Goal: Task Accomplishment & Management: Manage account settings

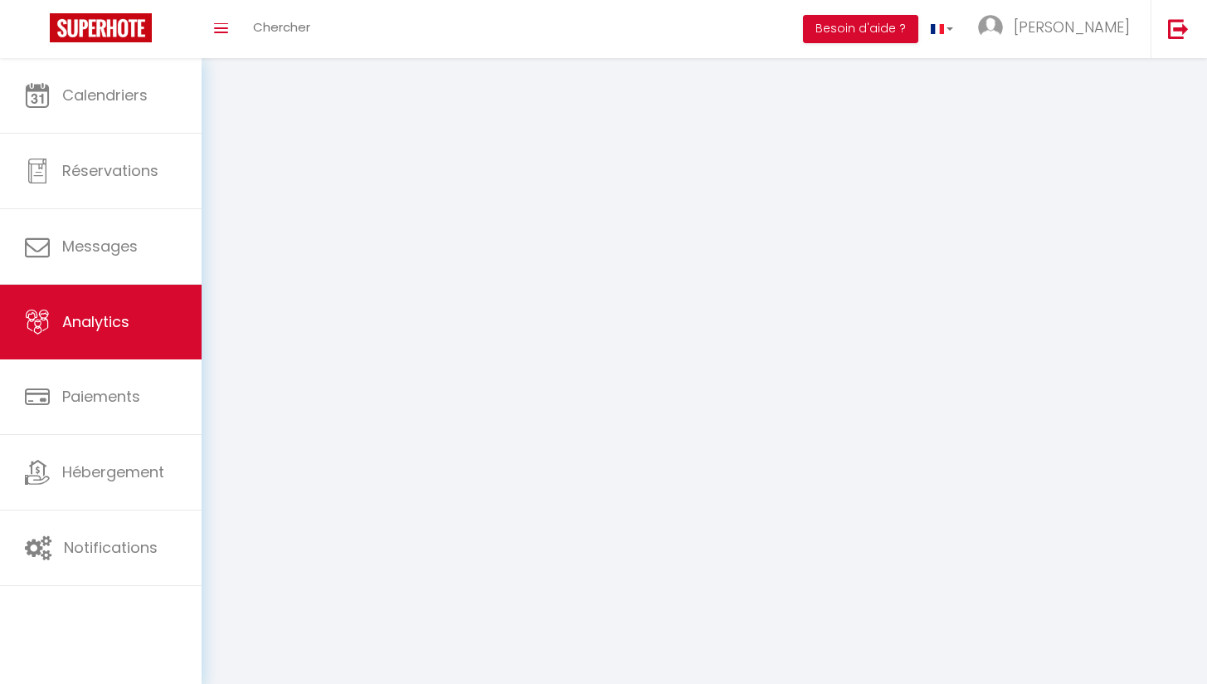
select select "2025"
select select "10"
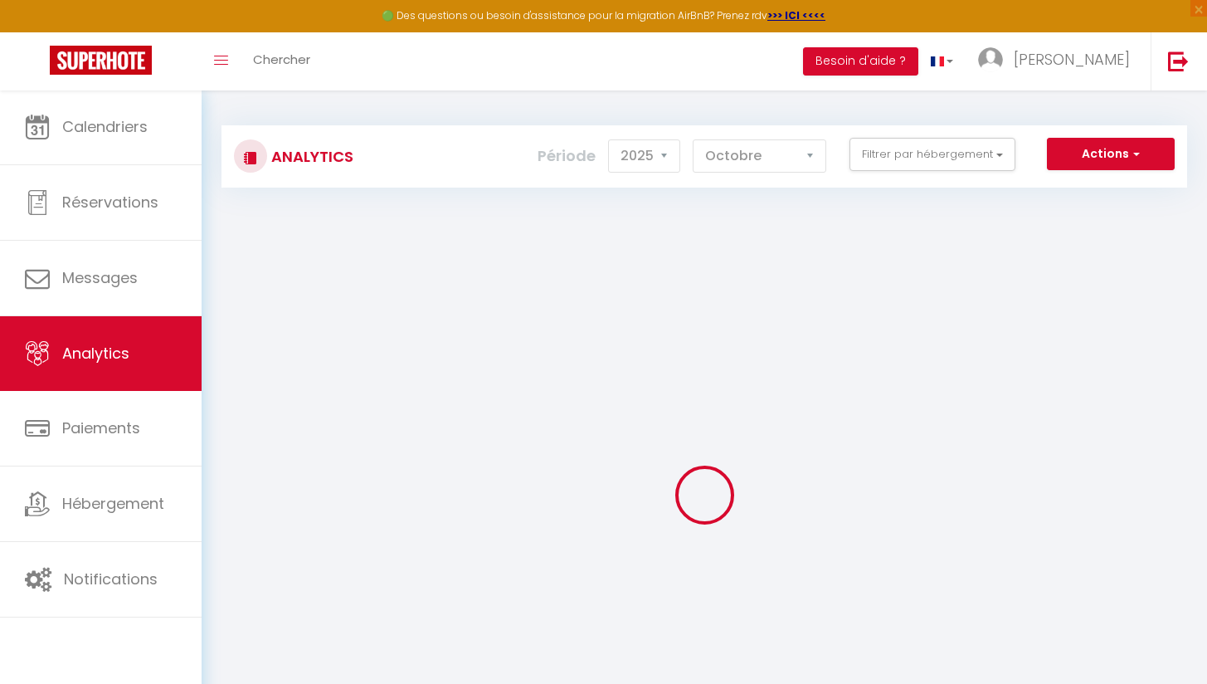
checkbox input "false"
checkbox Hyper-Centre "false"
checkbox Centre-ville "false"
checkbox Hyper-Centre "false"
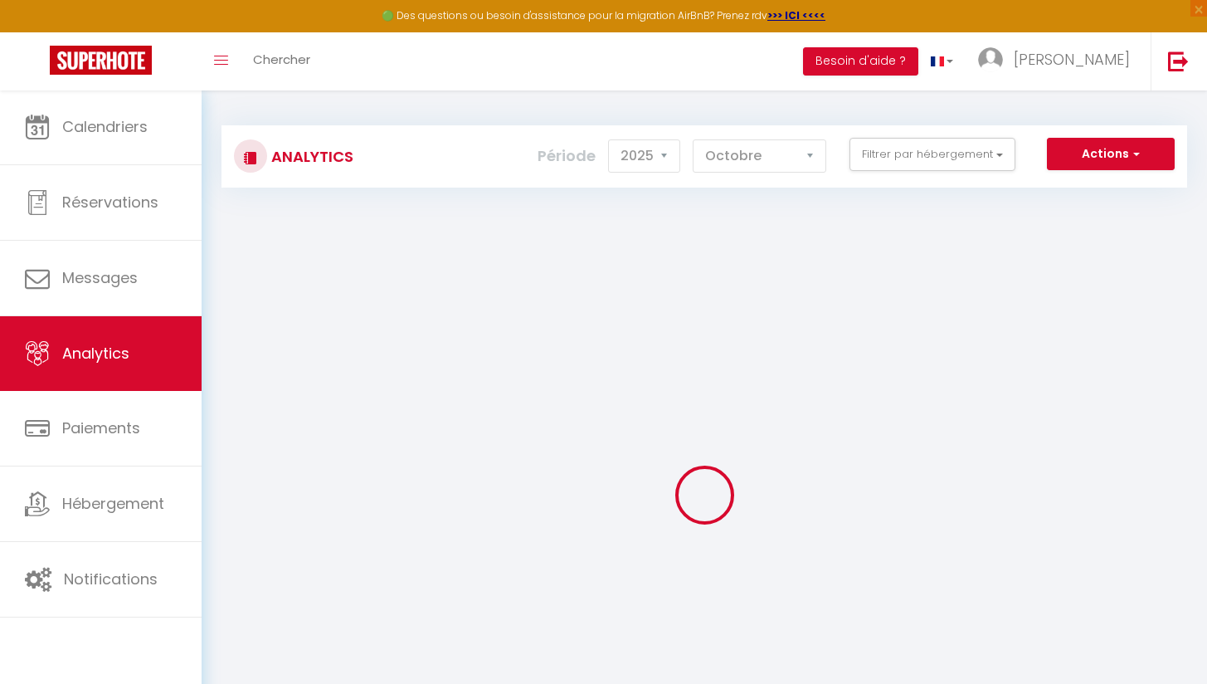
checkbox Hyper-Centre "false"
checkbox input "false"
checkbox Hyper-Centre "false"
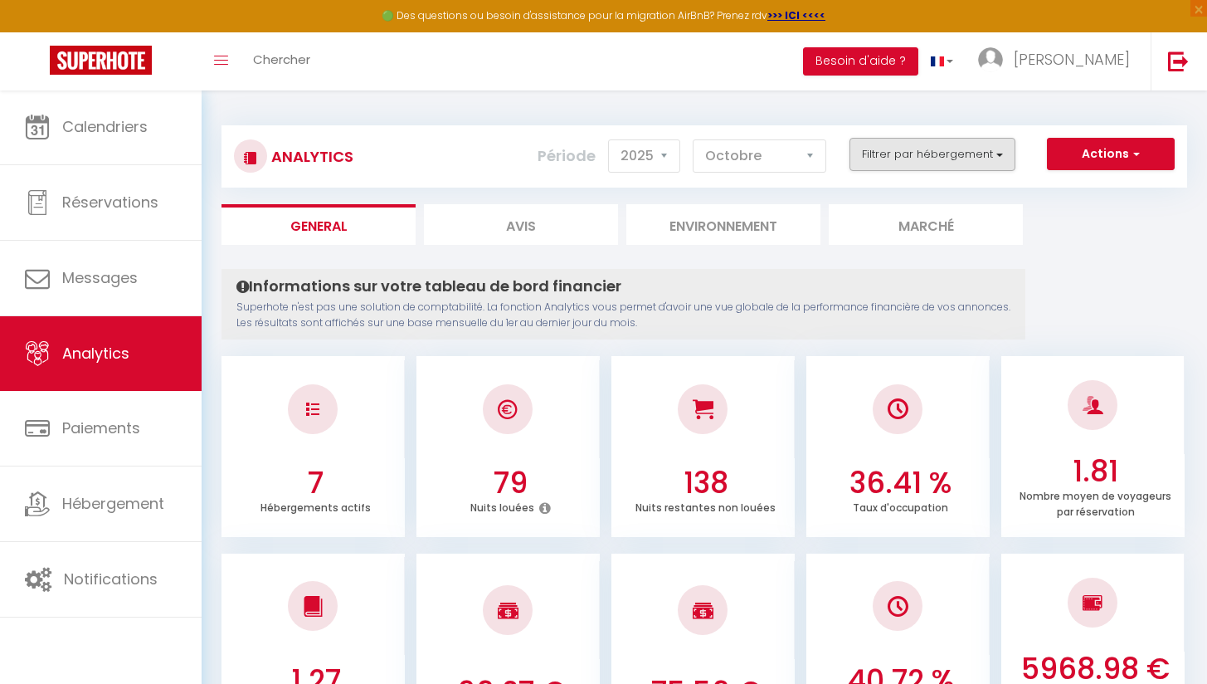
click at [963, 167] on button "Filtrer par hébergement" at bounding box center [933, 154] width 166 height 33
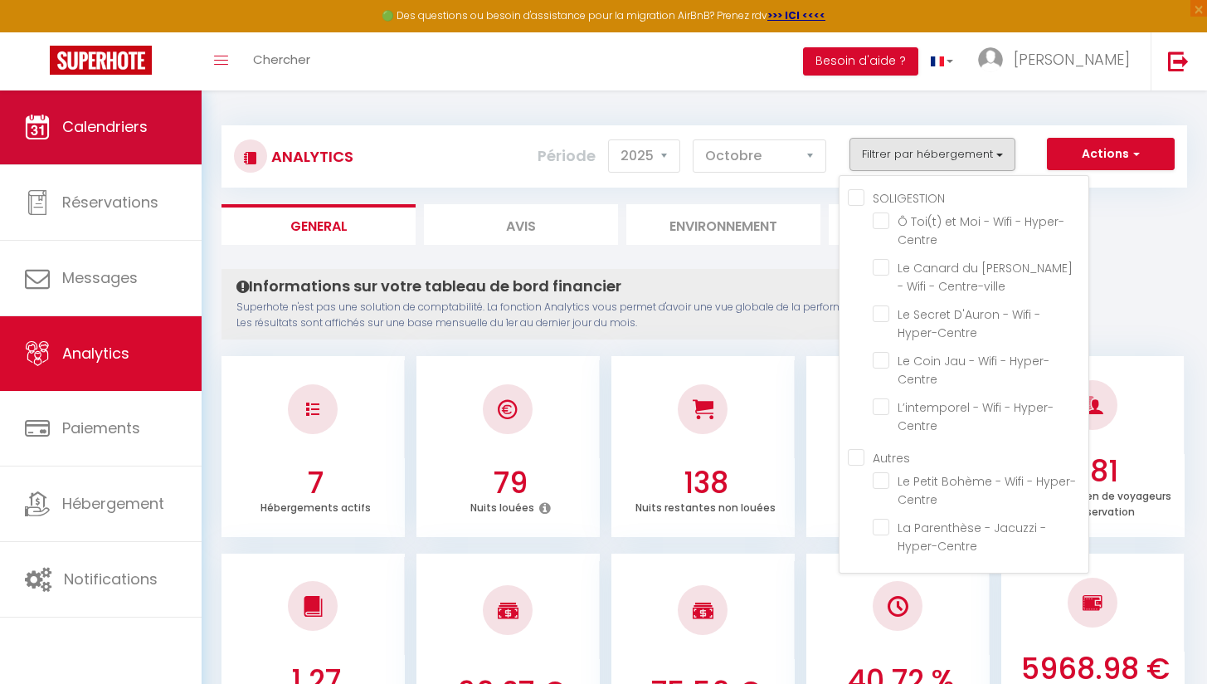
click at [128, 116] on span "Calendriers" at bounding box center [104, 126] width 85 height 21
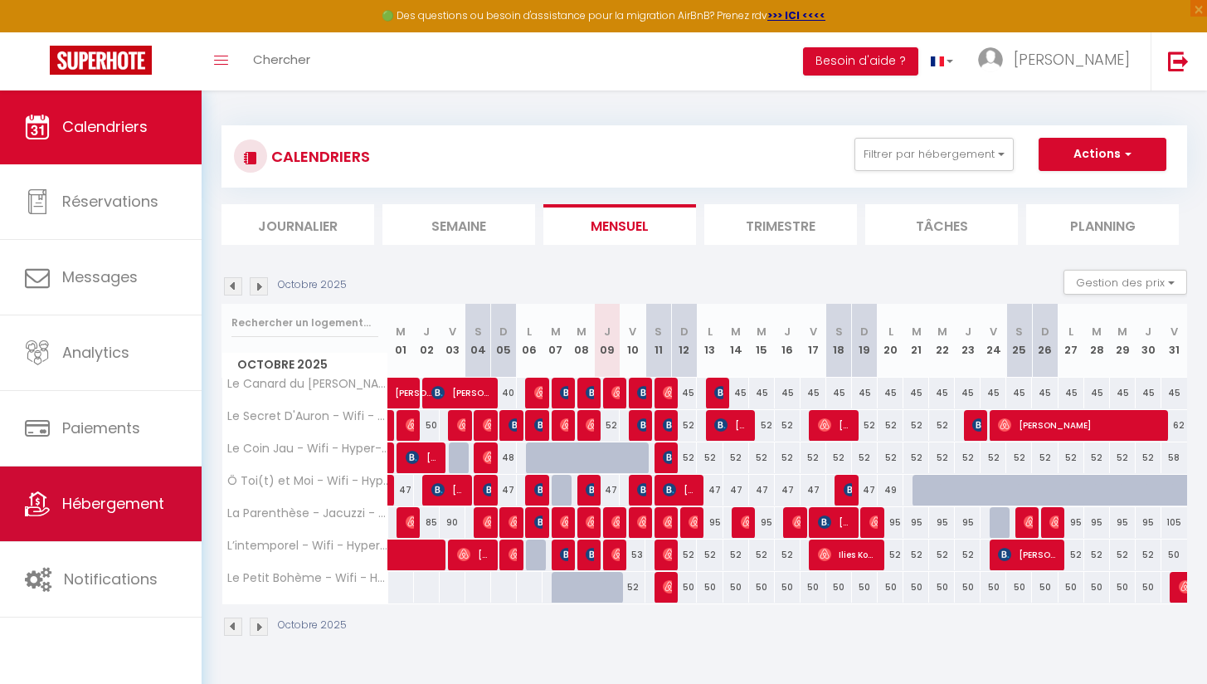
click at [149, 519] on link "Hébergement" at bounding box center [101, 503] width 202 height 75
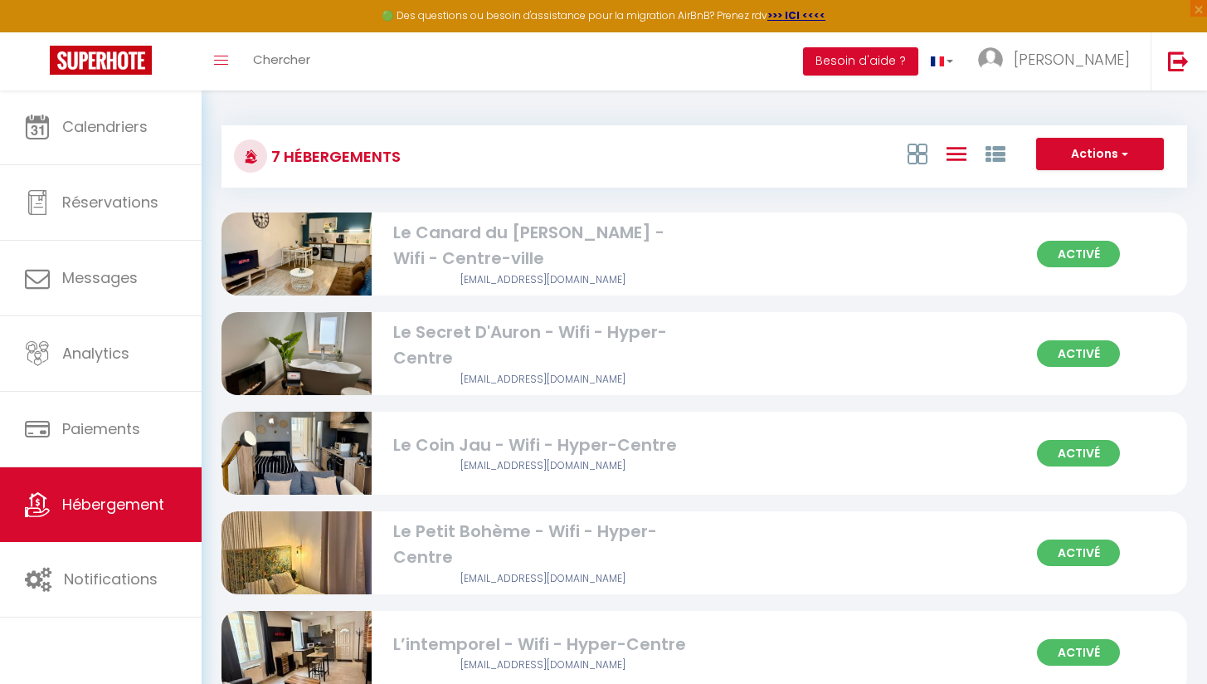
click at [400, 546] on div "Le Petit Bohème - Wifi - Hyper-Centre" at bounding box center [543, 545] width 300 height 52
click at [1078, 559] on span "Activé" at bounding box center [1078, 552] width 83 height 27
select select "3"
select select "2"
select select "1"
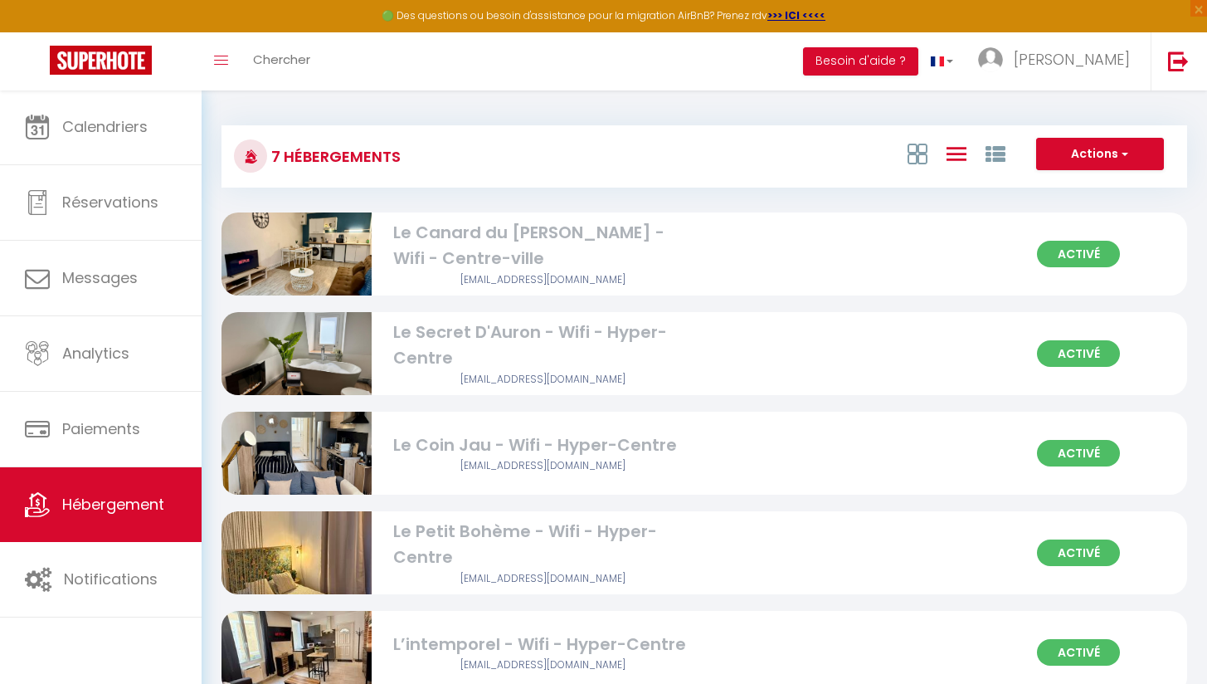
select select "1"
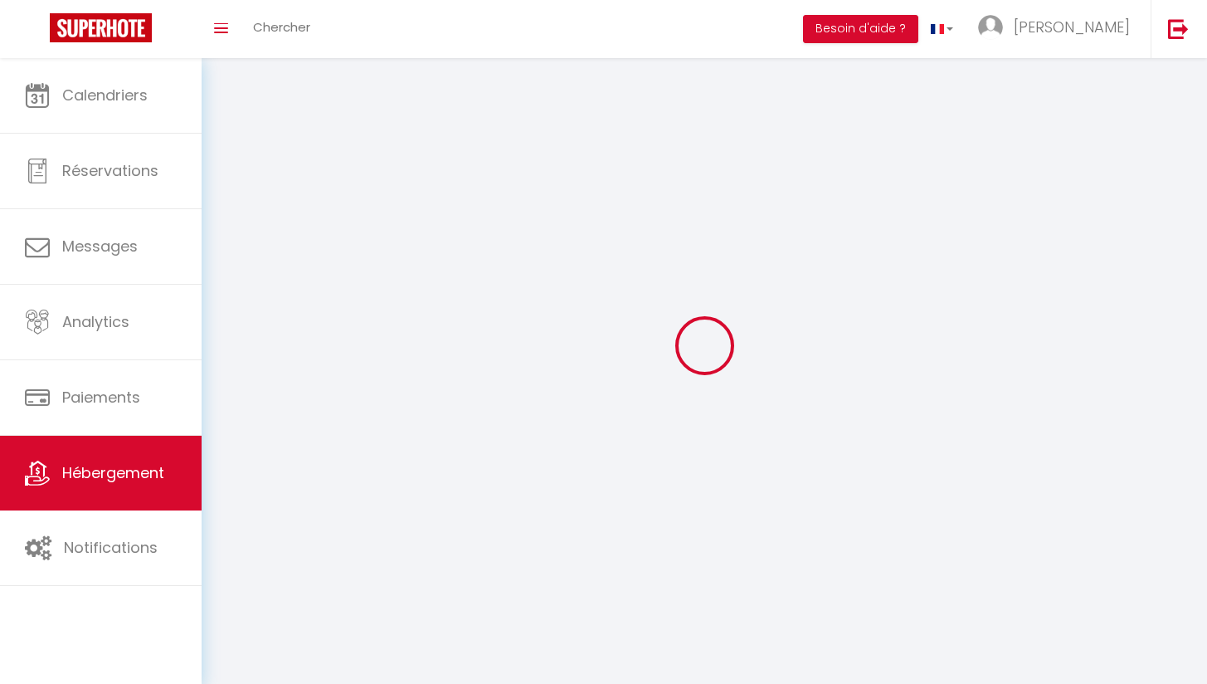
select select
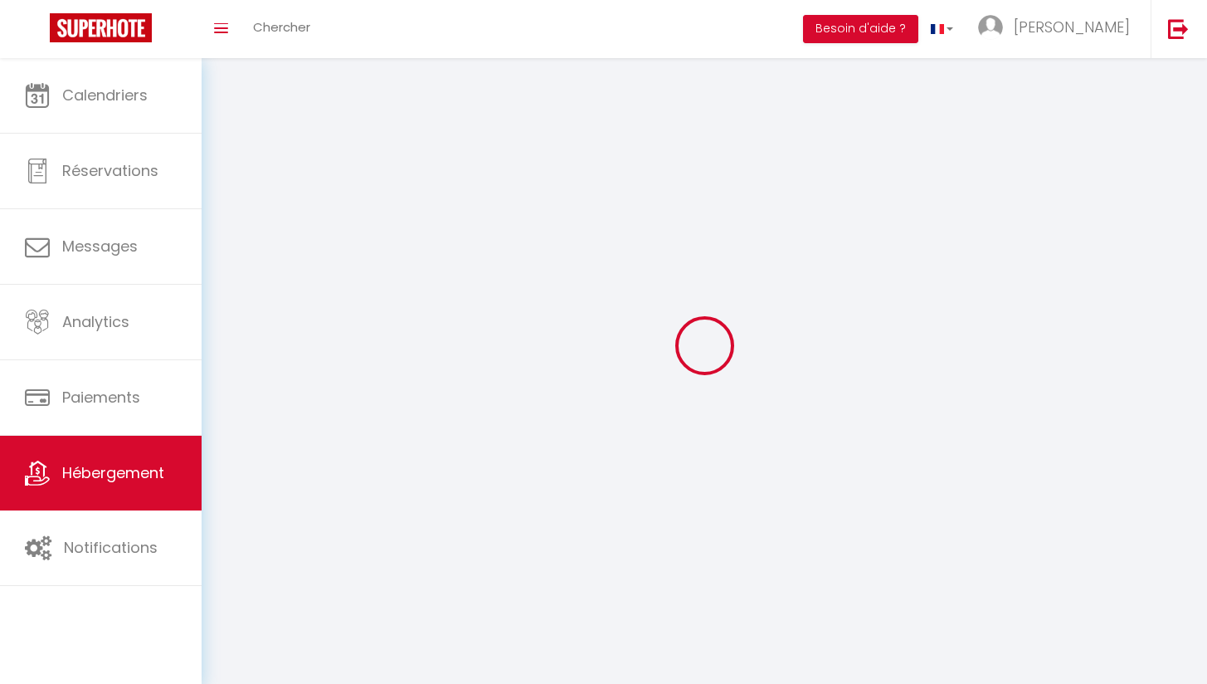
select select
checkbox input "false"
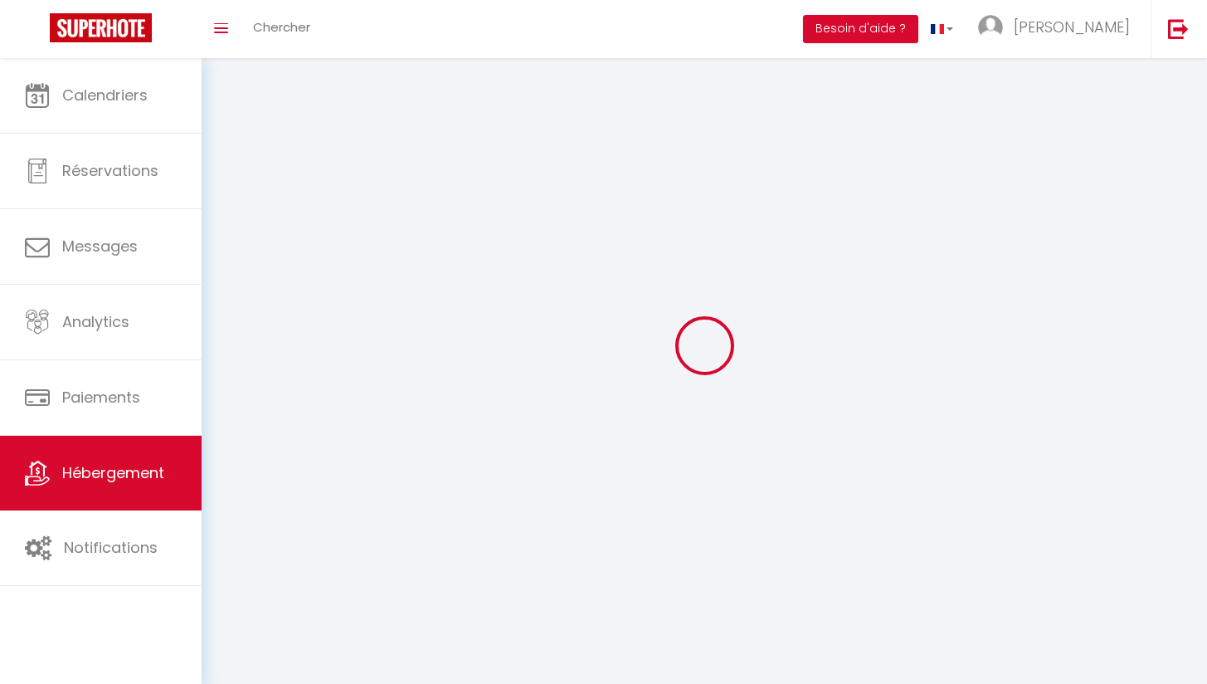
checkbox input "false"
select select
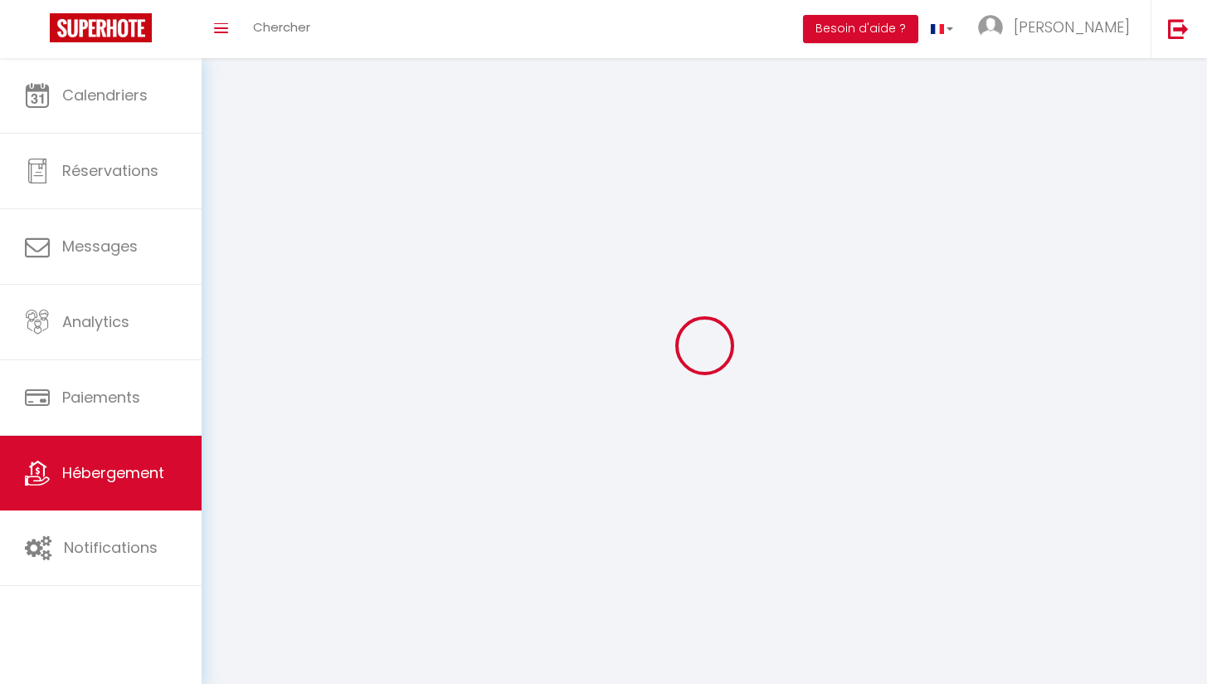
select select
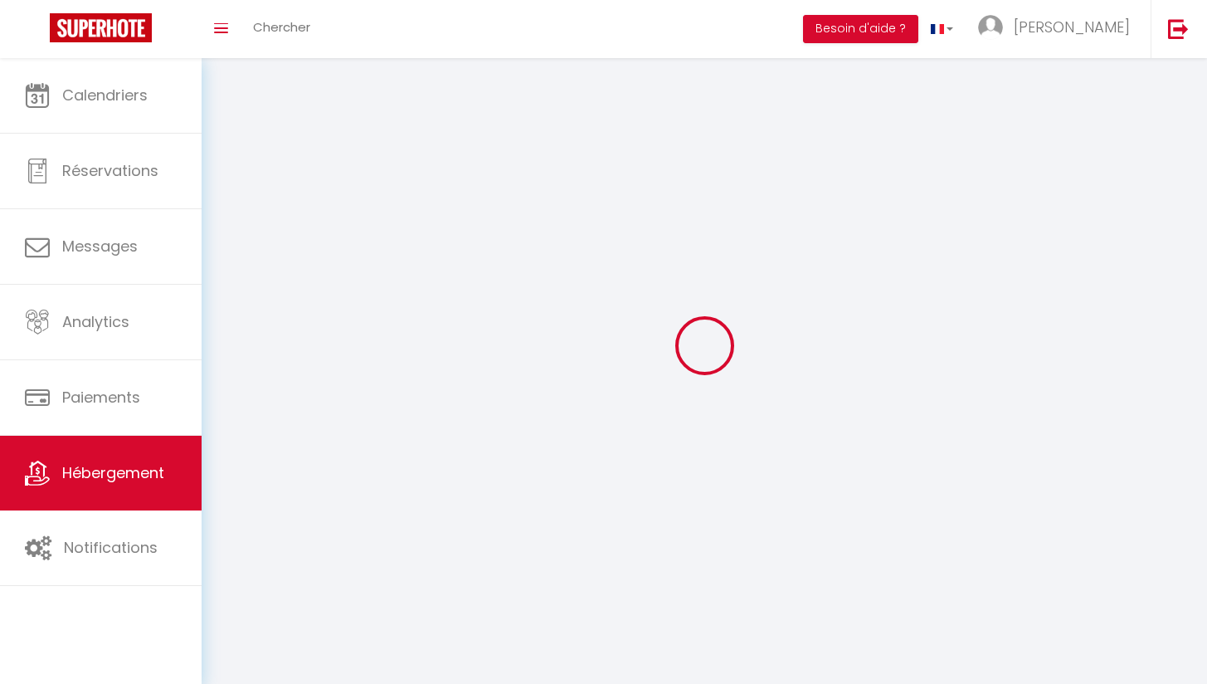
checkbox input "false"
select select
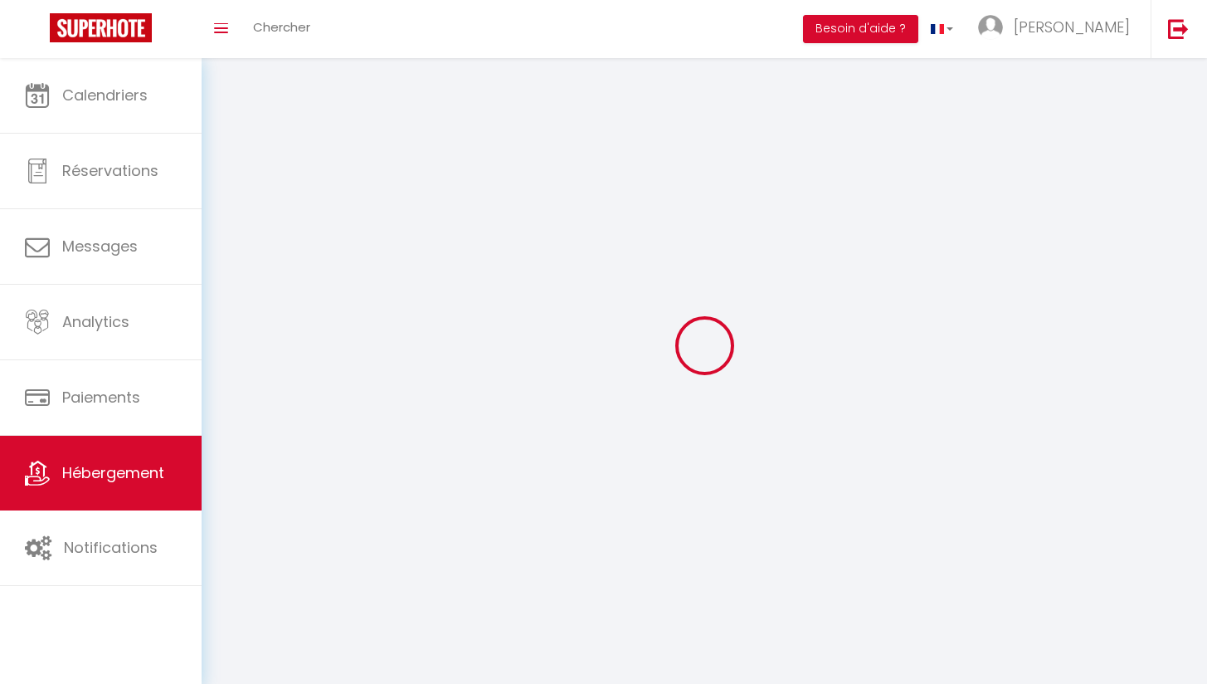
select select
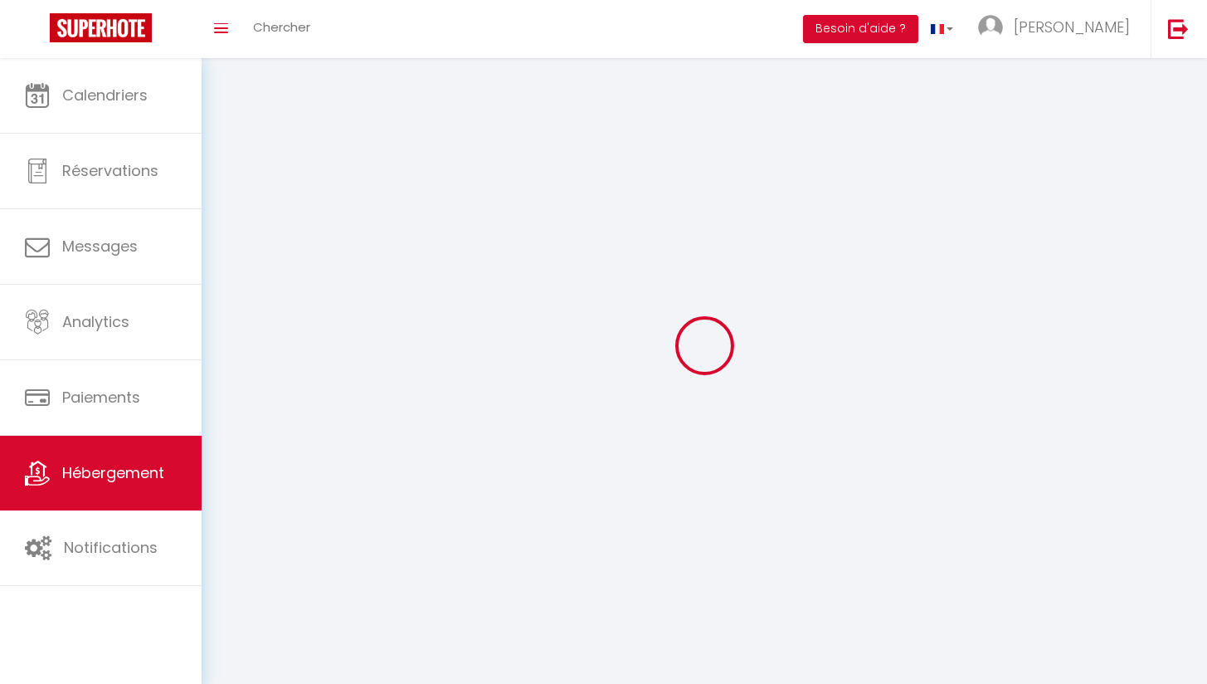
select select
checkbox input "false"
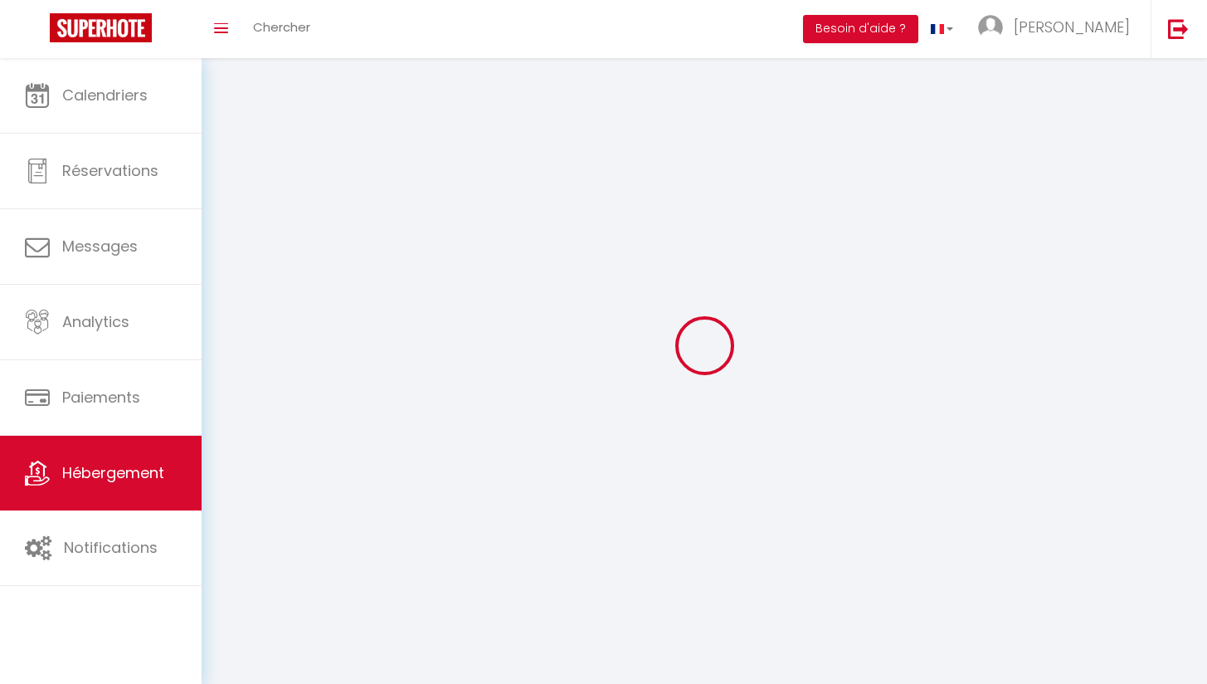
select select
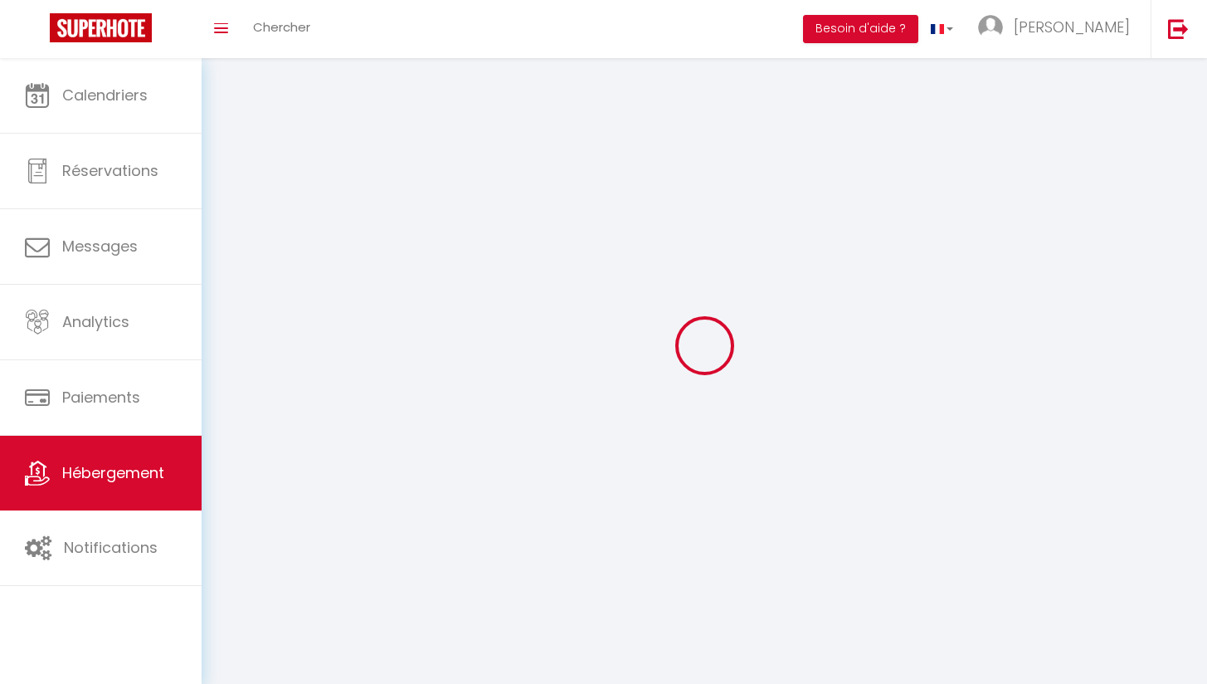
select select
checkbox input "false"
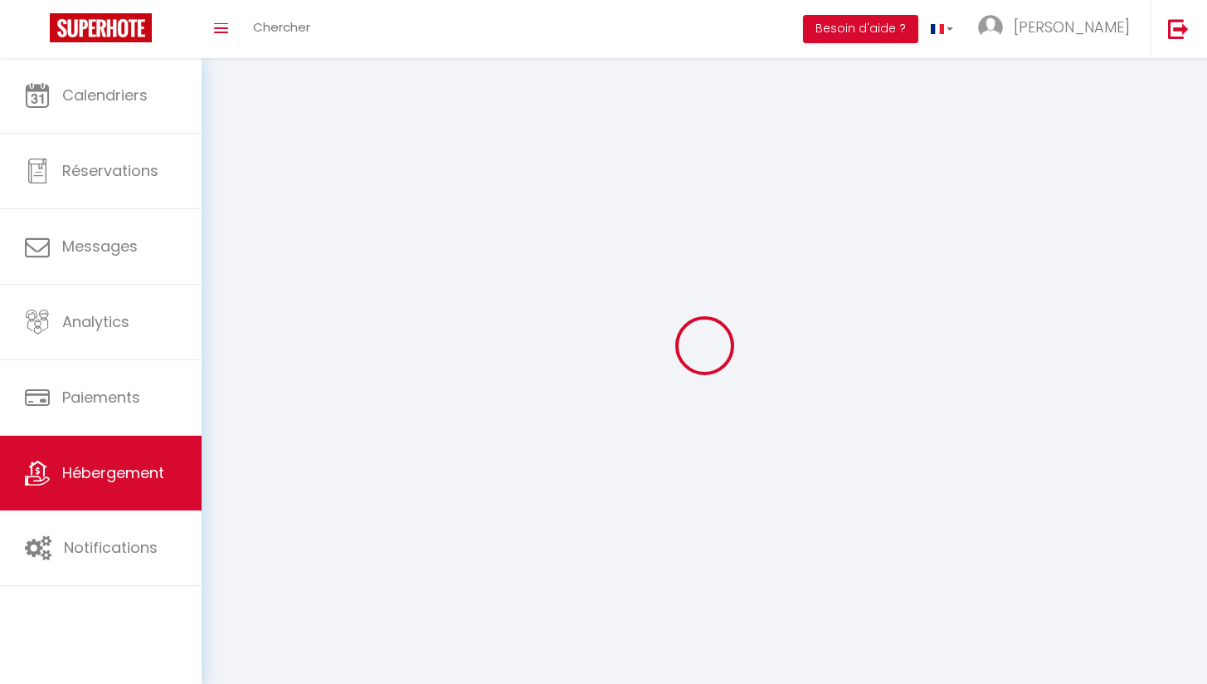
checkbox input "false"
select select
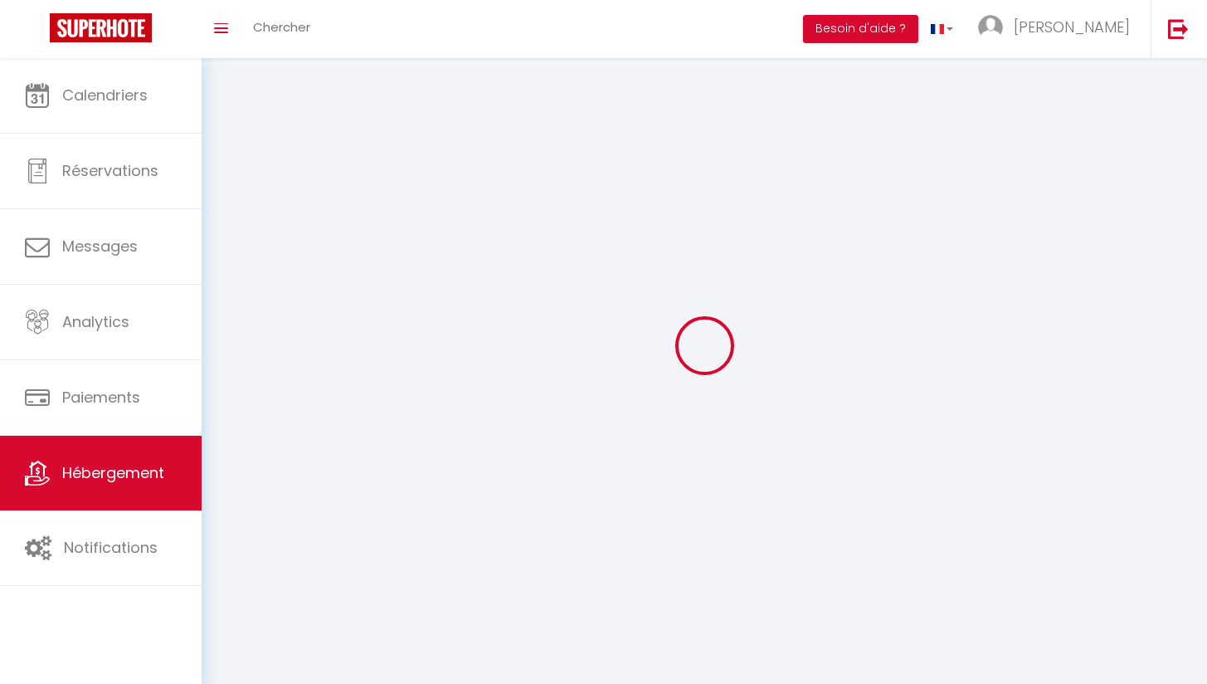
select select
checkbox input "false"
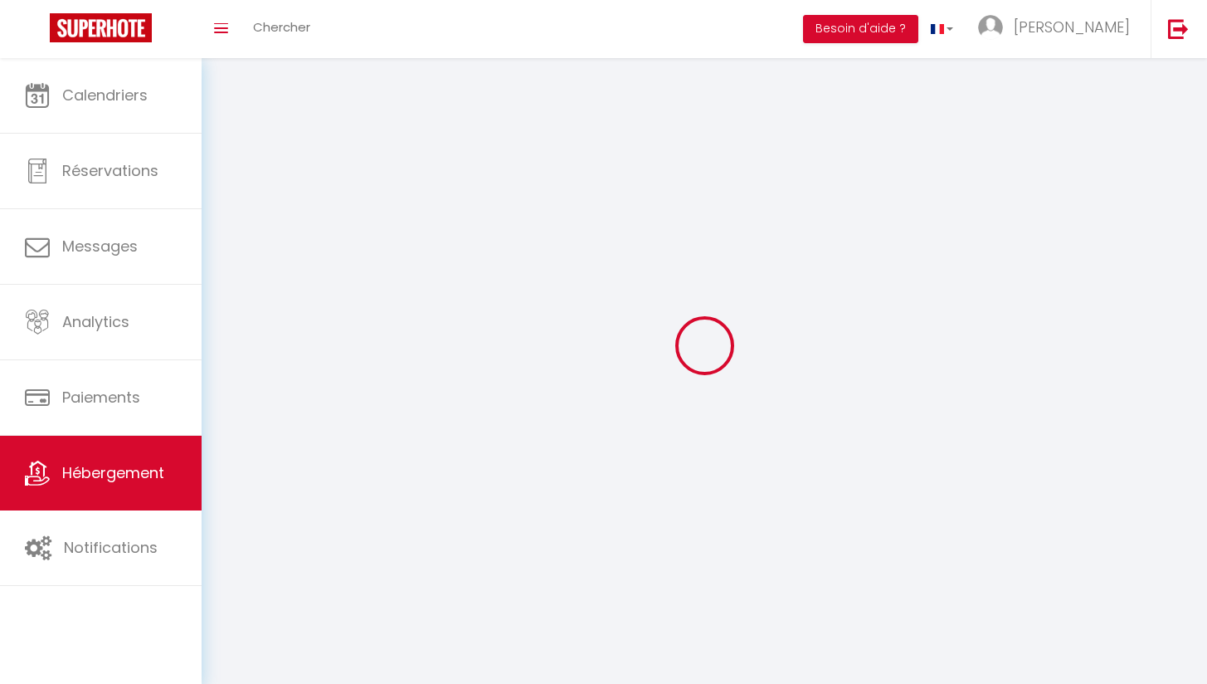
checkbox input "false"
select select
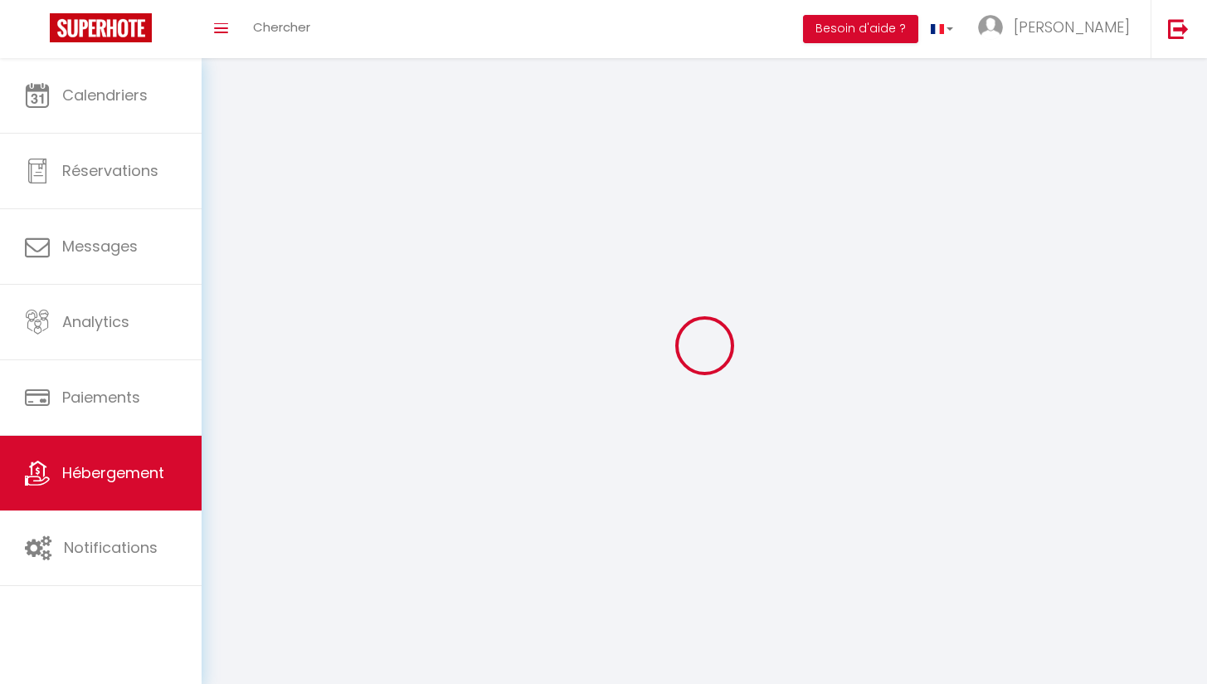
select select
checkbox input "false"
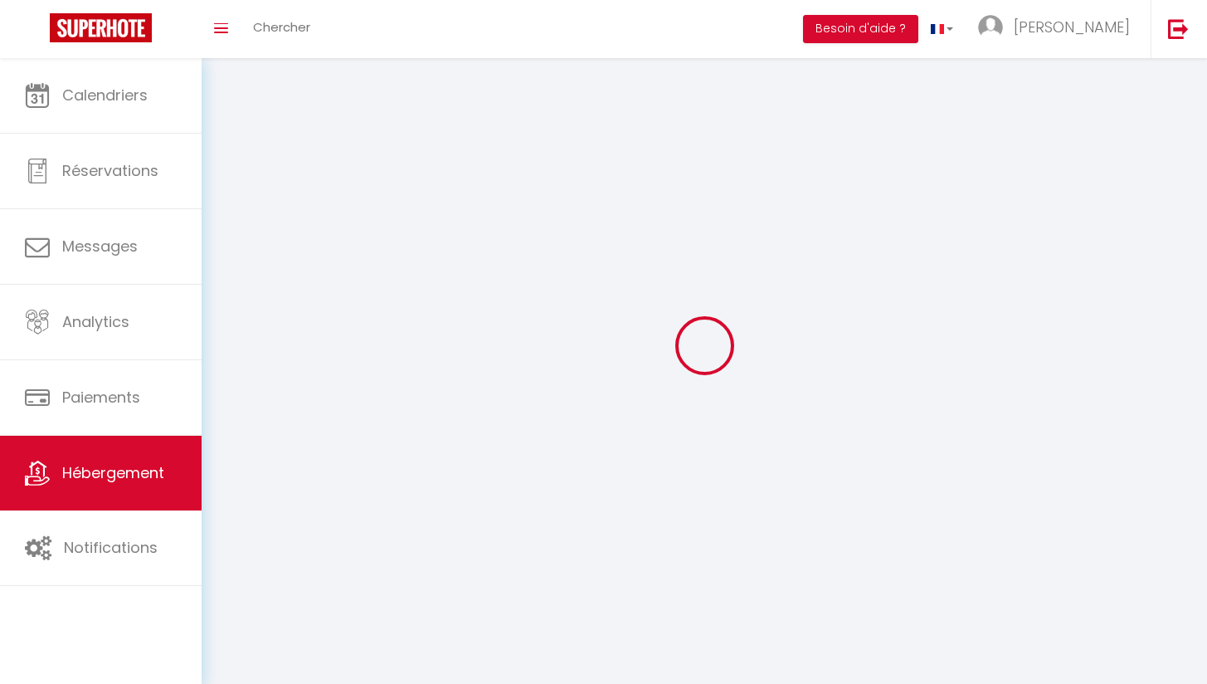
checkbox input "false"
select select
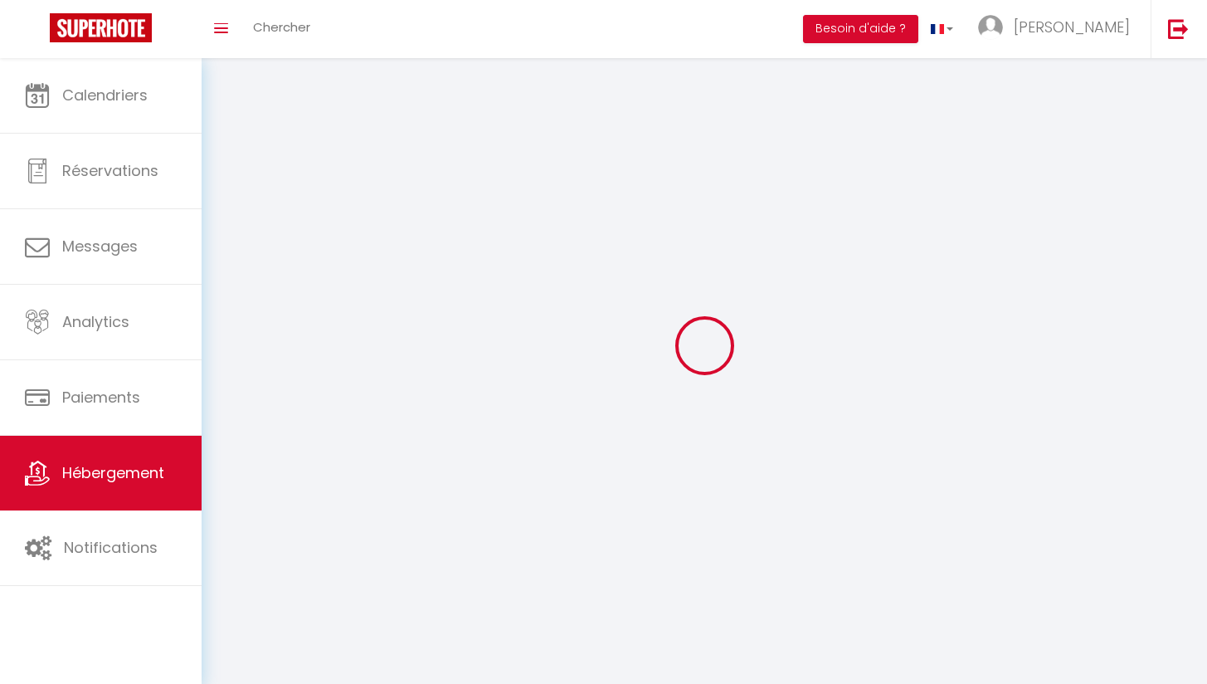
select select
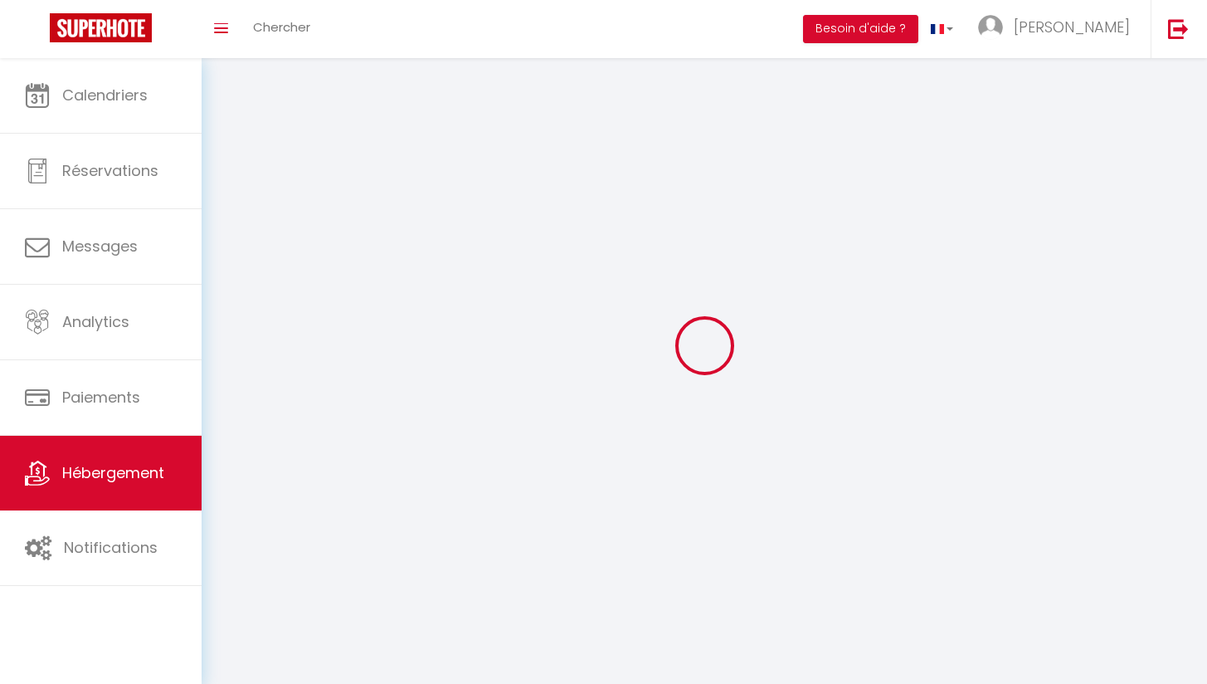
checkbox input "false"
select select
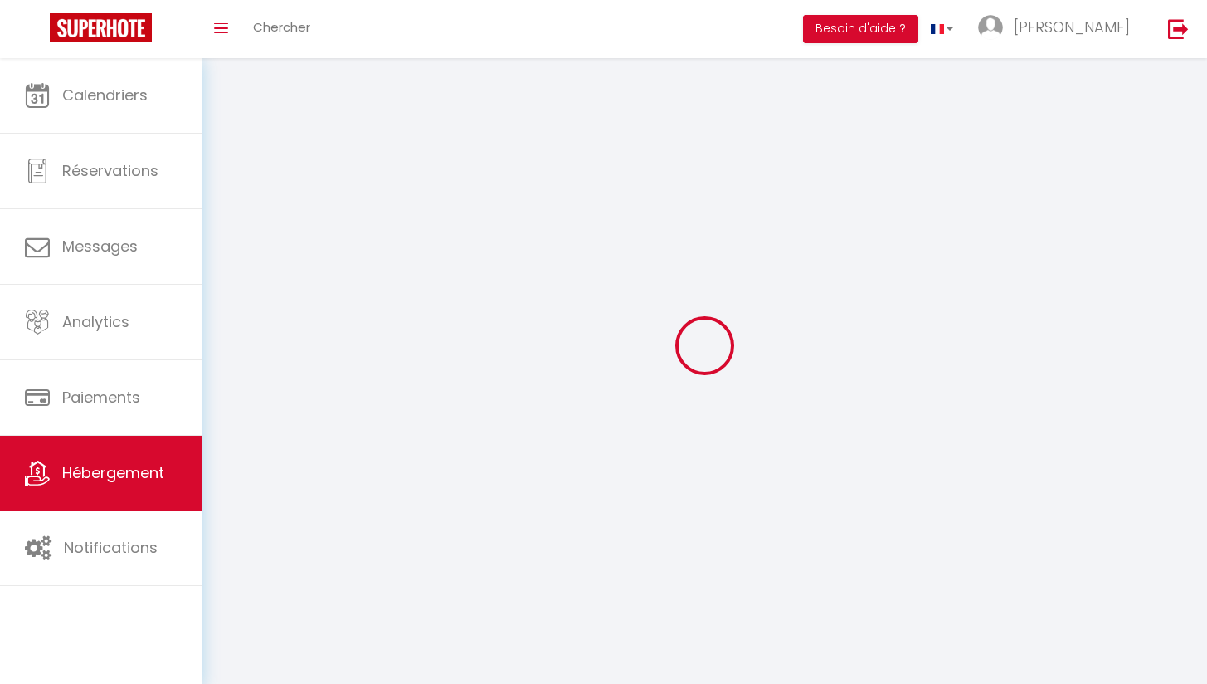
select select
select select "28"
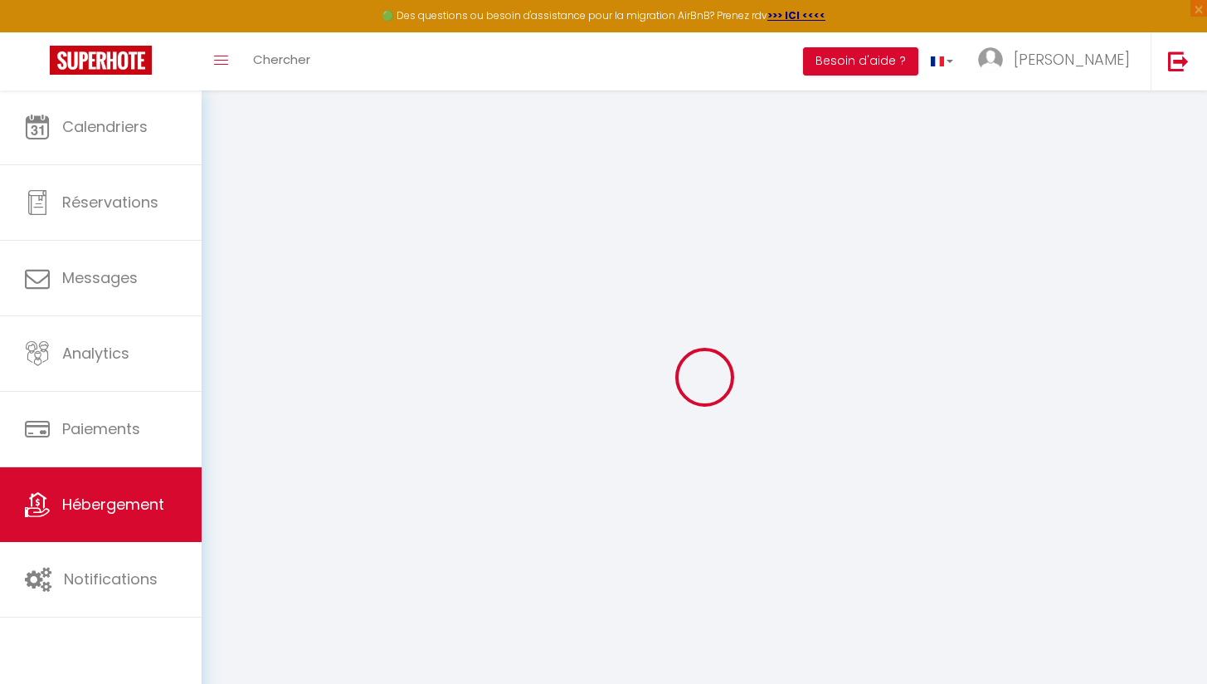
select select
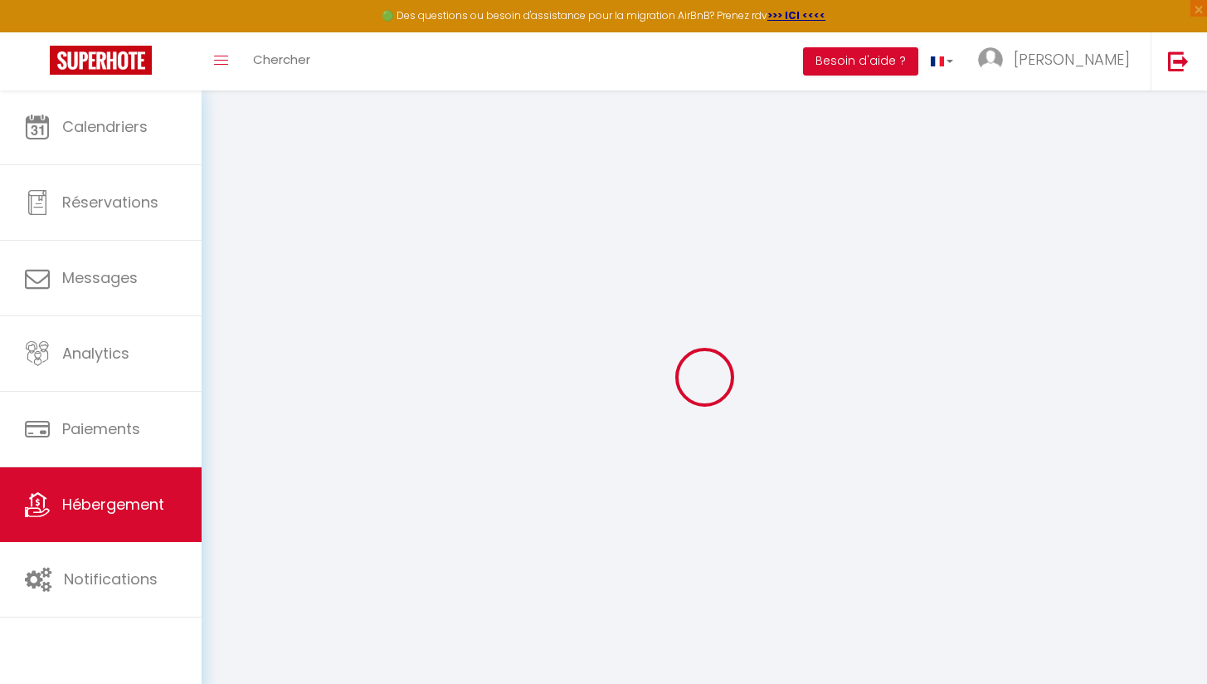
select select
checkbox input "false"
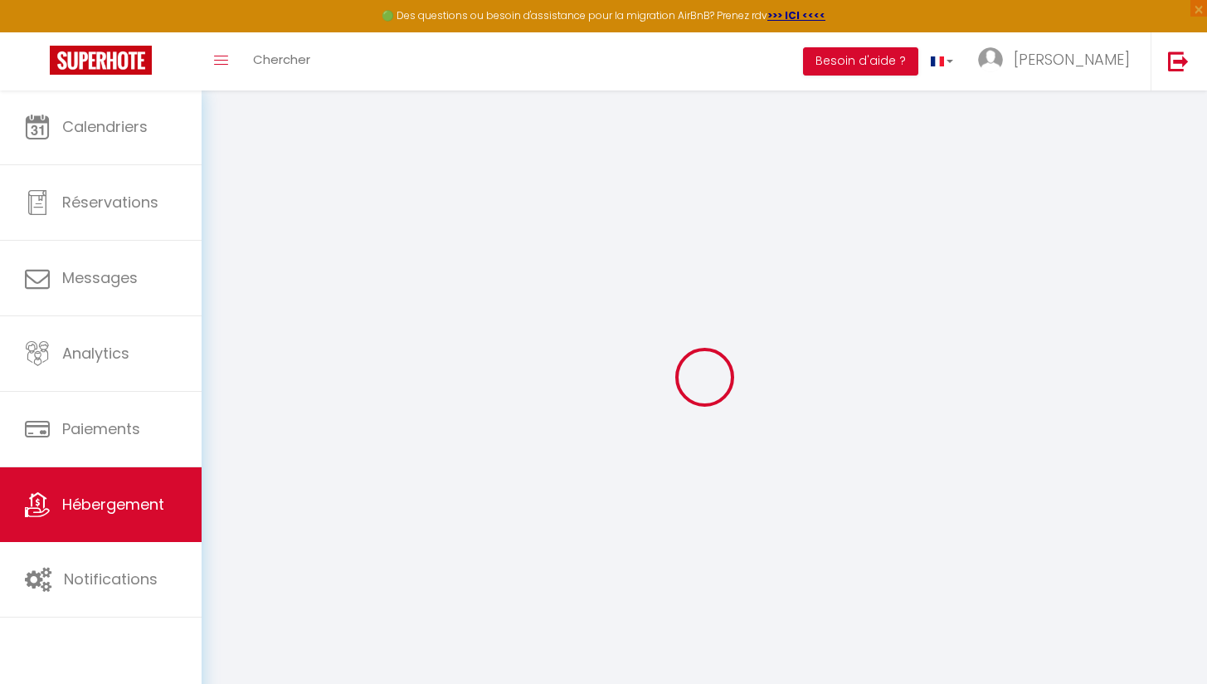
select select
type input "Le Petit Bohème - Wifi - Hyper-Centre"
type input "[PERSON_NAME]"
select select "2"
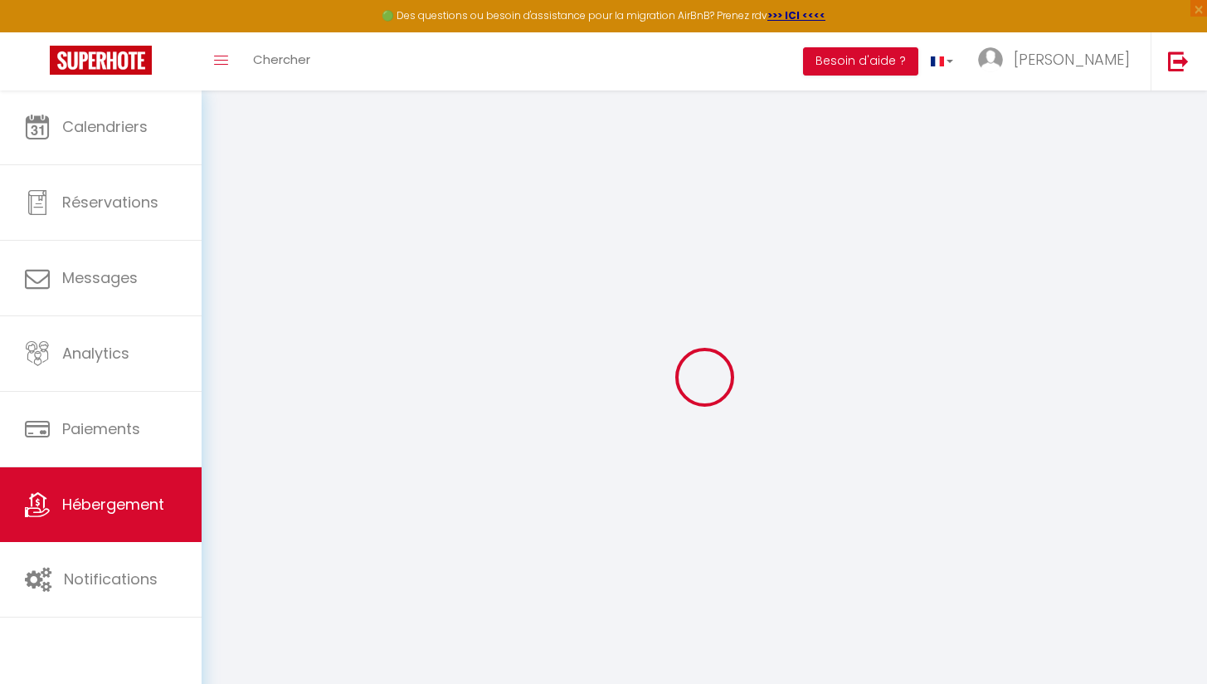
type input "47"
select select
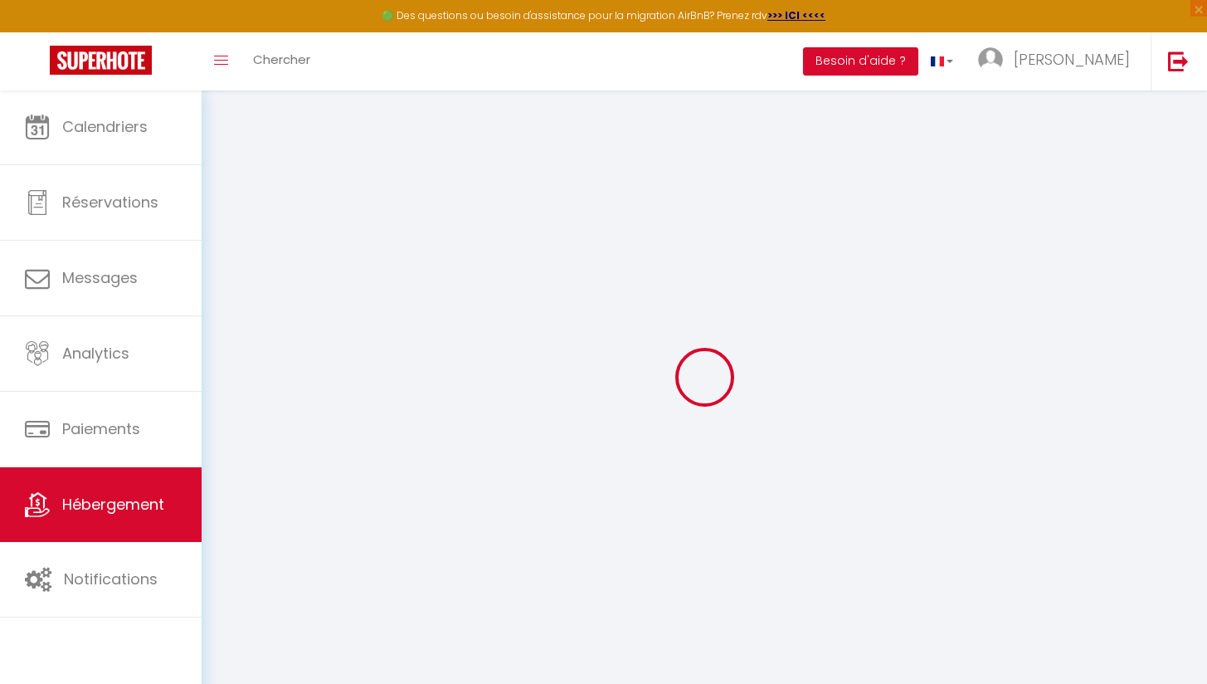
select select
type input "[STREET_ADDRESS]"
type input "18000"
type input "[GEOGRAPHIC_DATA]"
type input "[EMAIL_ADDRESS][DOMAIN_NAME]"
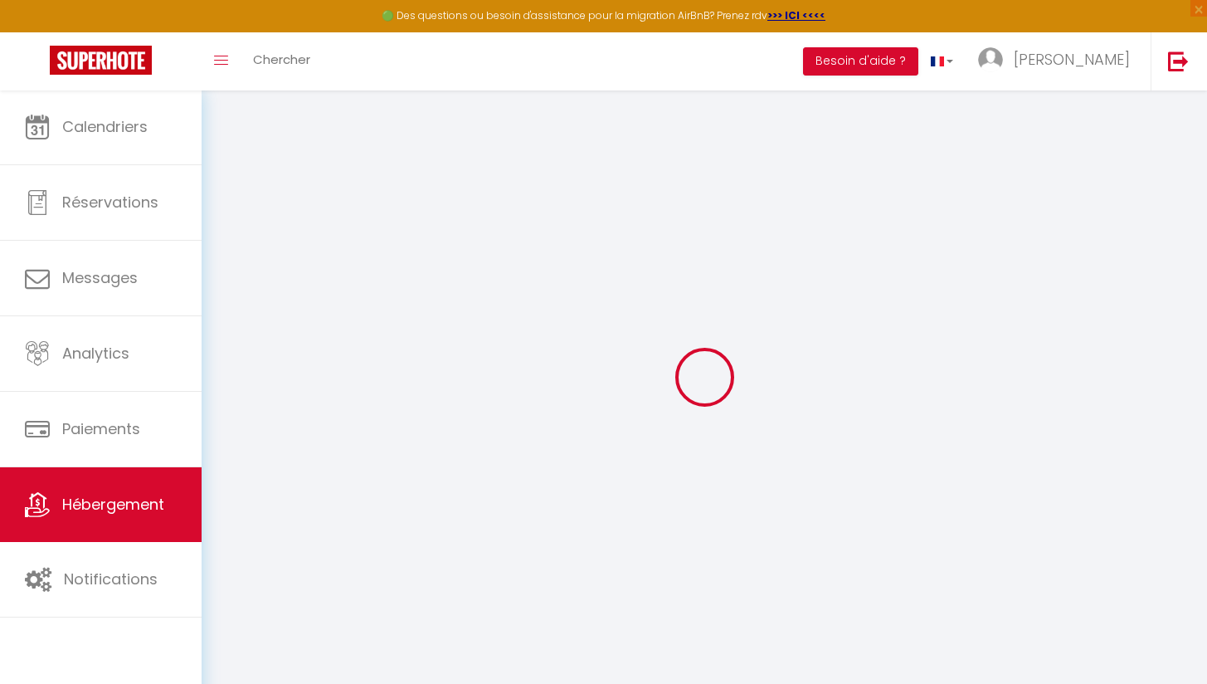
select select
checkbox input "false"
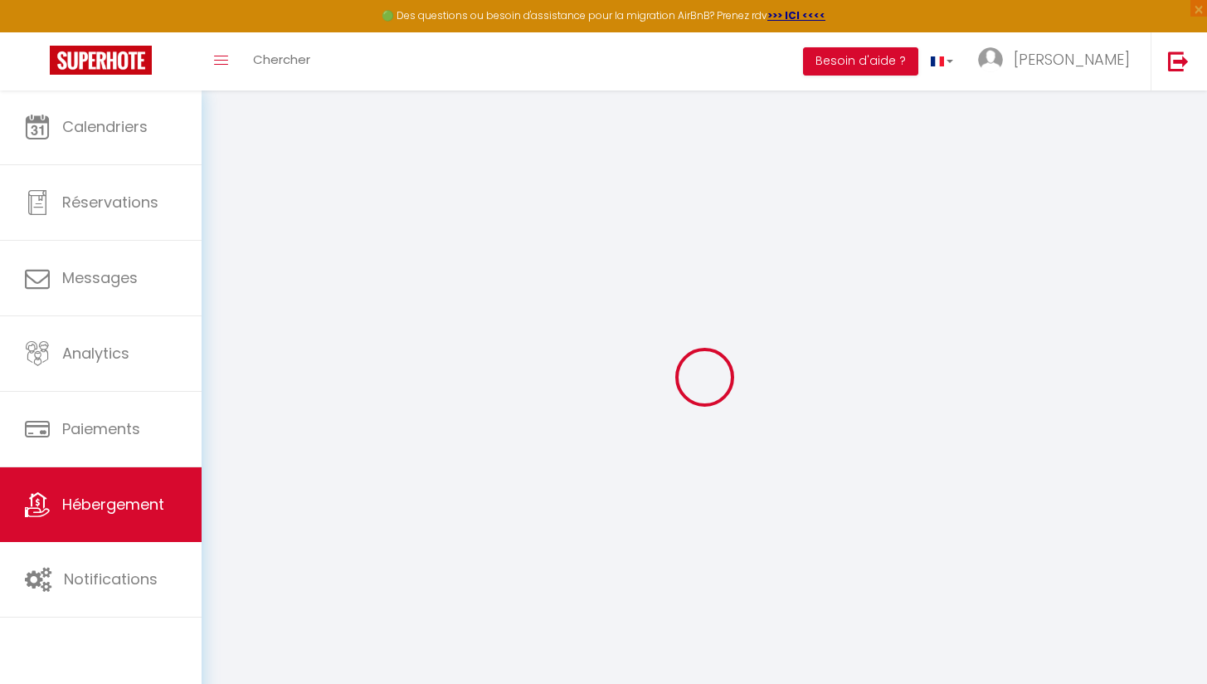
type input "0"
select select
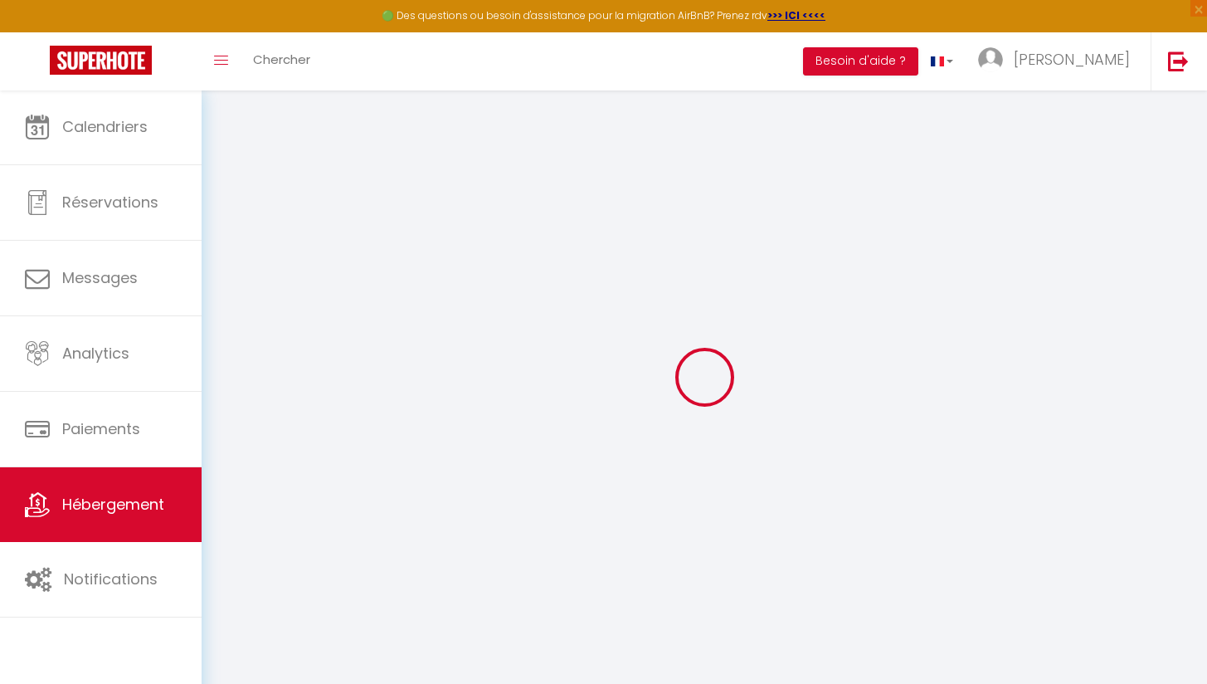
select select
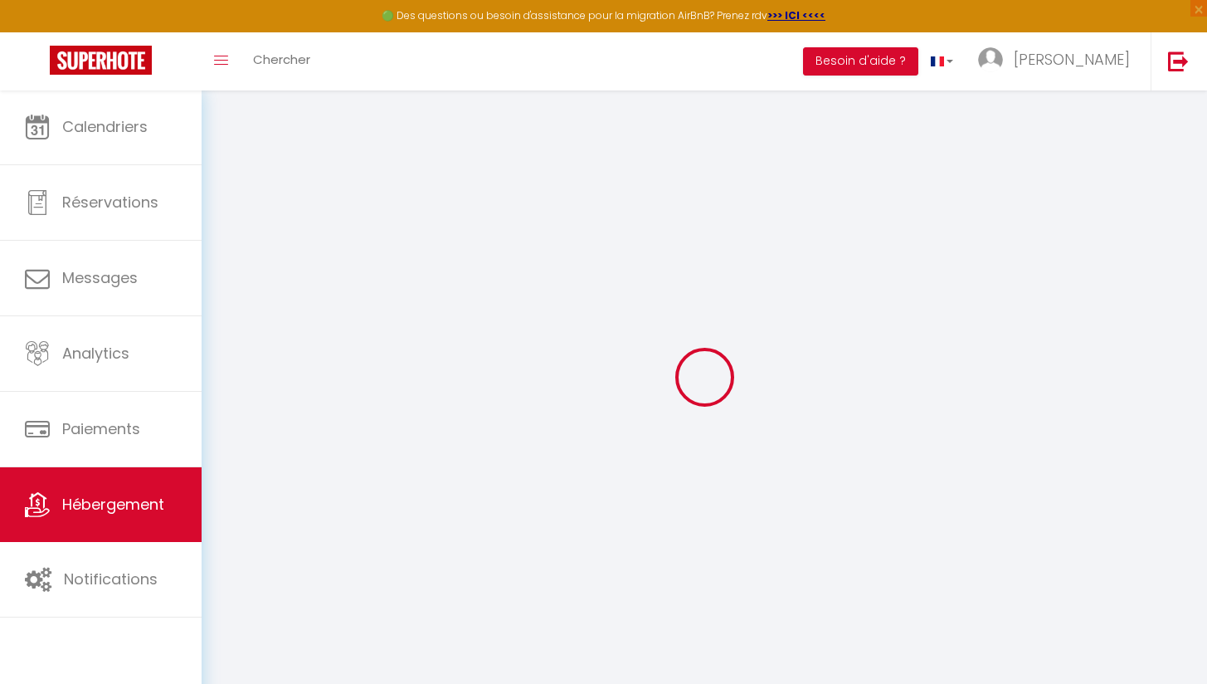
checkbox input "false"
select select
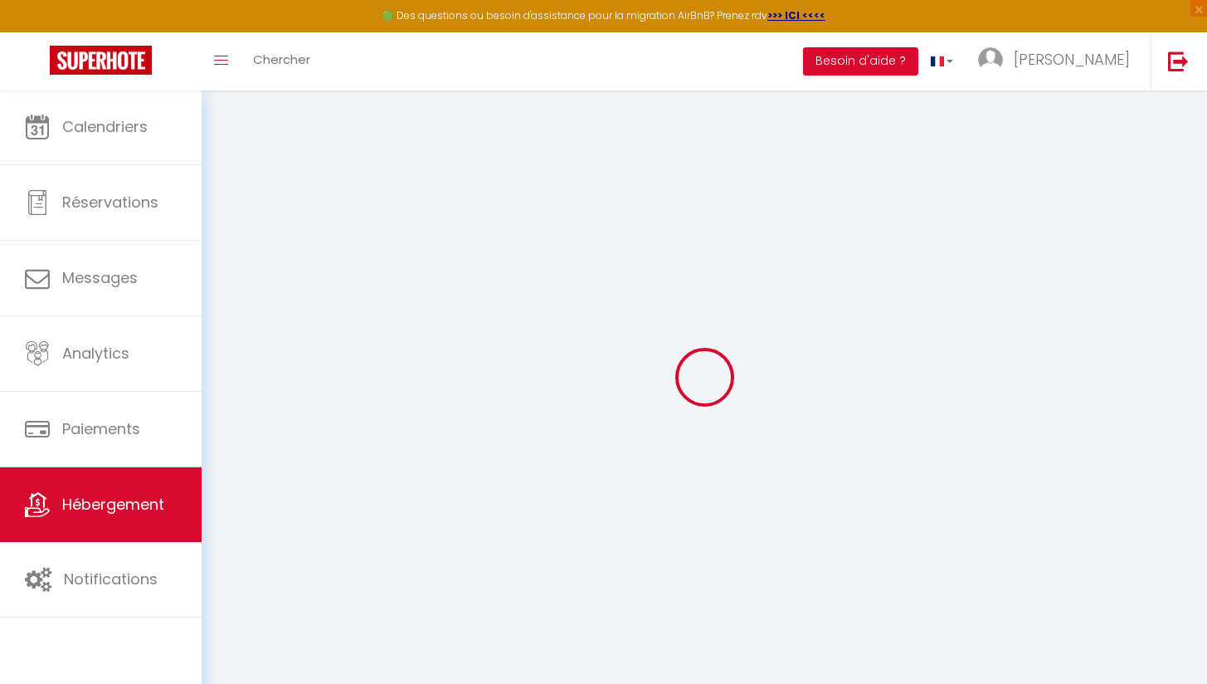
select select
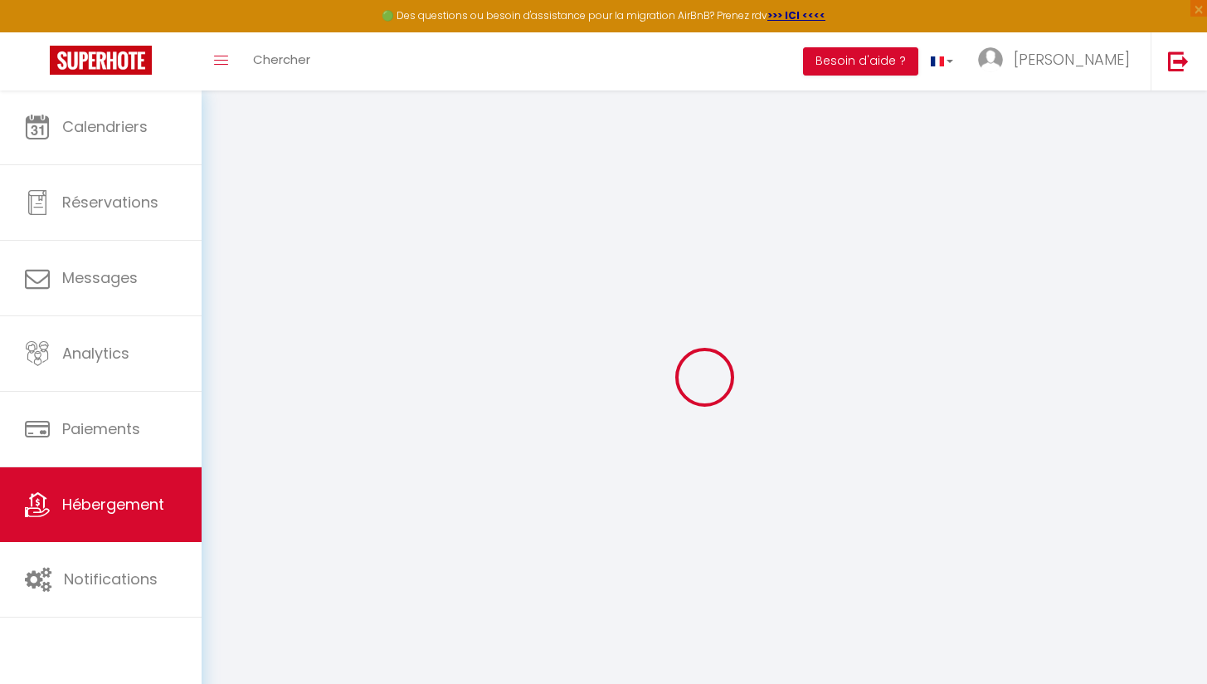
checkbox input "false"
select select
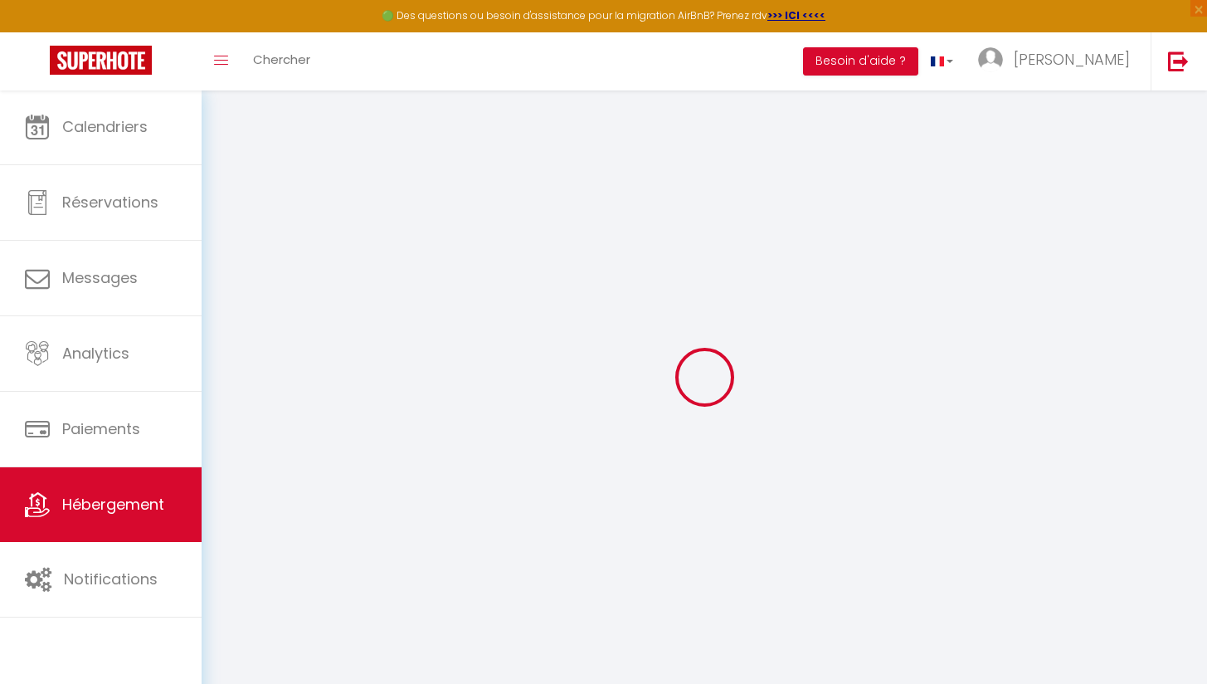
checkbox input "false"
select select
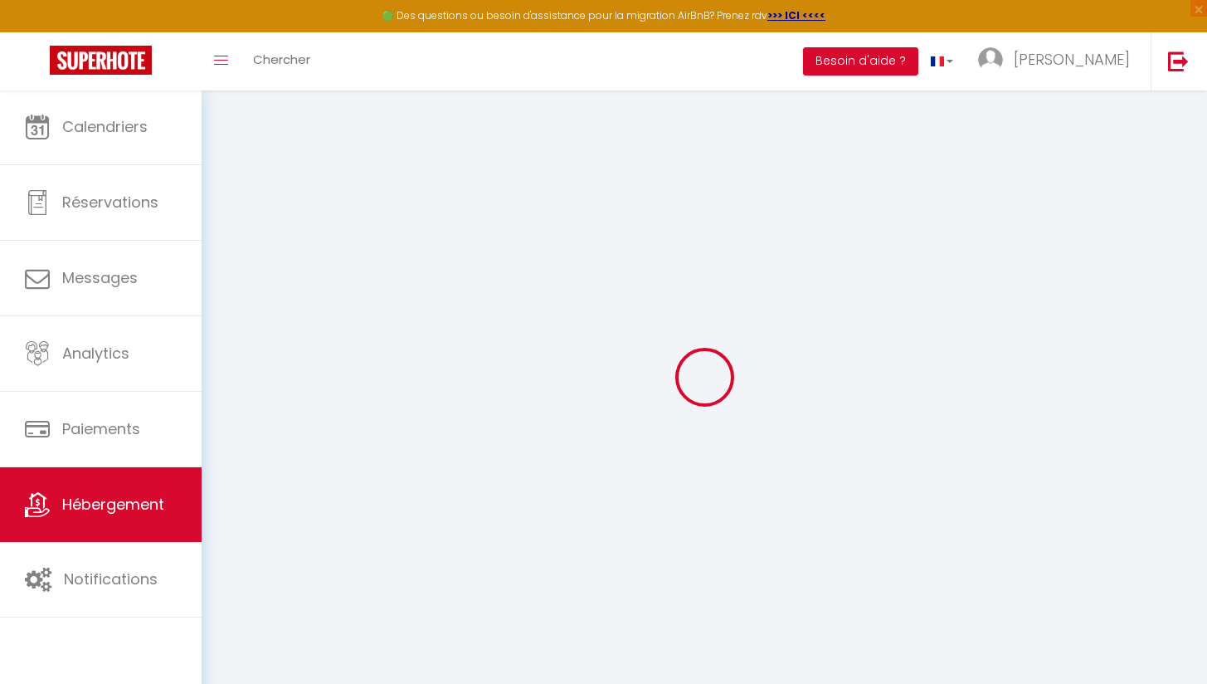
checkbox input "false"
select select
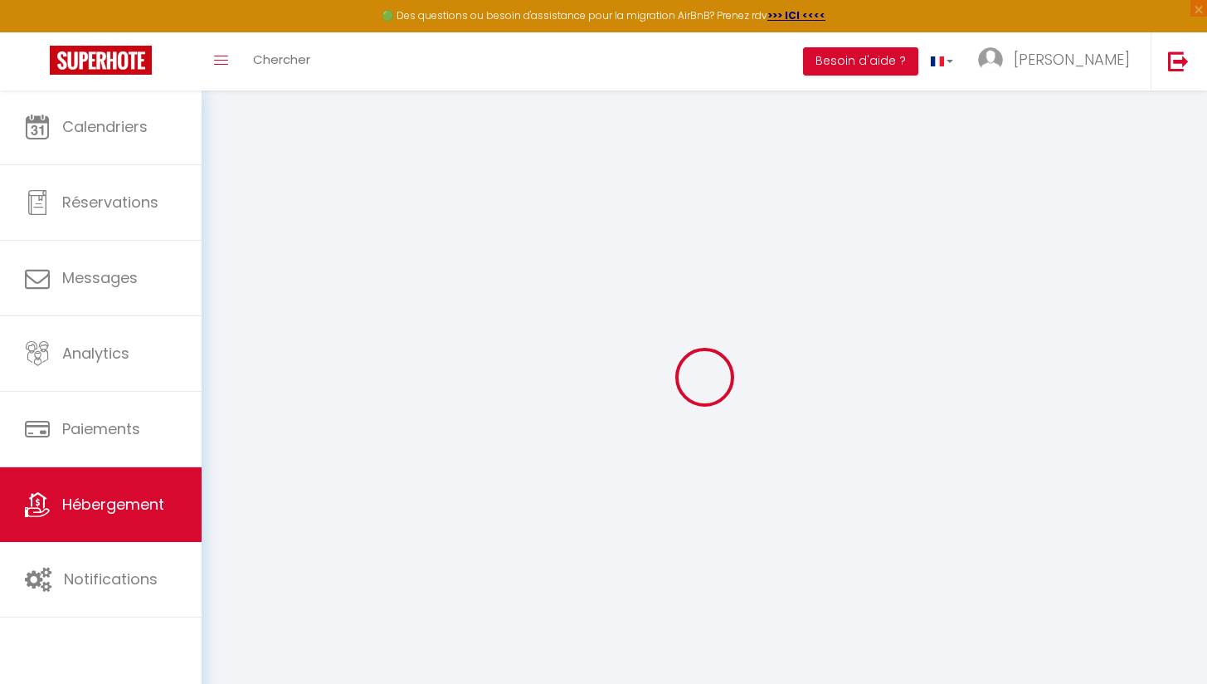
select select
checkbox input "false"
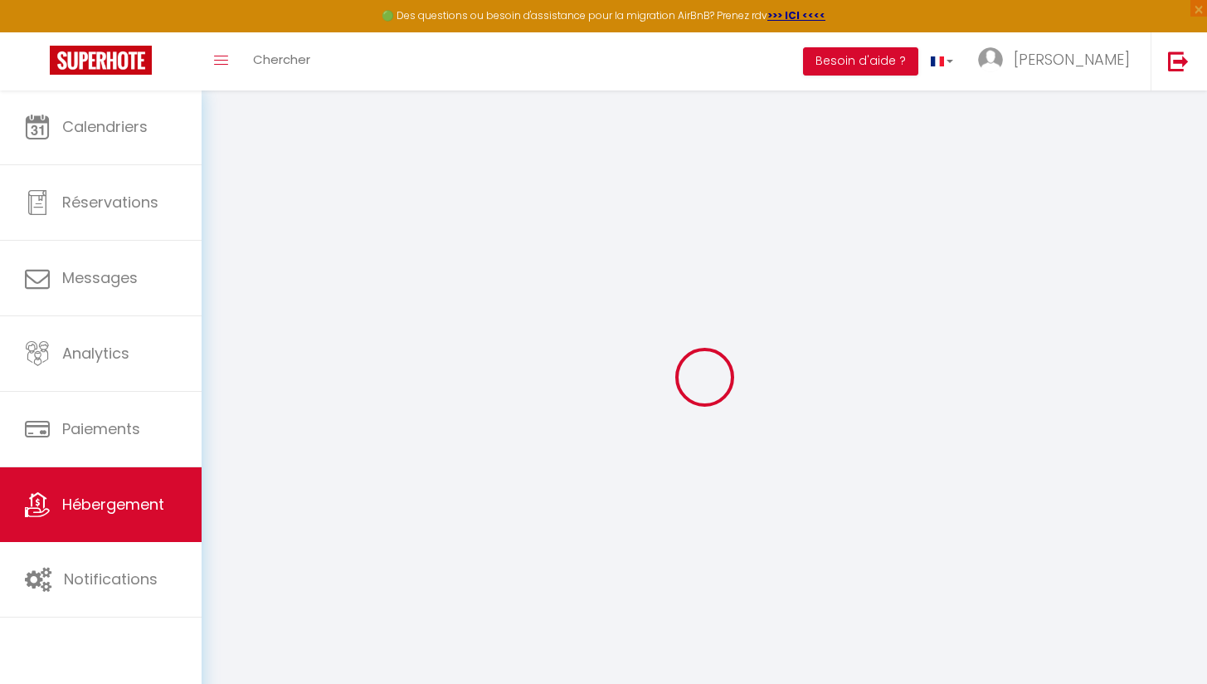
checkbox input "false"
select select
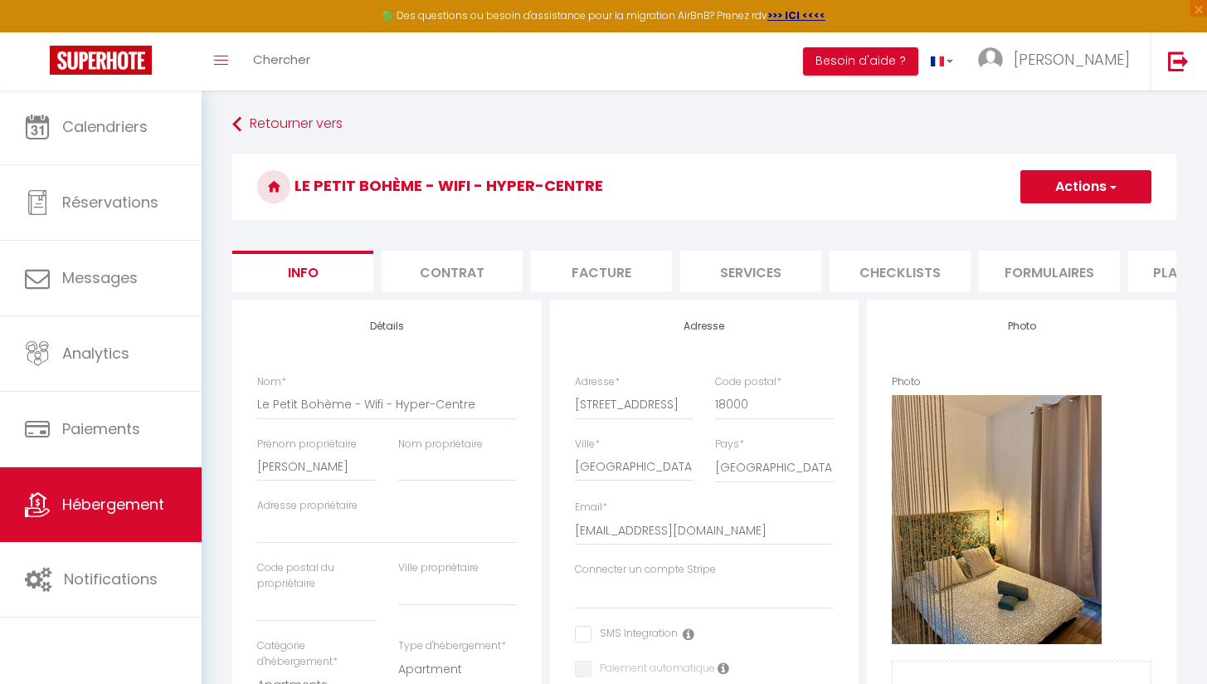
select select
checkbox input "false"
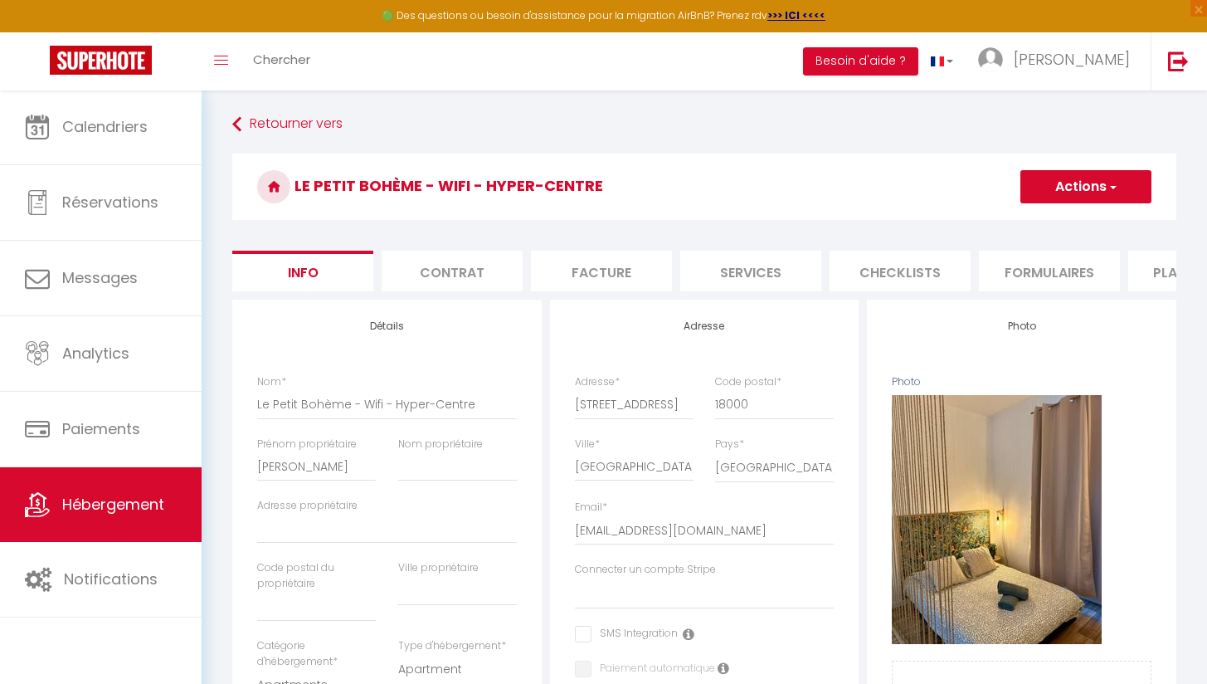
select select
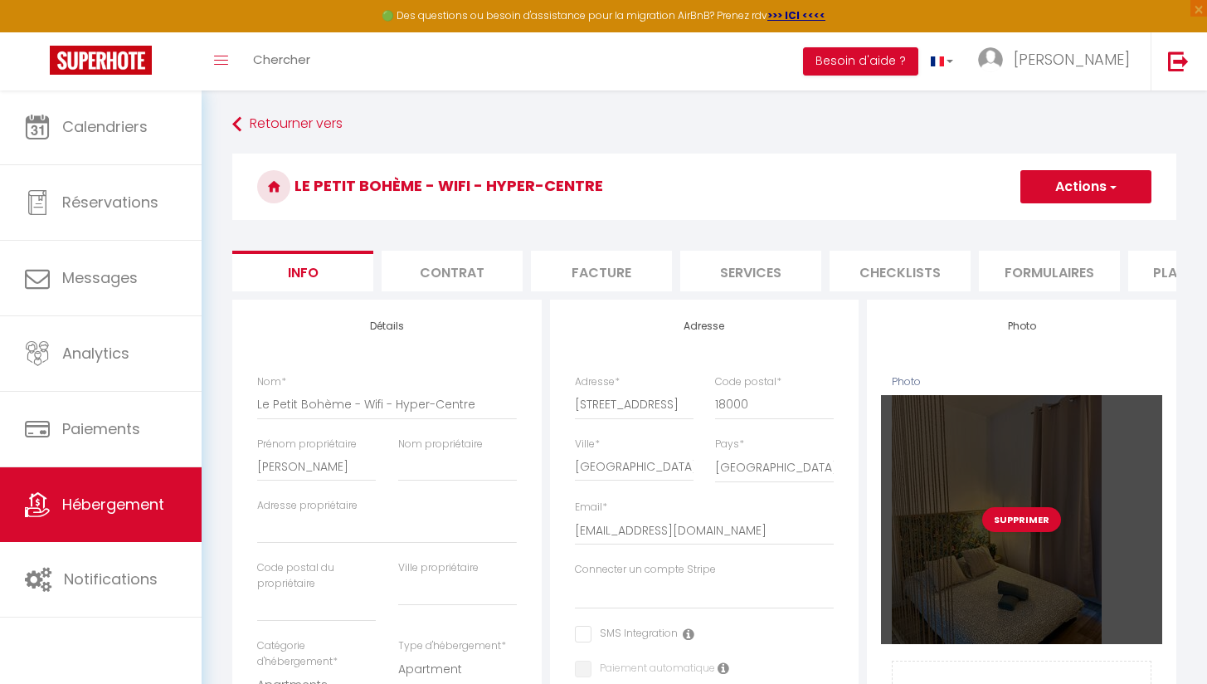
select select "EUR"
select select
select select "8016-1524581161894088881"
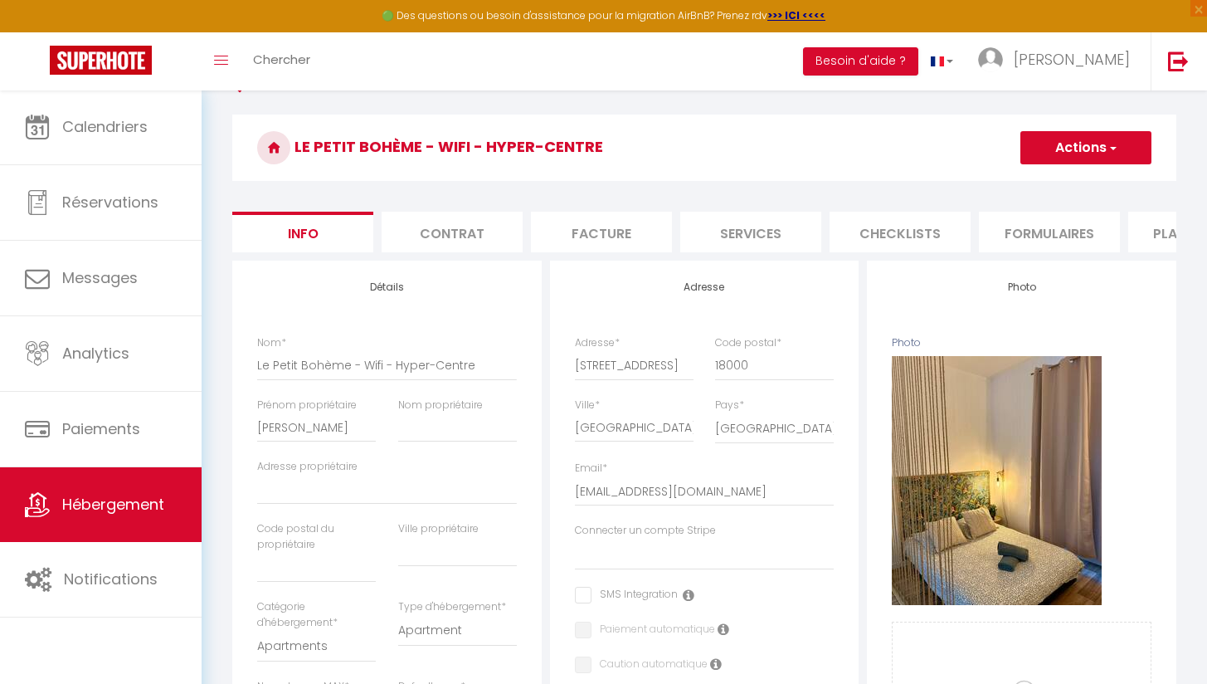
scroll to position [34, 0]
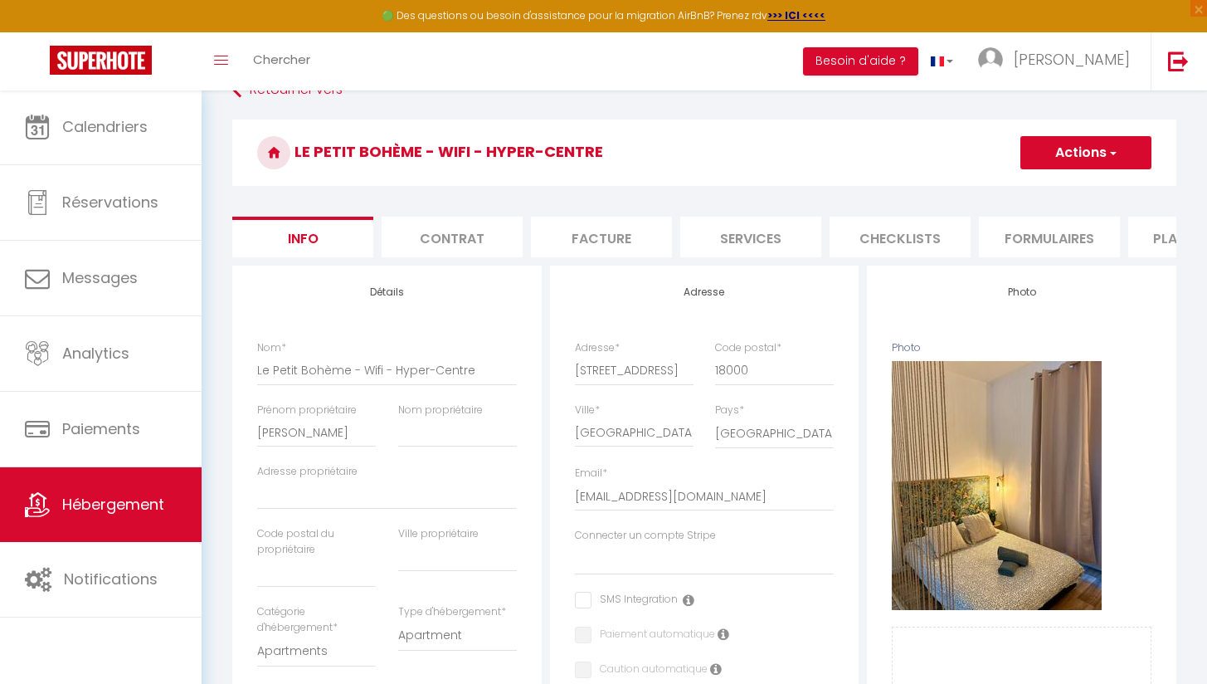
click at [1170, 251] on li "Plateformes" at bounding box center [1199, 237] width 141 height 41
select select
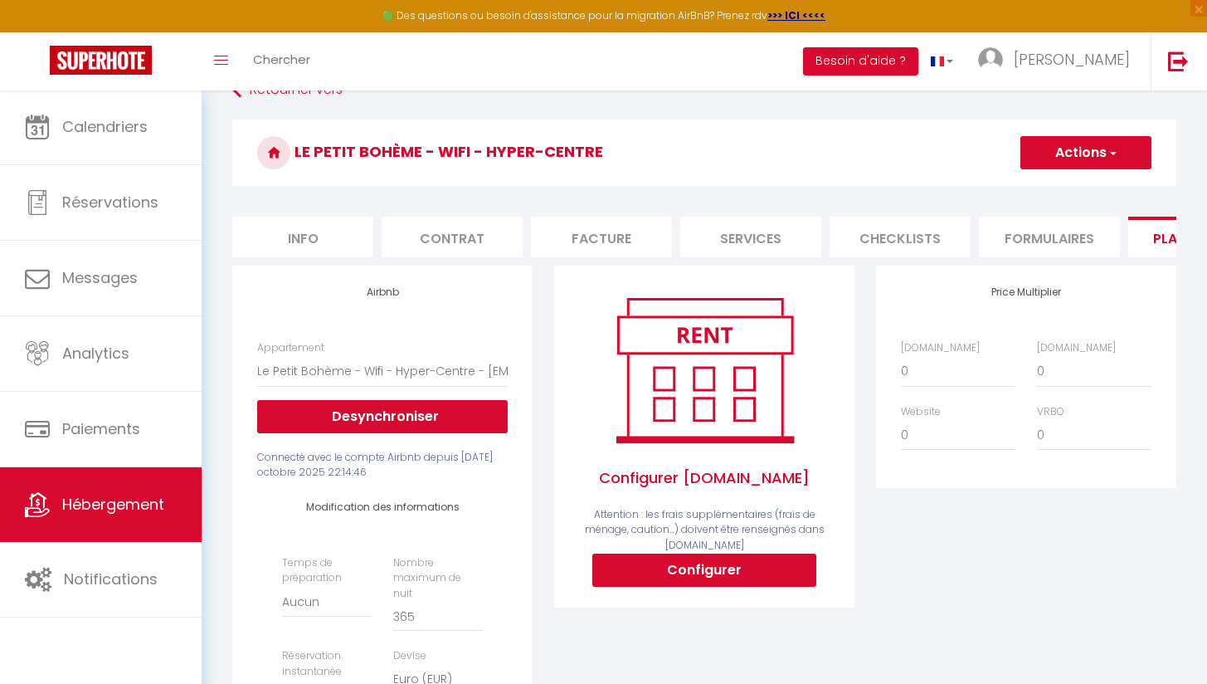
click at [768, 587] on button "Configurer" at bounding box center [705, 570] width 224 height 33
select select
type input "[EMAIL_ADDRESS][DOMAIN_NAME]"
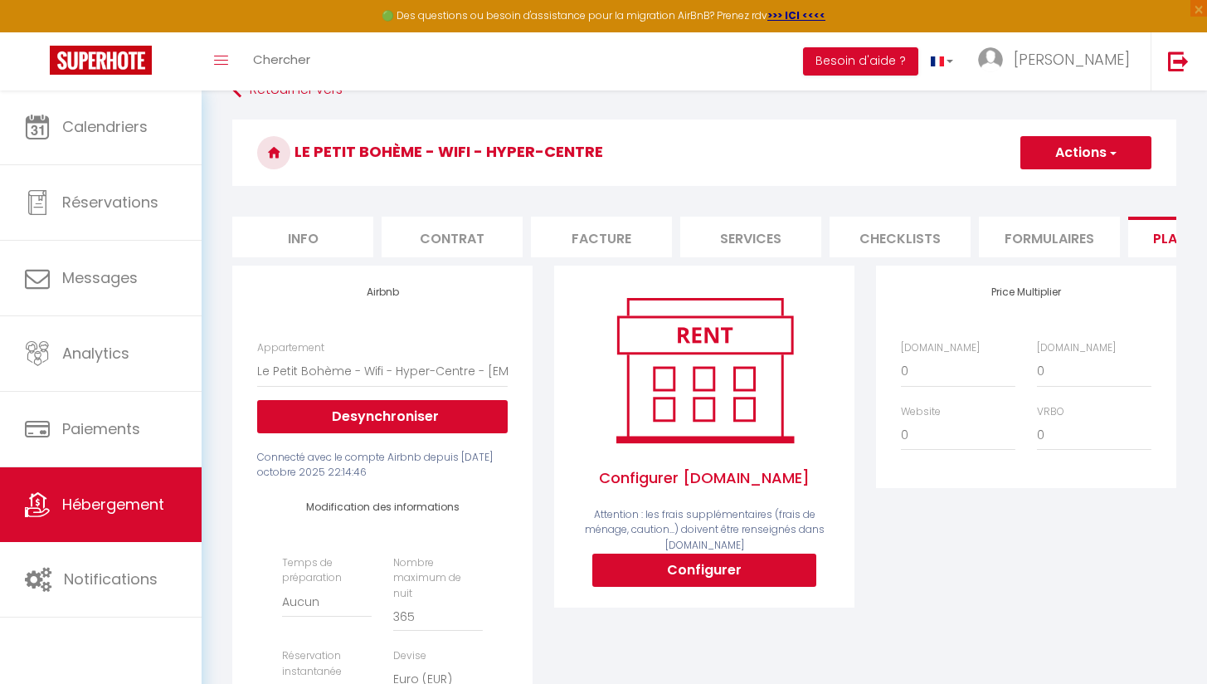
type input "[EMAIL_ADDRESS][DOMAIN_NAME]"
select select
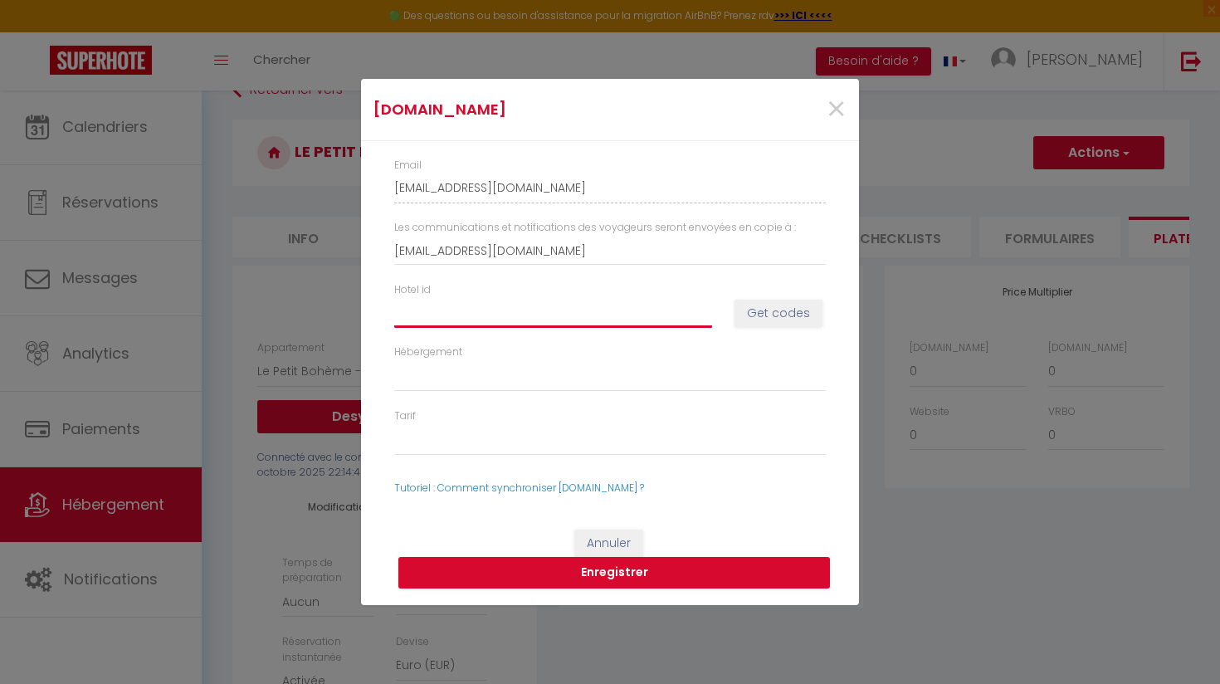
click at [447, 309] on input "Hotel id" at bounding box center [553, 313] width 318 height 30
paste input "Centre15063695"
type input "Centre15063695"
select select
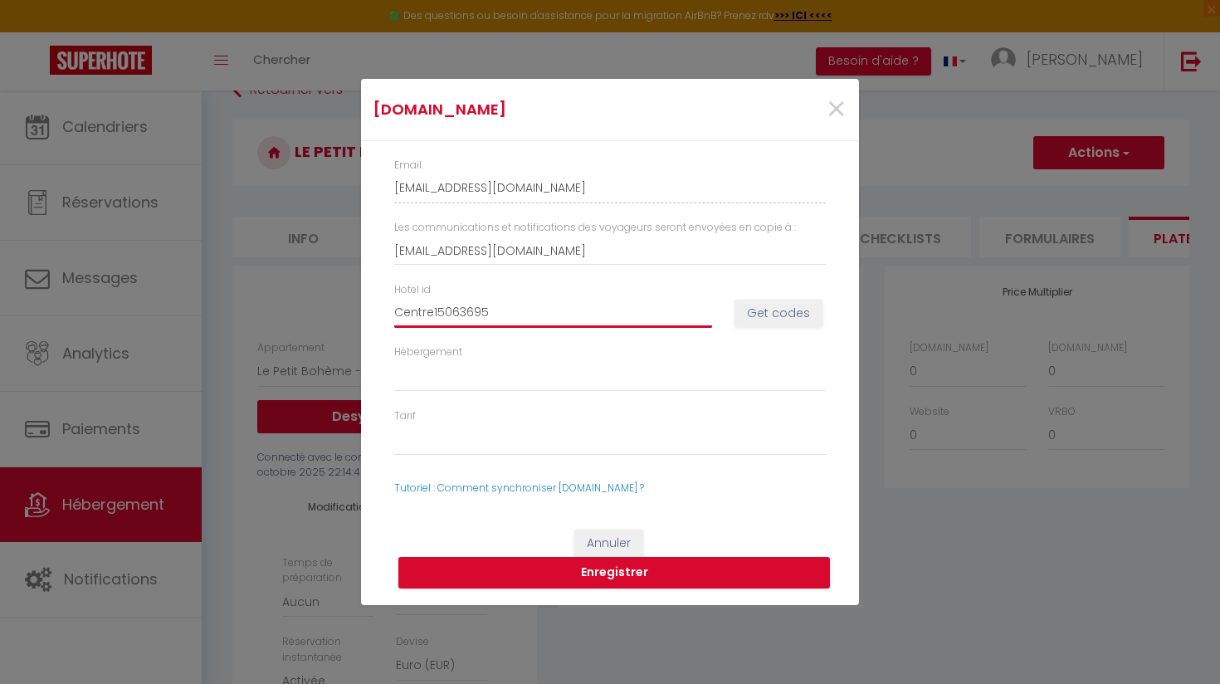
select select
click at [435, 317] on input "Centre15063695" at bounding box center [553, 313] width 318 height 30
type input "Centr15063695"
select select
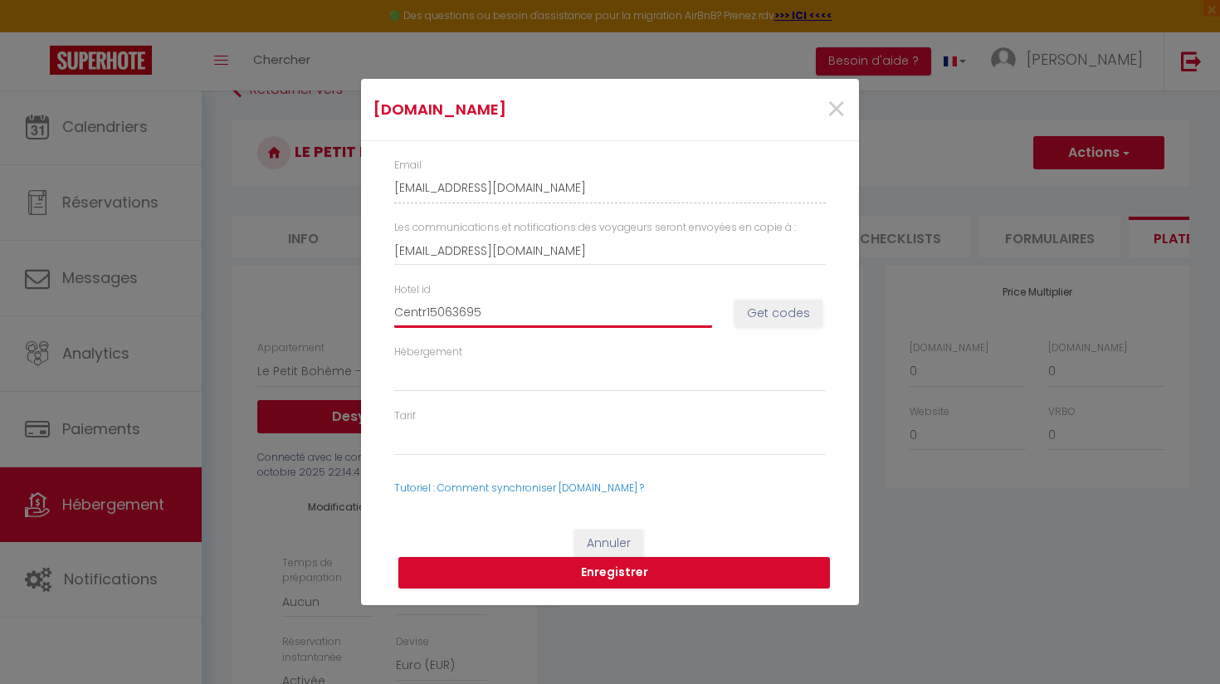
select select
click at [760, 313] on button "Get codes" at bounding box center [778, 314] width 88 height 28
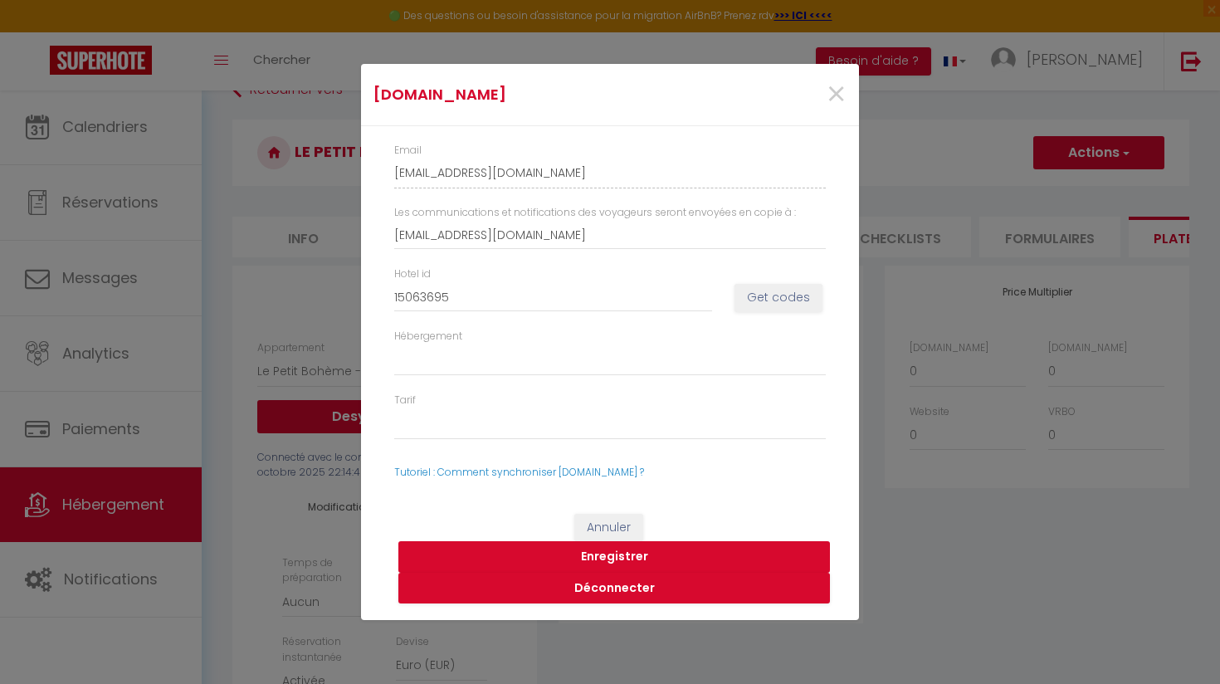
click at [597, 554] on button "Enregistrer" at bounding box center [614, 557] width 432 height 32
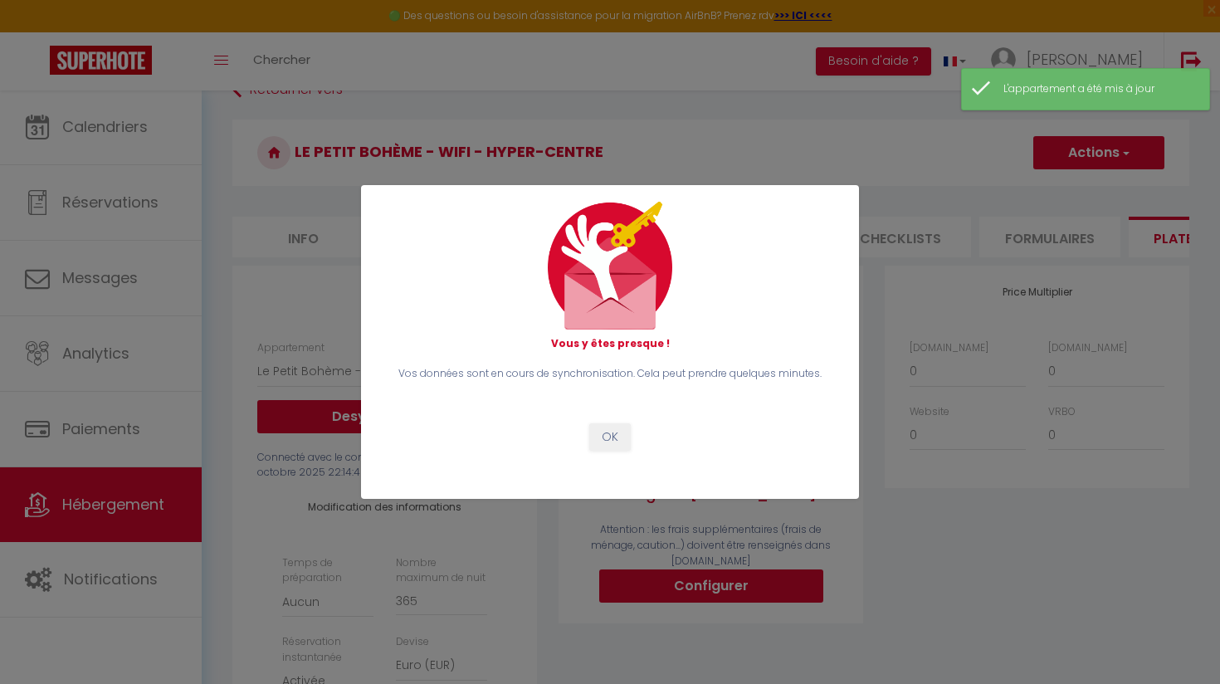
click at [609, 435] on button "OK" at bounding box center [609, 437] width 41 height 28
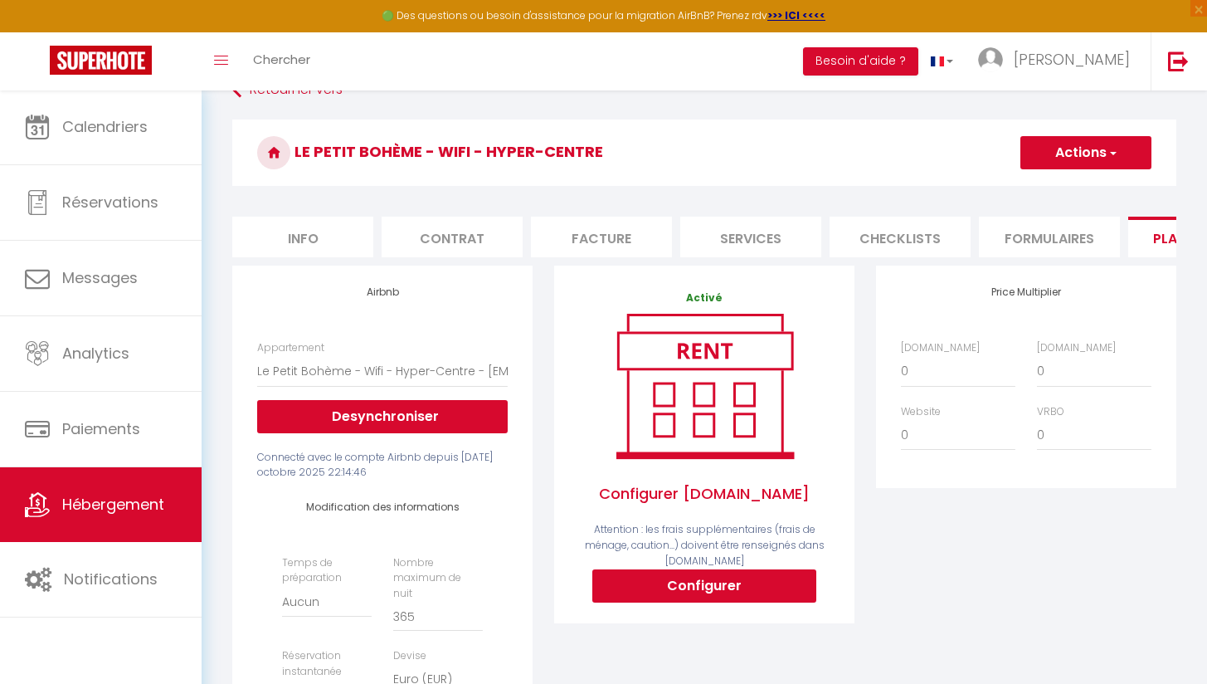
click at [774, 599] on button "Configurer" at bounding box center [705, 585] width 224 height 33
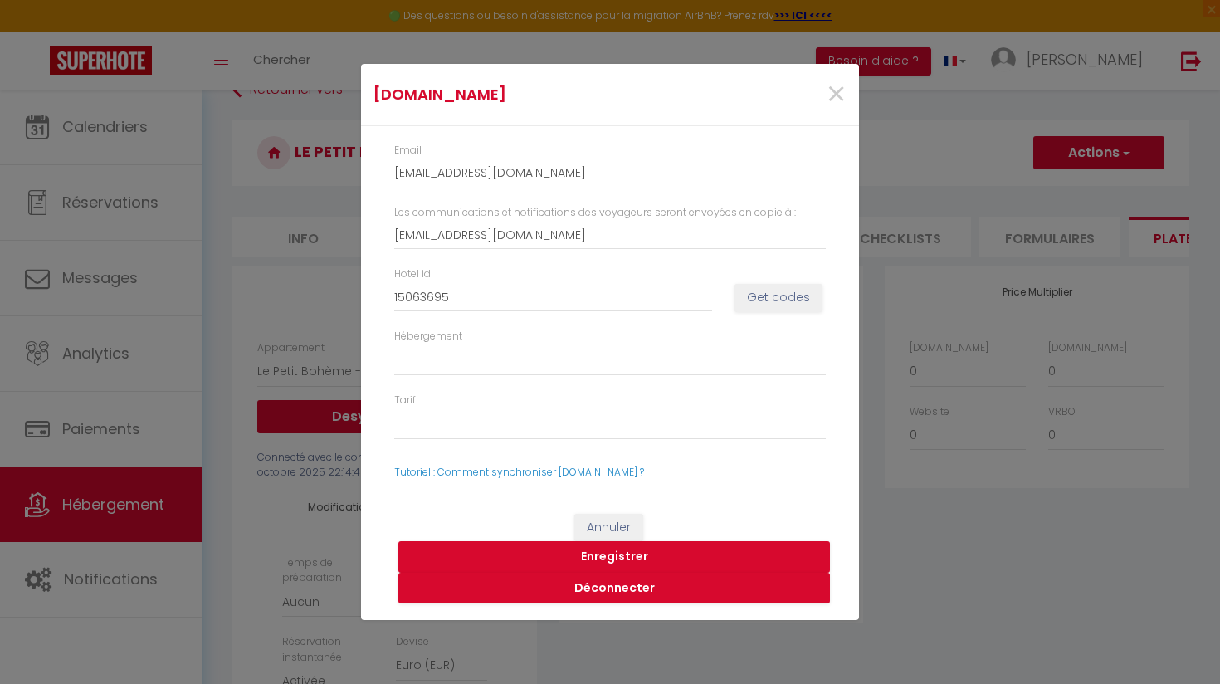
click at [903, 592] on div "Booking.com × Email florian-lapis-36paqpdx_property@reply.superhote.com Les com…" at bounding box center [610, 342] width 1220 height 684
click at [844, 96] on span "×" at bounding box center [836, 95] width 21 height 50
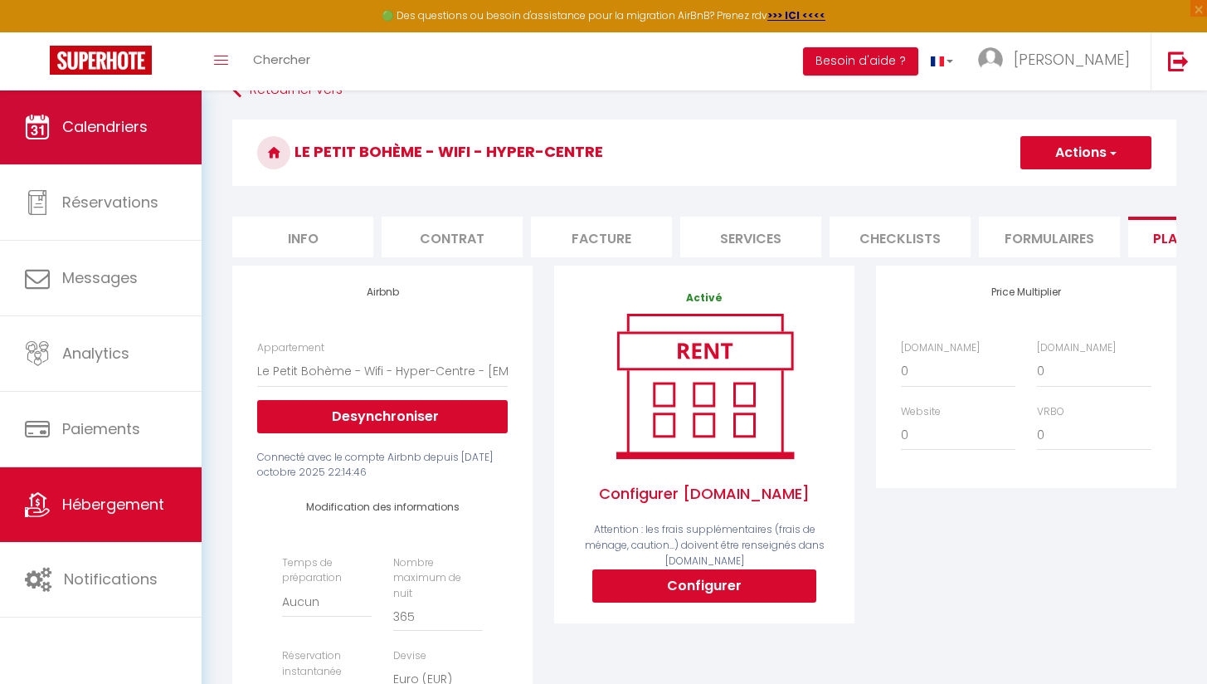
click at [172, 147] on link "Calendriers" at bounding box center [101, 127] width 202 height 75
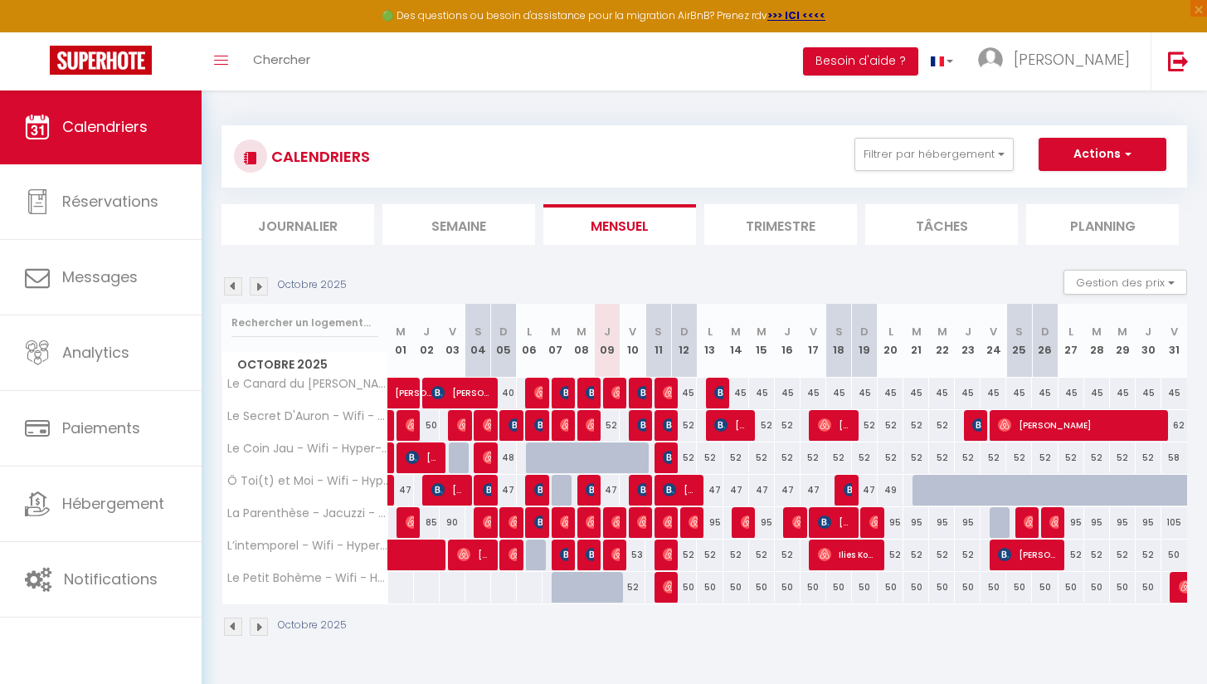
click at [688, 587] on div "50" at bounding box center [684, 587] width 26 height 31
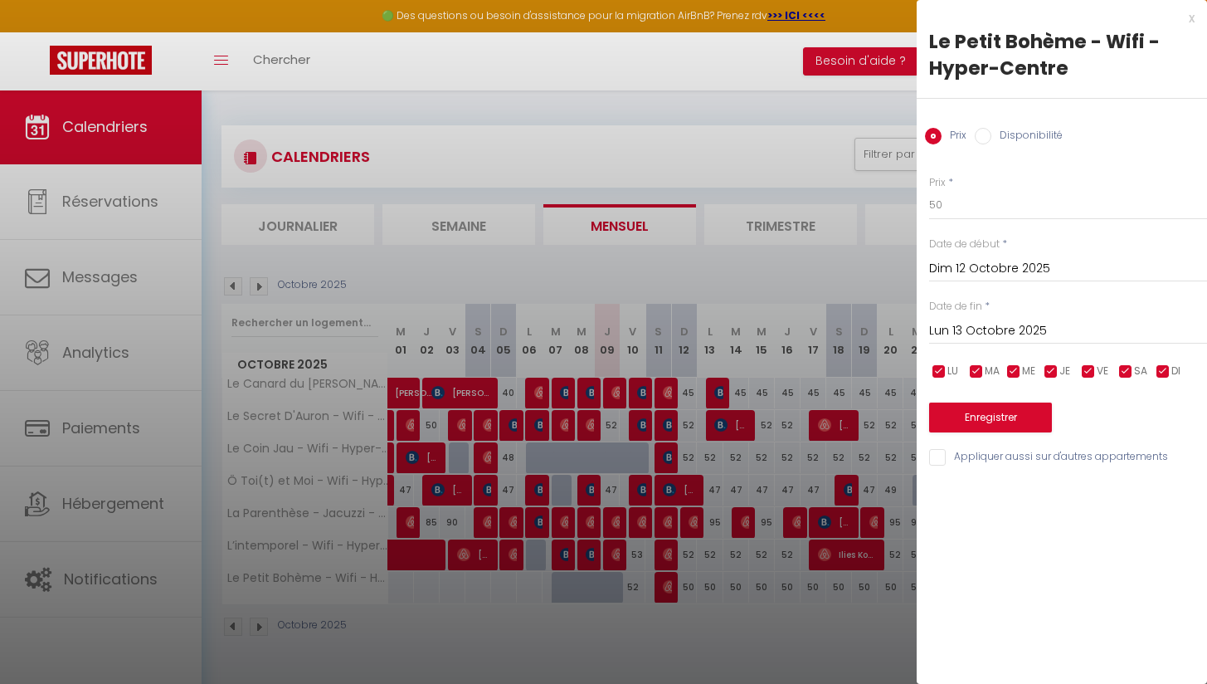
click at [983, 144] on div "Disponibilité" at bounding box center [1019, 137] width 88 height 18
click at [983, 136] on input "Disponibilité" at bounding box center [983, 136] width 17 height 17
click at [948, 333] on input "Lun 13 Octobre 2025" at bounding box center [1068, 333] width 278 height 22
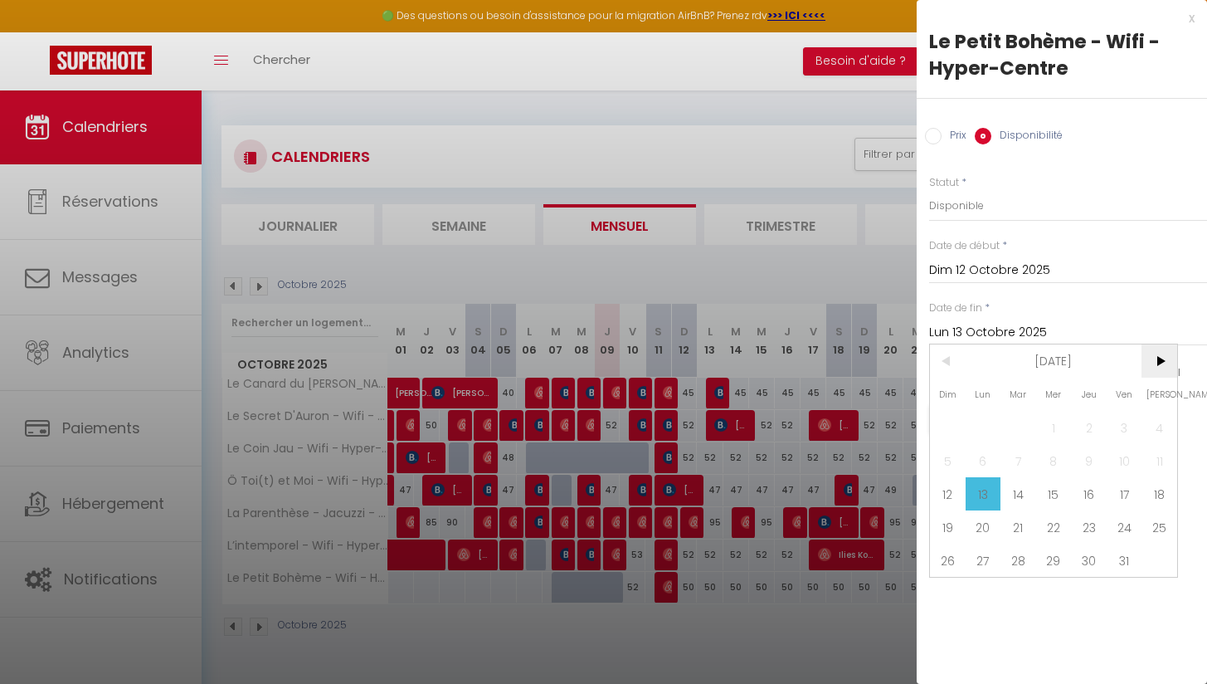
click at [1160, 362] on span ">" at bounding box center [1160, 360] width 36 height 33
click at [1159, 368] on span ">" at bounding box center [1160, 360] width 36 height 33
click at [1171, 354] on span ">" at bounding box center [1160, 360] width 36 height 33
click at [1083, 429] on span "1" at bounding box center [1089, 427] width 36 height 33
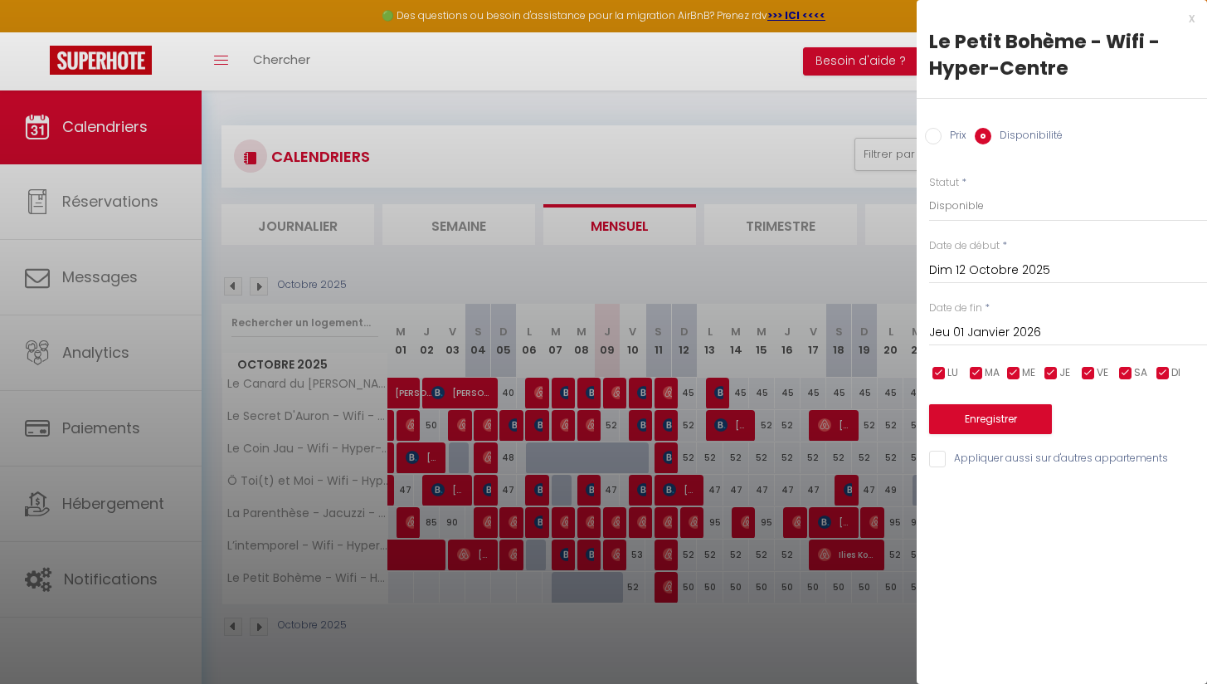
click at [1016, 422] on button "Enregistrer" at bounding box center [990, 419] width 123 height 30
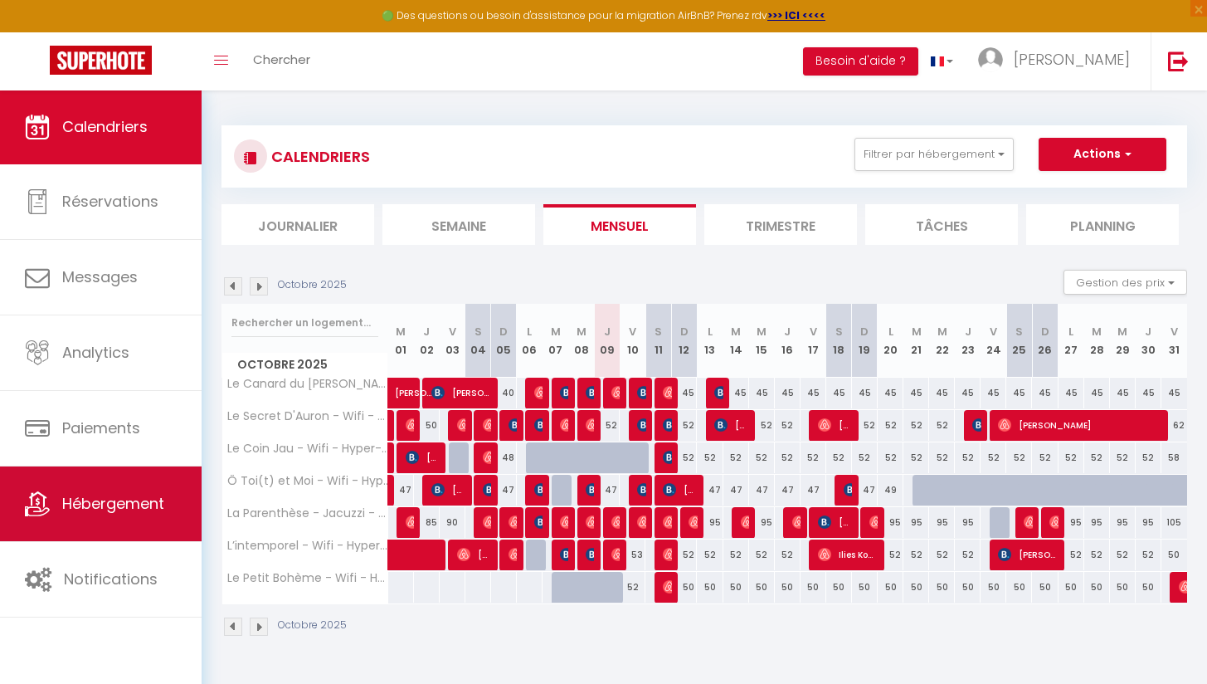
click at [134, 529] on link "Hébergement" at bounding box center [101, 503] width 202 height 75
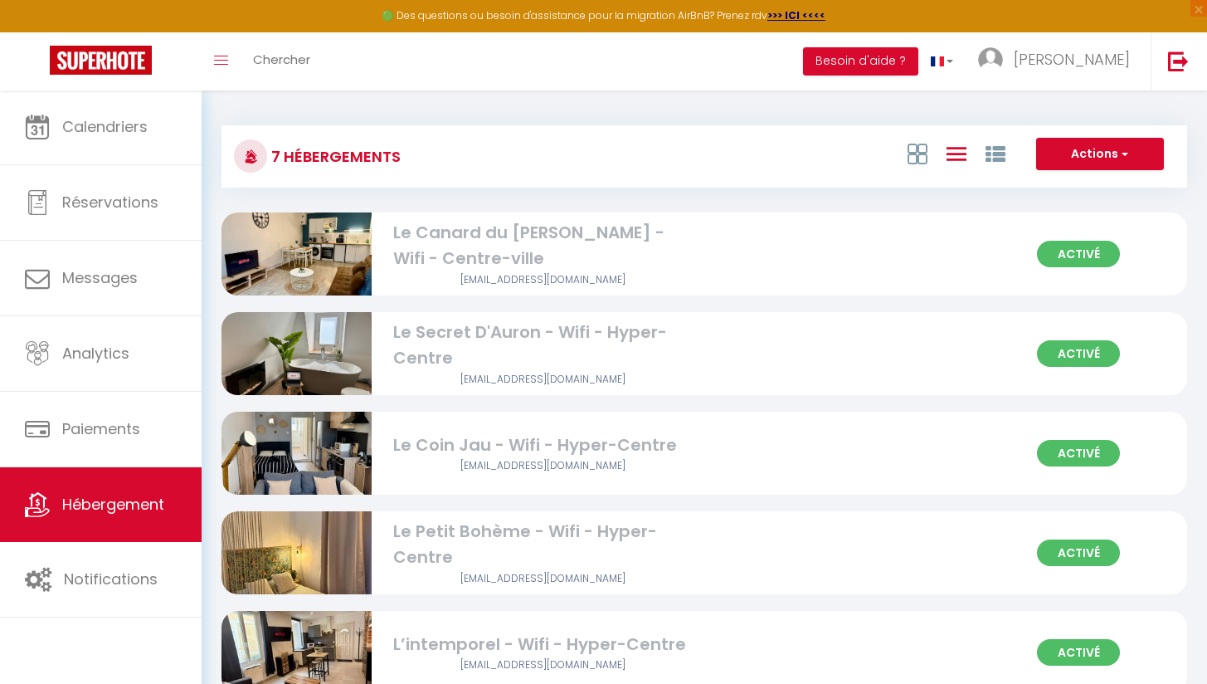
click at [427, 529] on div "Le Petit Bohème - Wifi - Hyper-Centre" at bounding box center [543, 545] width 300 height 52
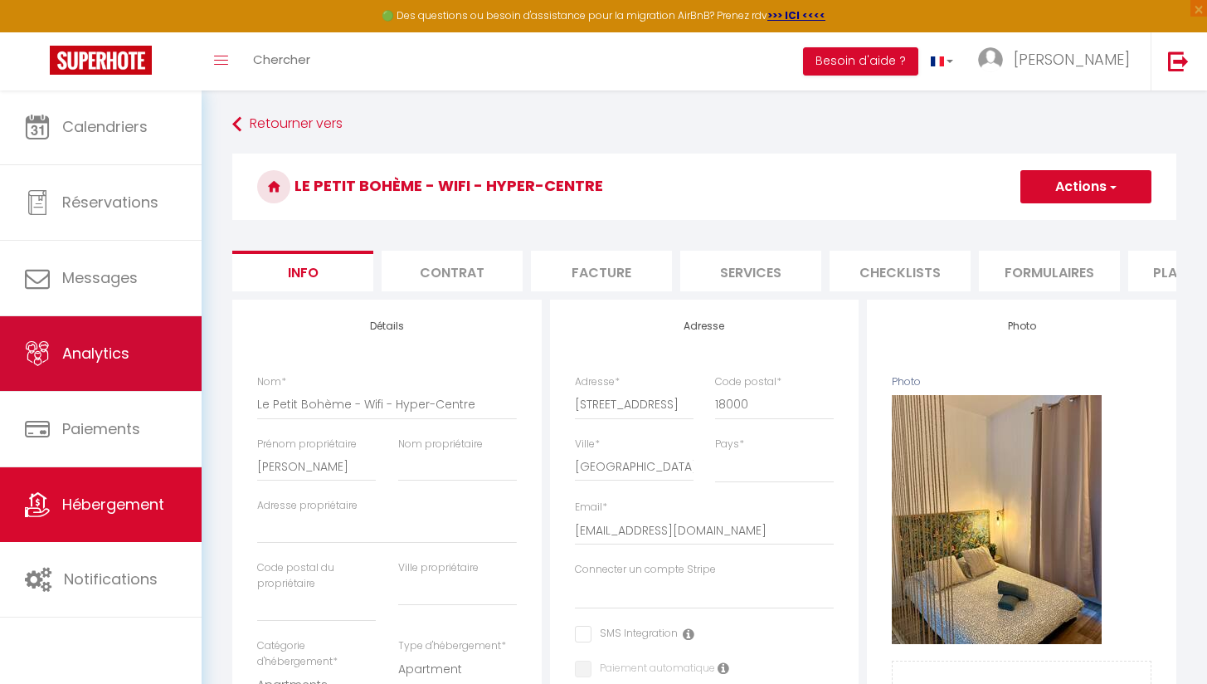
click at [130, 359] on link "Analytics" at bounding box center [101, 353] width 202 height 75
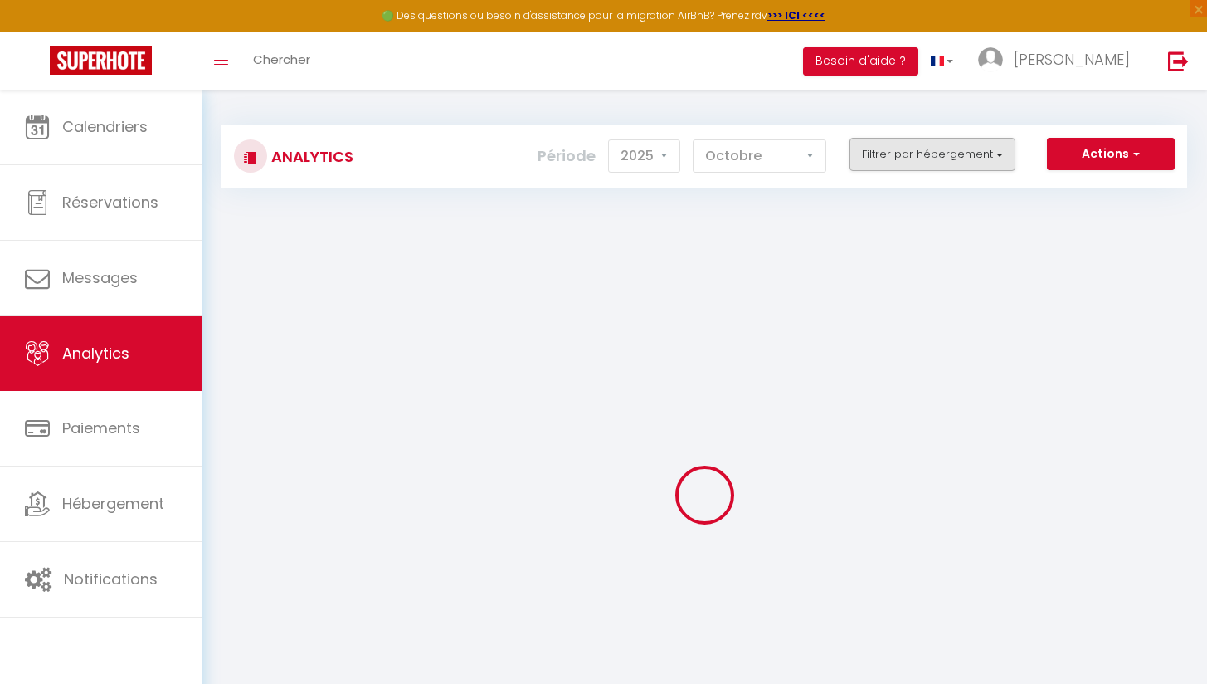
click at [981, 166] on button "Filtrer par hébergement" at bounding box center [933, 154] width 166 height 33
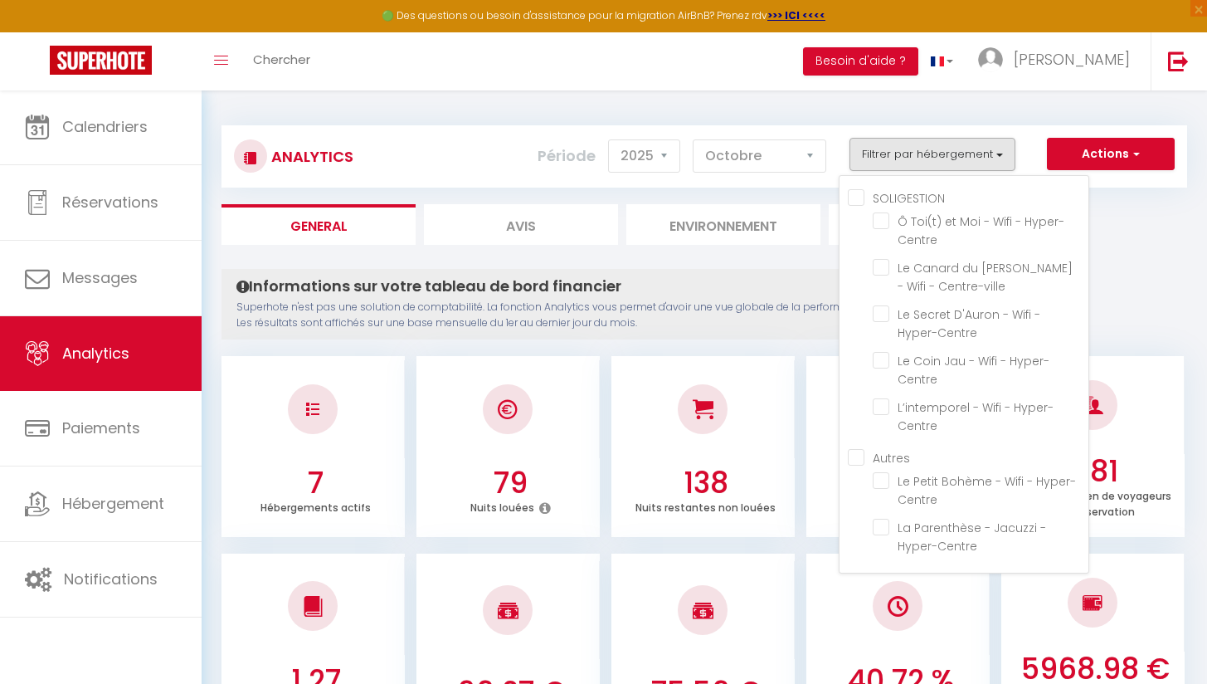
click at [978, 166] on button "Filtrer par hébergement" at bounding box center [933, 154] width 166 height 33
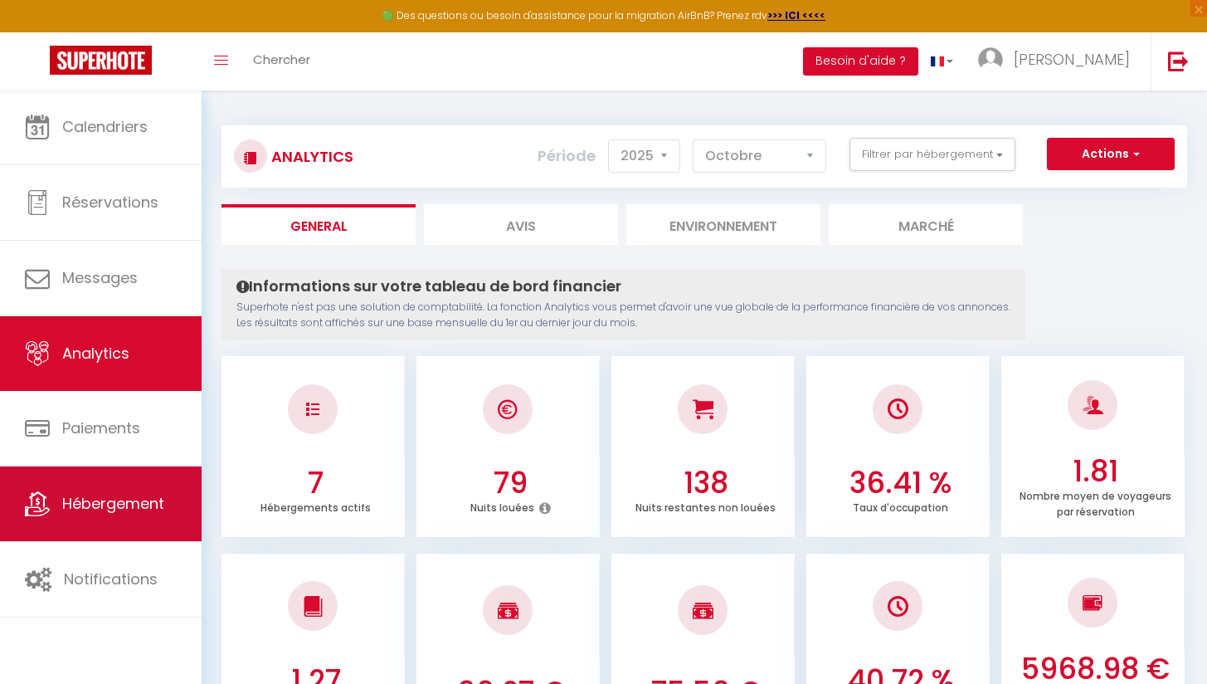
click at [142, 500] on span "Hébergement" at bounding box center [113, 503] width 102 height 21
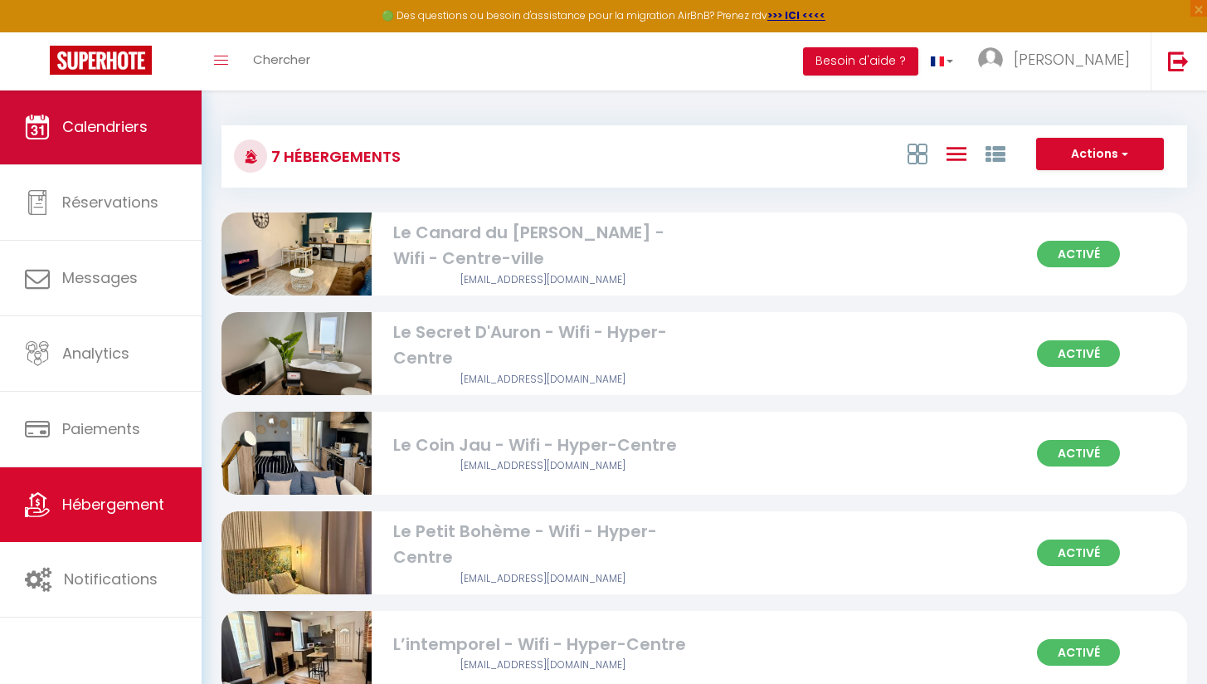
click at [137, 144] on link "Calendriers" at bounding box center [101, 127] width 202 height 75
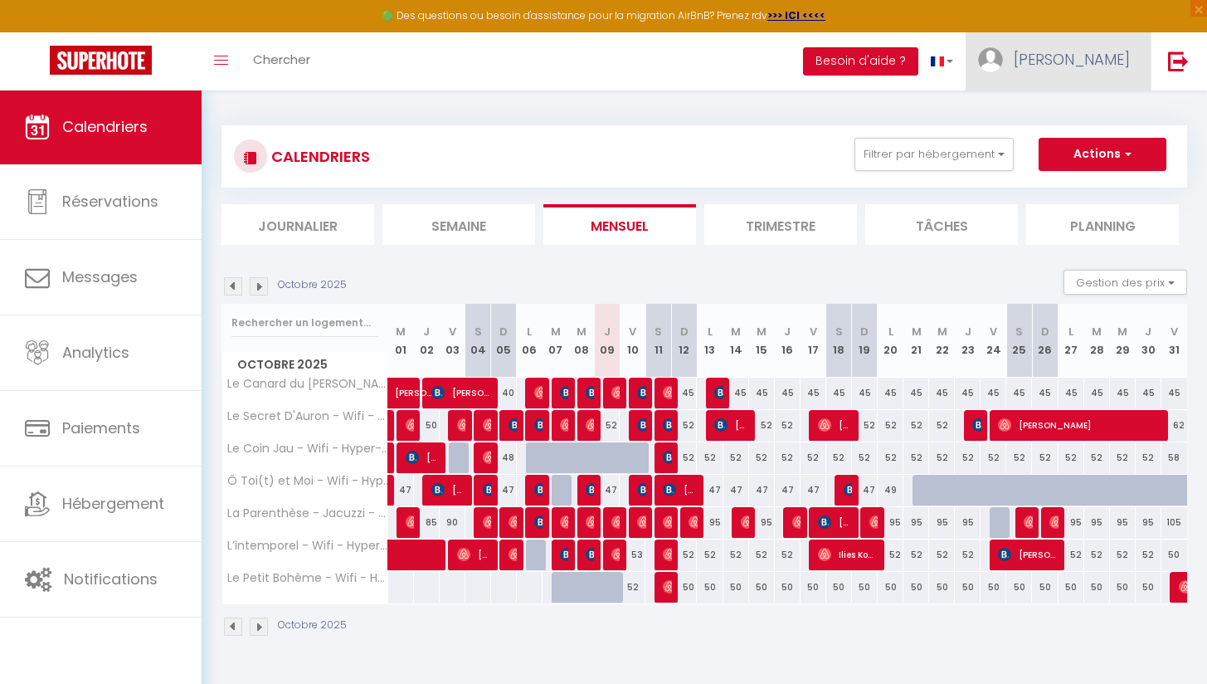
click at [1080, 65] on link "[PERSON_NAME]" at bounding box center [1058, 61] width 185 height 58
click at [1075, 117] on link "Paramètres" at bounding box center [1084, 115] width 123 height 28
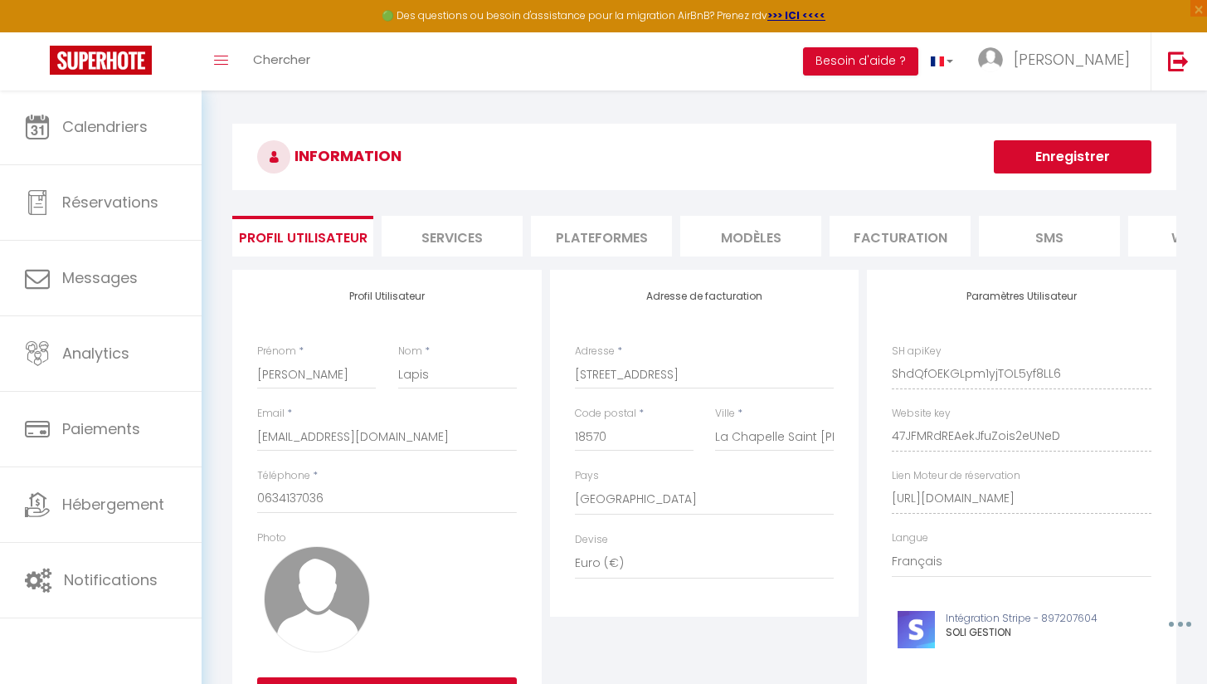
click at [622, 230] on li "Plateformes" at bounding box center [601, 236] width 141 height 41
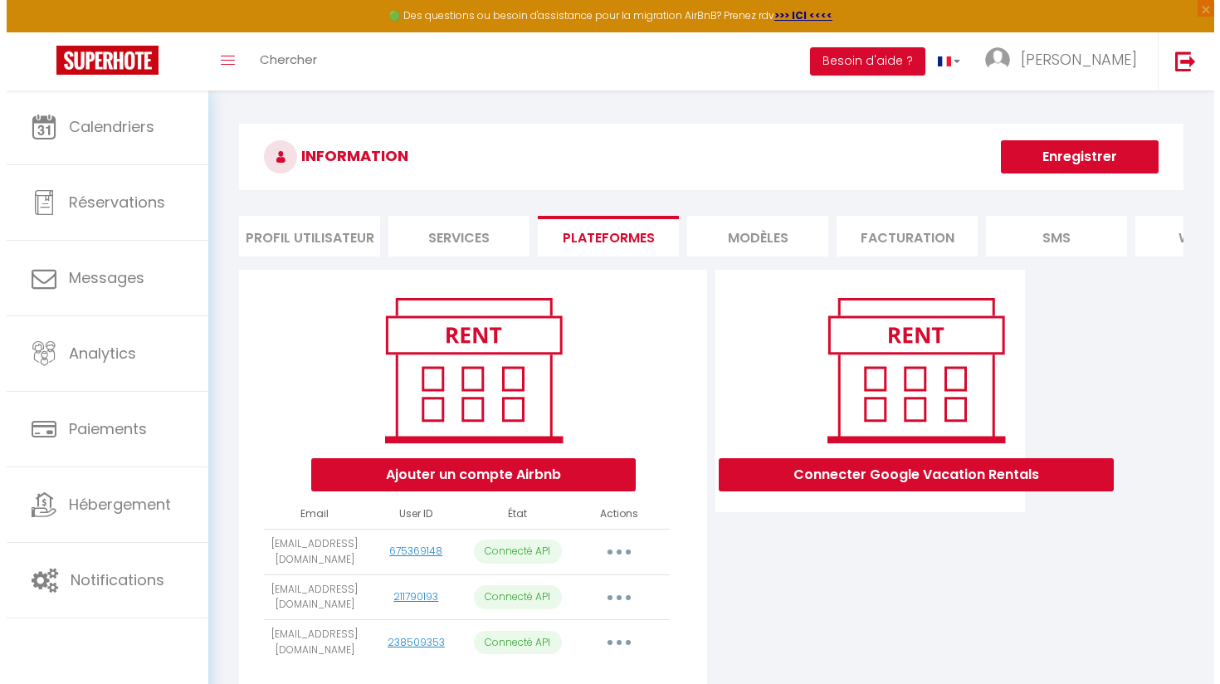
scroll to position [90, 0]
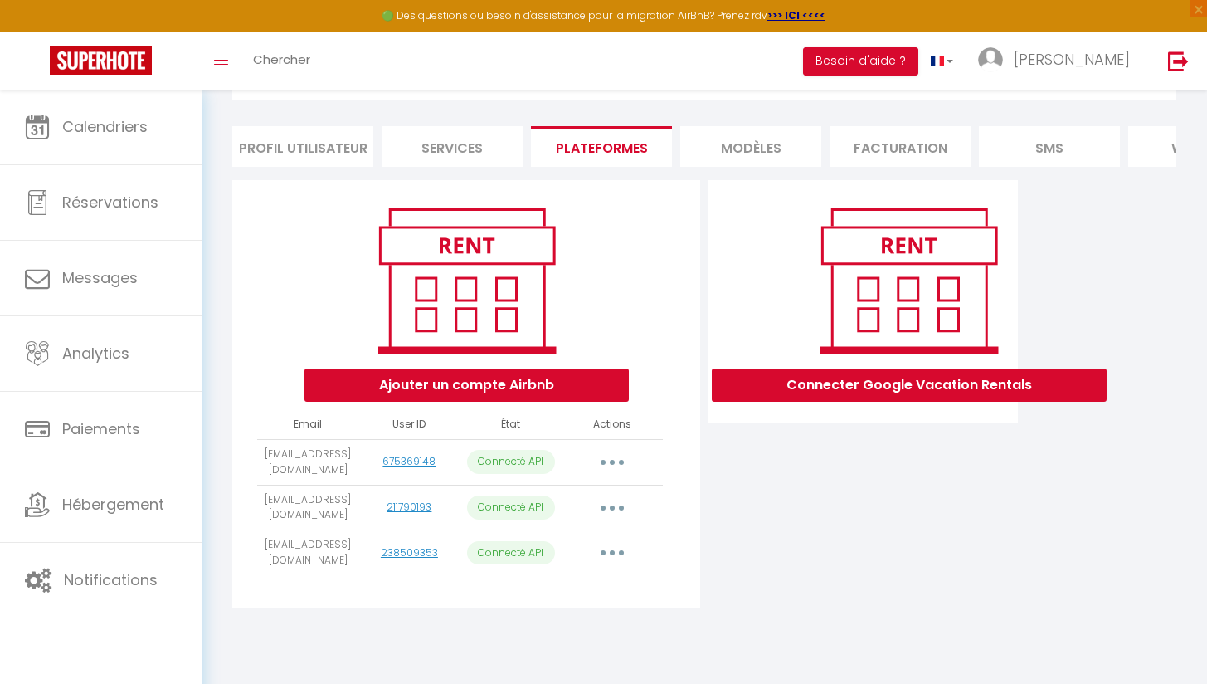
click at [622, 476] on button "button" at bounding box center [612, 462] width 46 height 27
click at [587, 514] on link "Importer les appartements" at bounding box center [538, 499] width 183 height 28
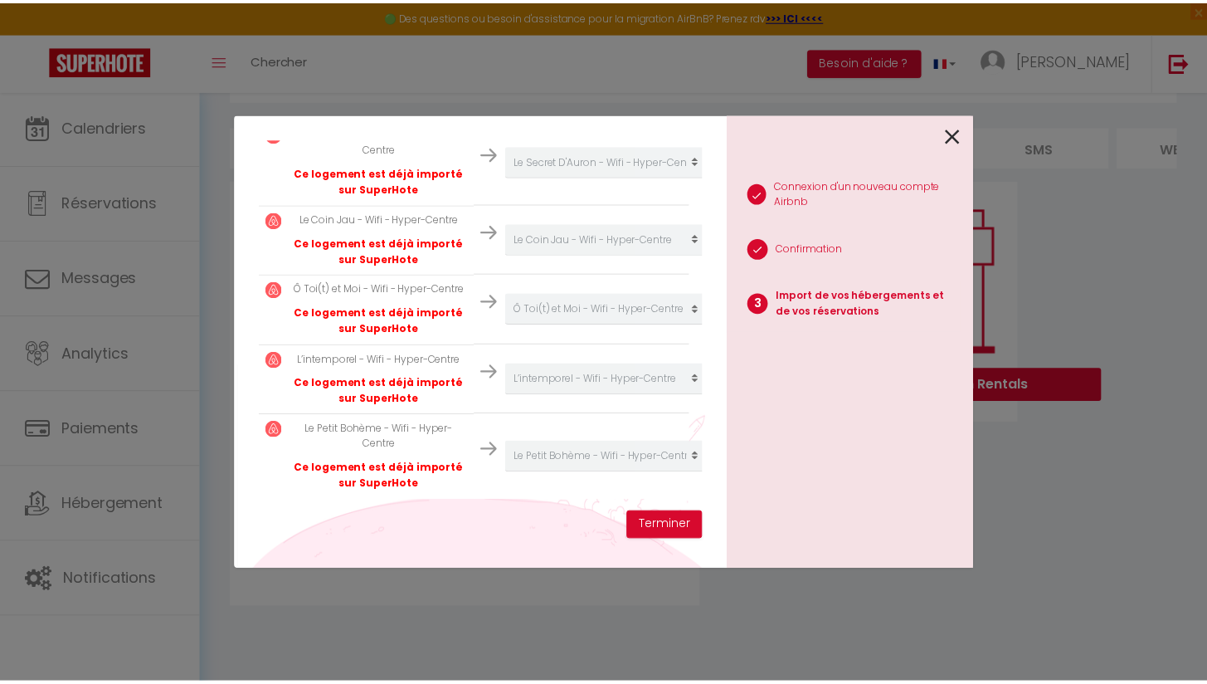
scroll to position [456, 0]
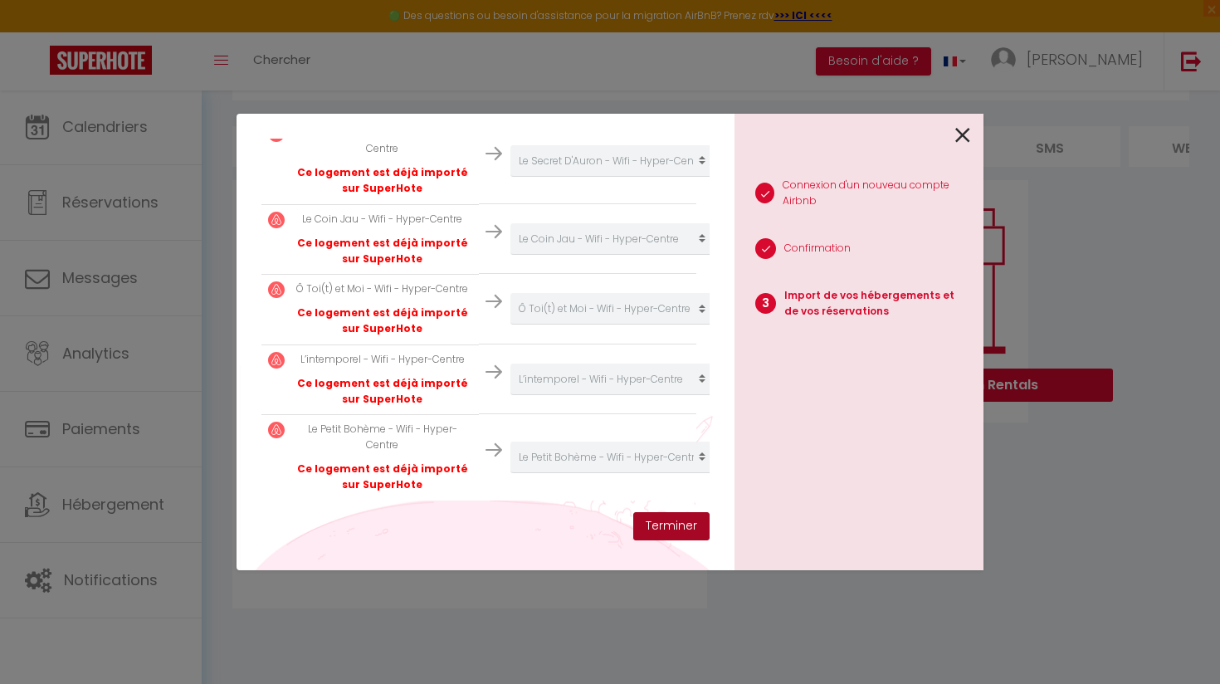
click at [668, 531] on button "Terminer" at bounding box center [671, 526] width 76 height 28
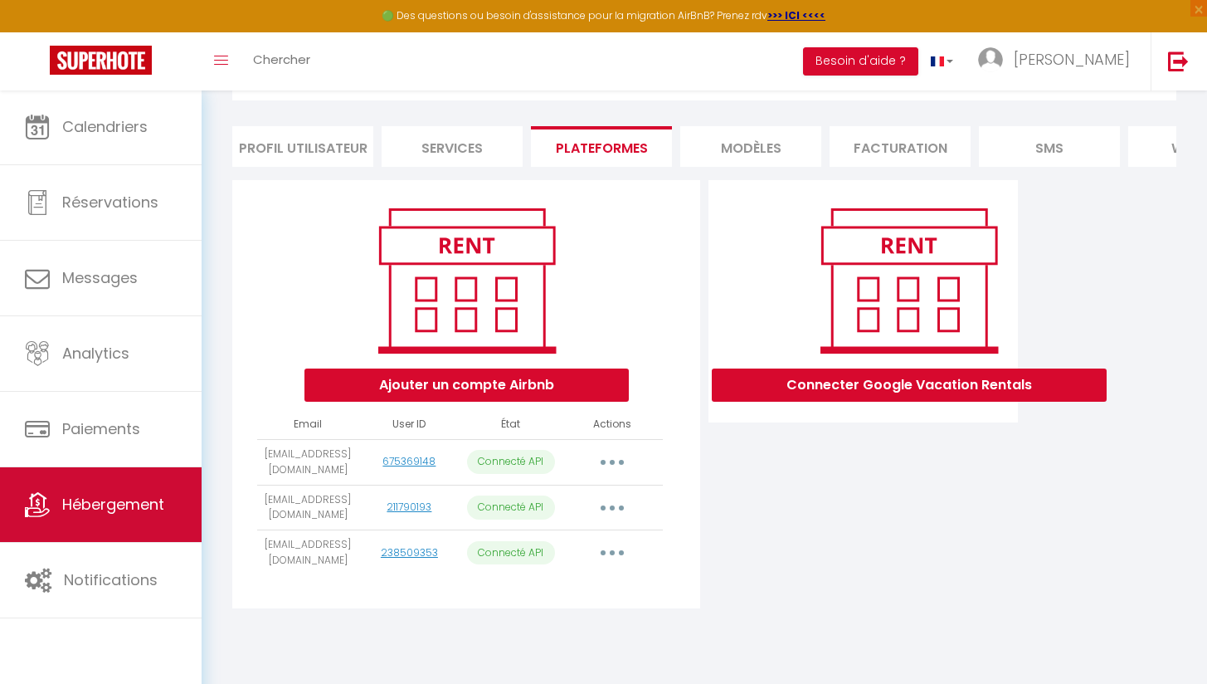
click at [142, 500] on span "Hébergement" at bounding box center [113, 504] width 102 height 21
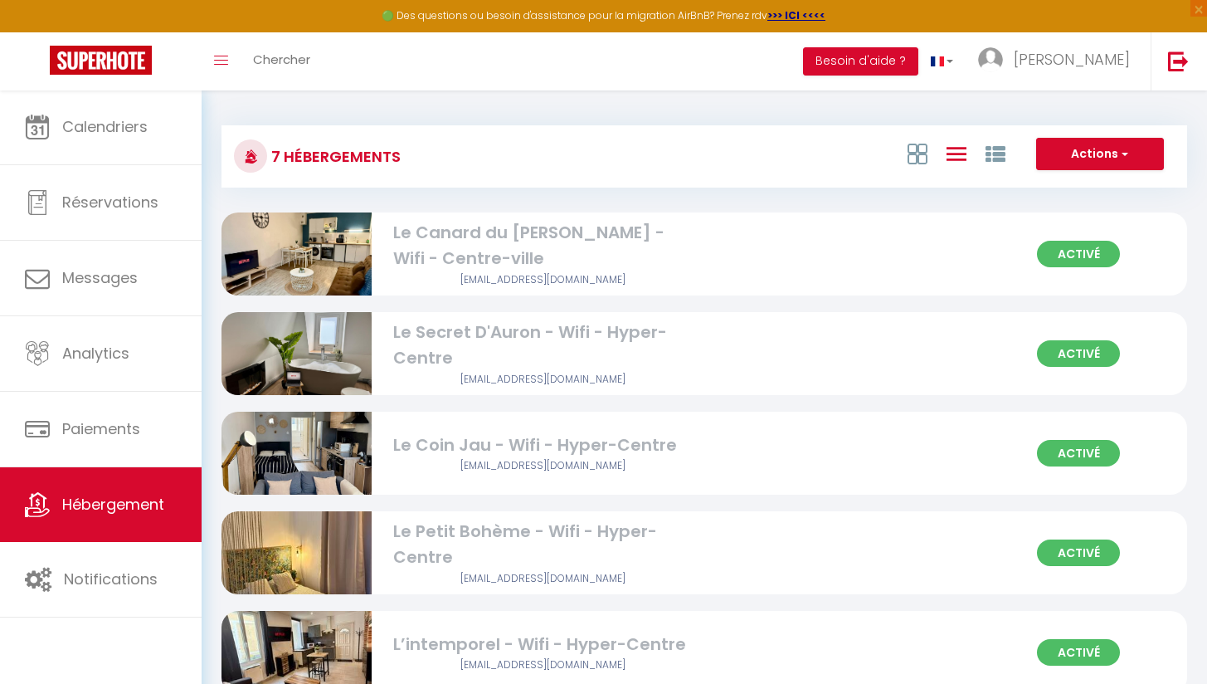
click at [1075, 566] on div "Activé Le Petit Bohème - Wifi - Hyper-Centre soligestion10@gmail.com" at bounding box center [705, 552] width 966 height 83
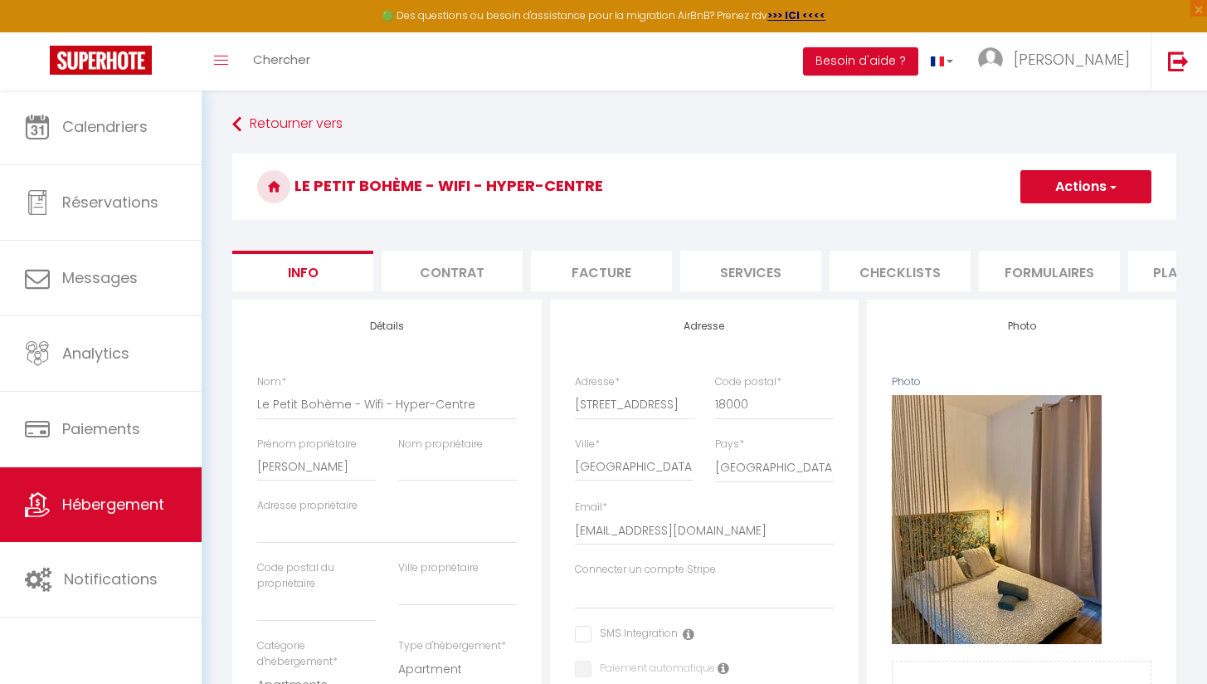
click at [1144, 271] on li "Plateformes" at bounding box center [1199, 271] width 141 height 41
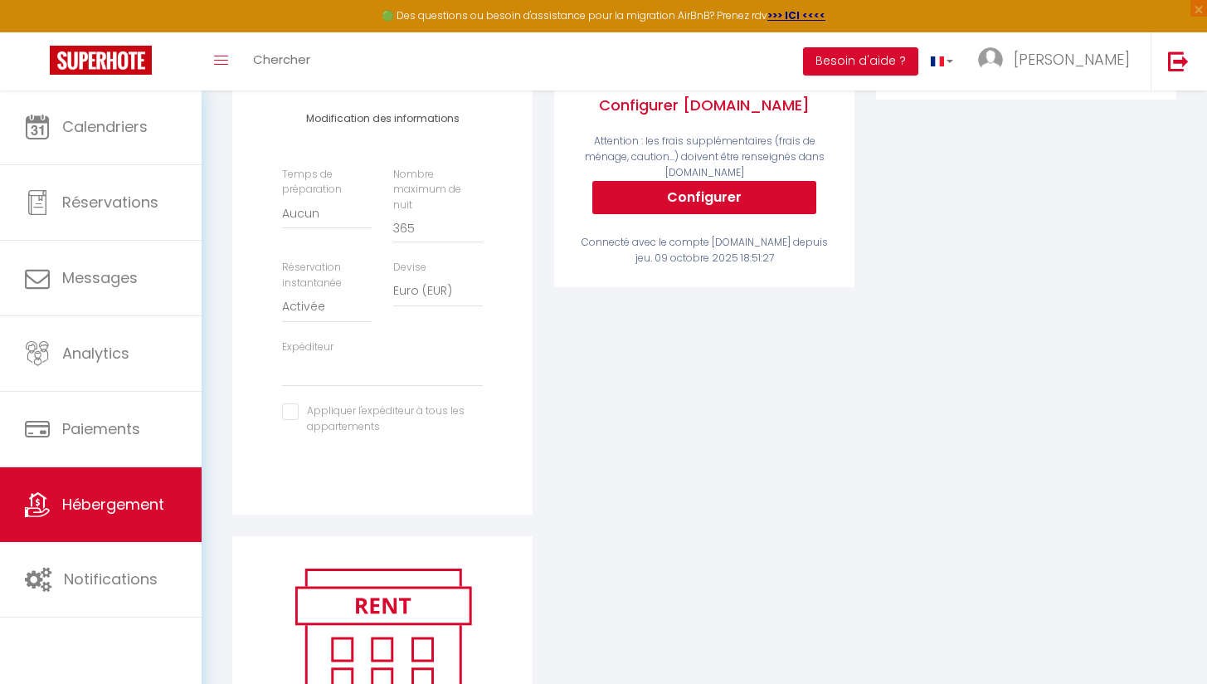
scroll to position [424, 0]
click at [294, 407] on input "checkbox" at bounding box center [382, 410] width 201 height 17
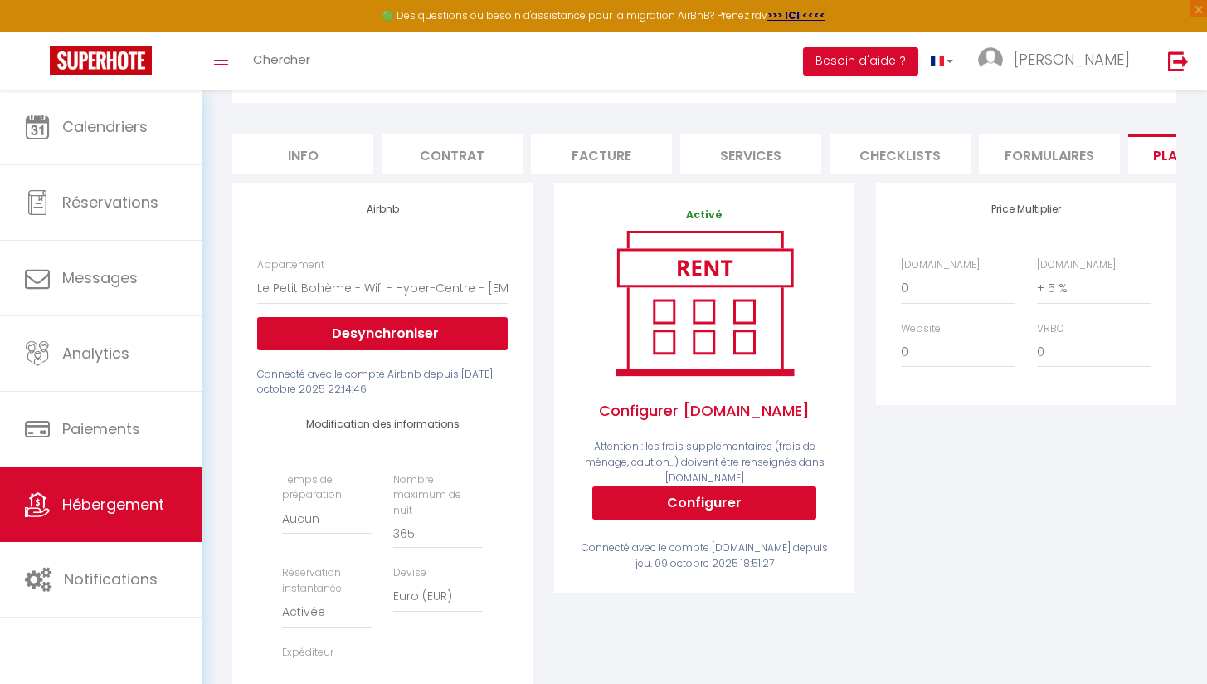
scroll to position [106, 0]
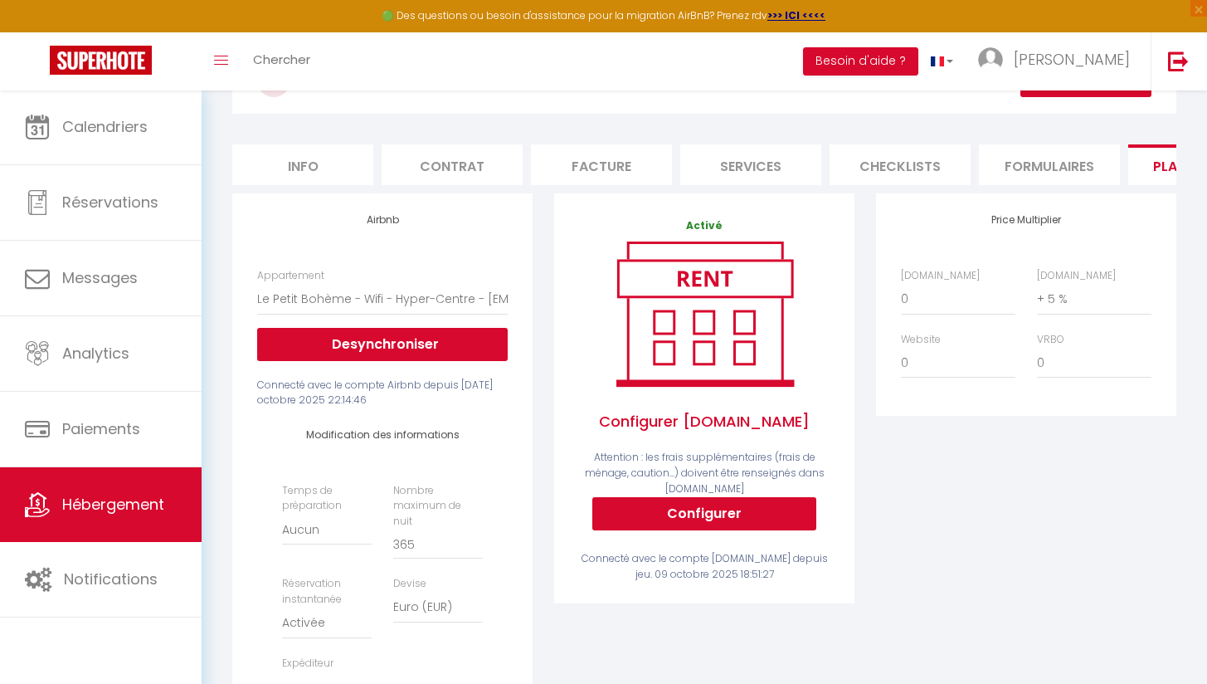
click at [110, 528] on link "Hébergement" at bounding box center [101, 504] width 202 height 75
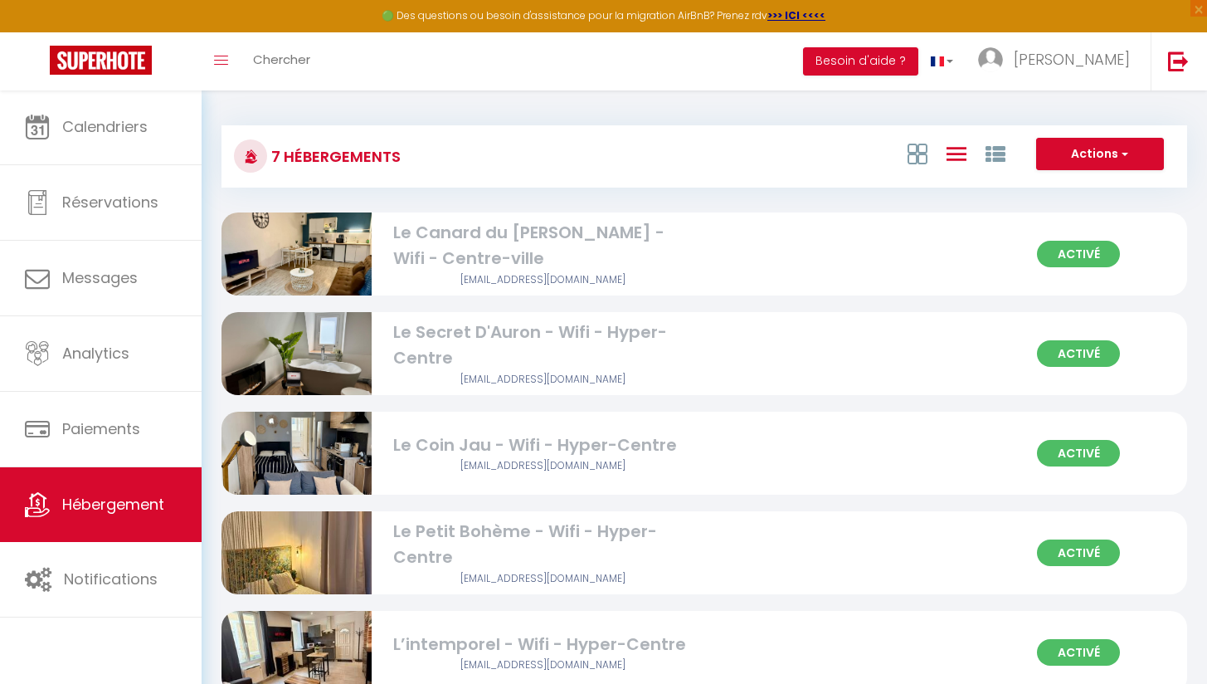
click at [1085, 456] on span "Activé" at bounding box center [1078, 453] width 83 height 27
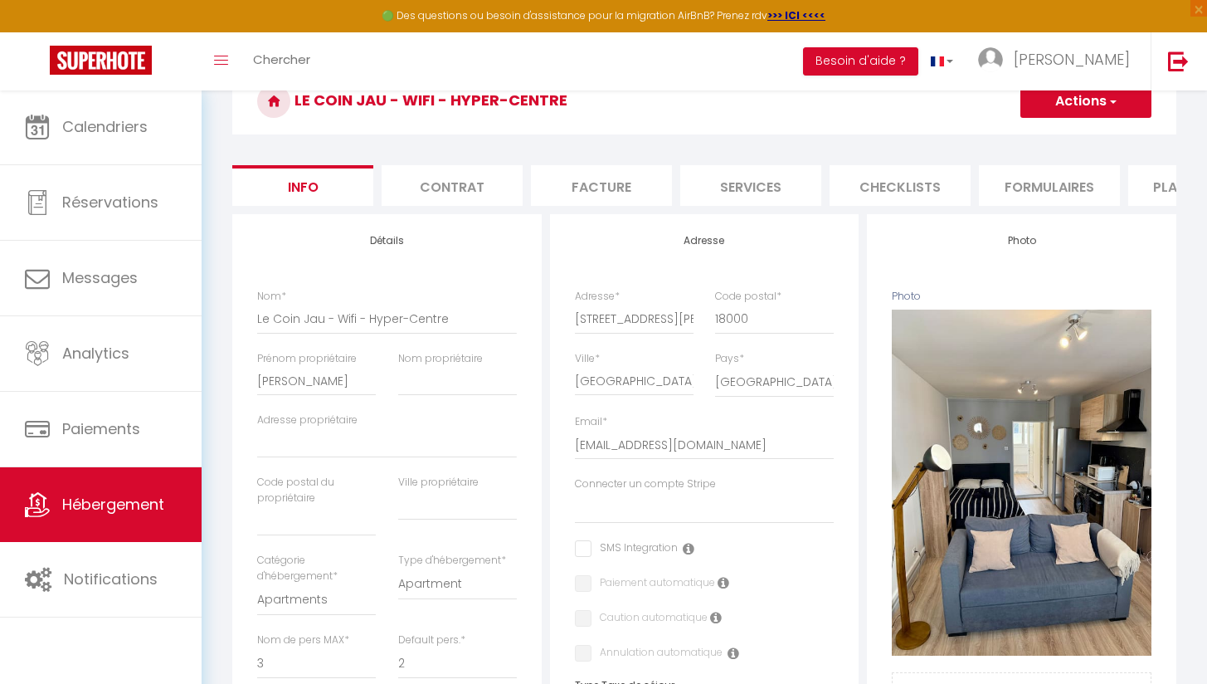
scroll to position [39, 0]
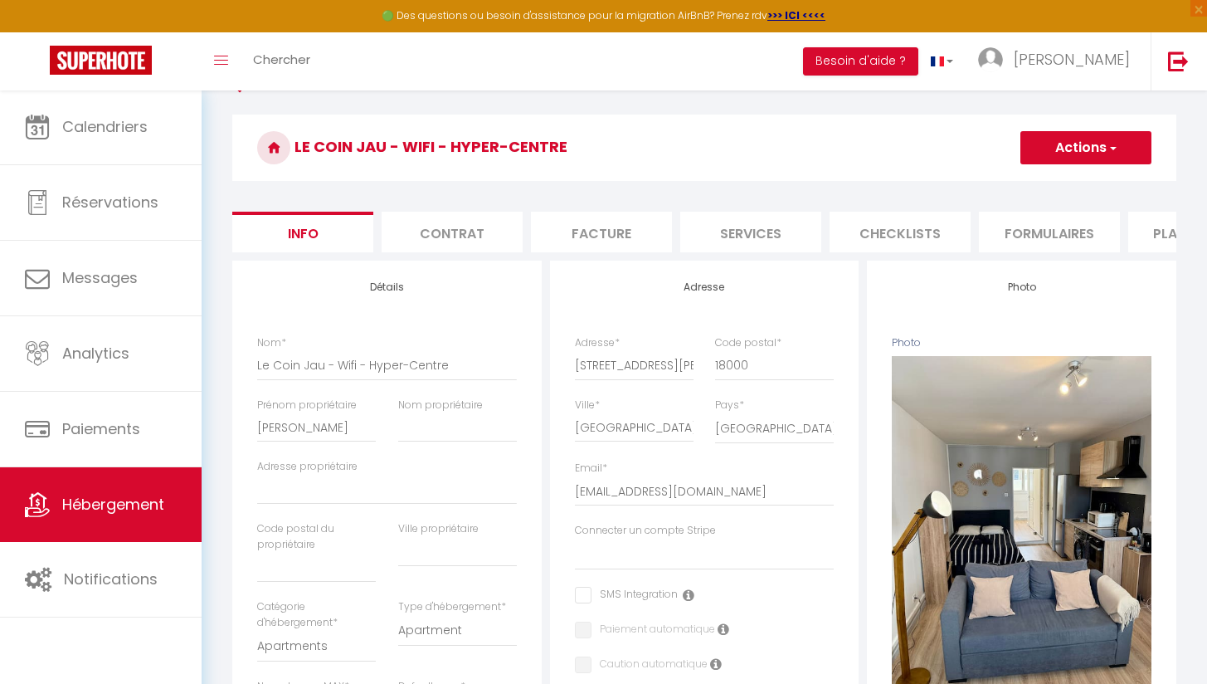
click at [1157, 234] on li "Plateformes" at bounding box center [1199, 232] width 141 height 41
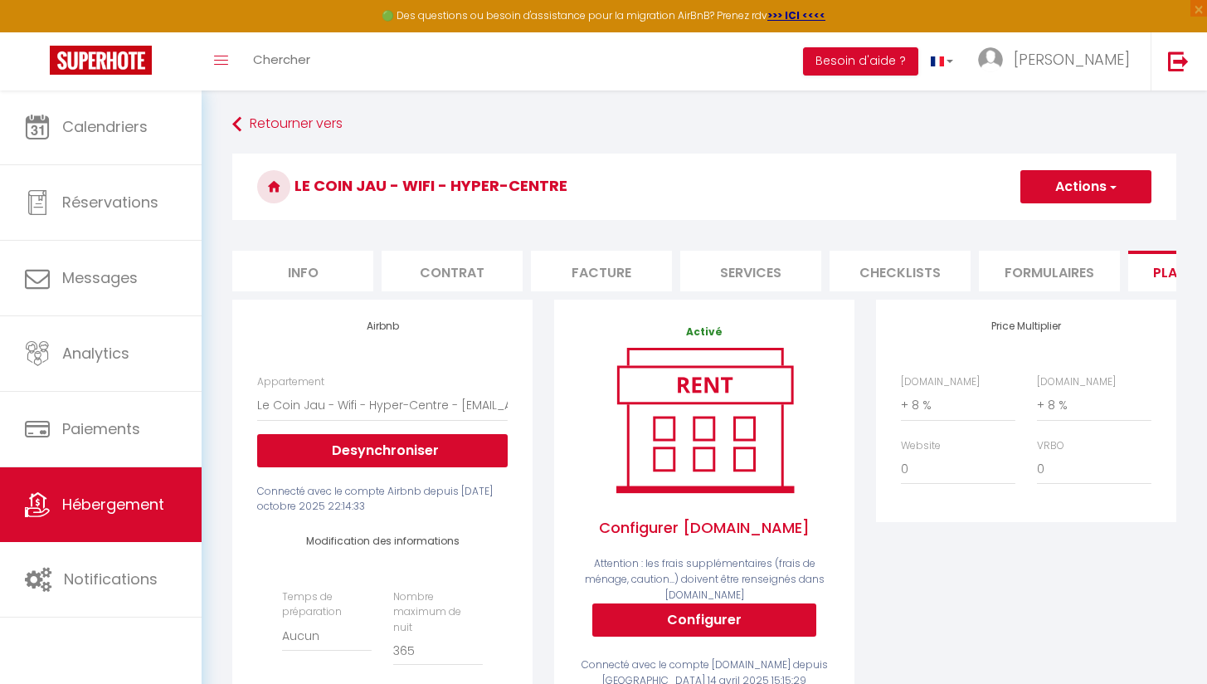
click at [121, 528] on link "Hébergement" at bounding box center [101, 504] width 202 height 75
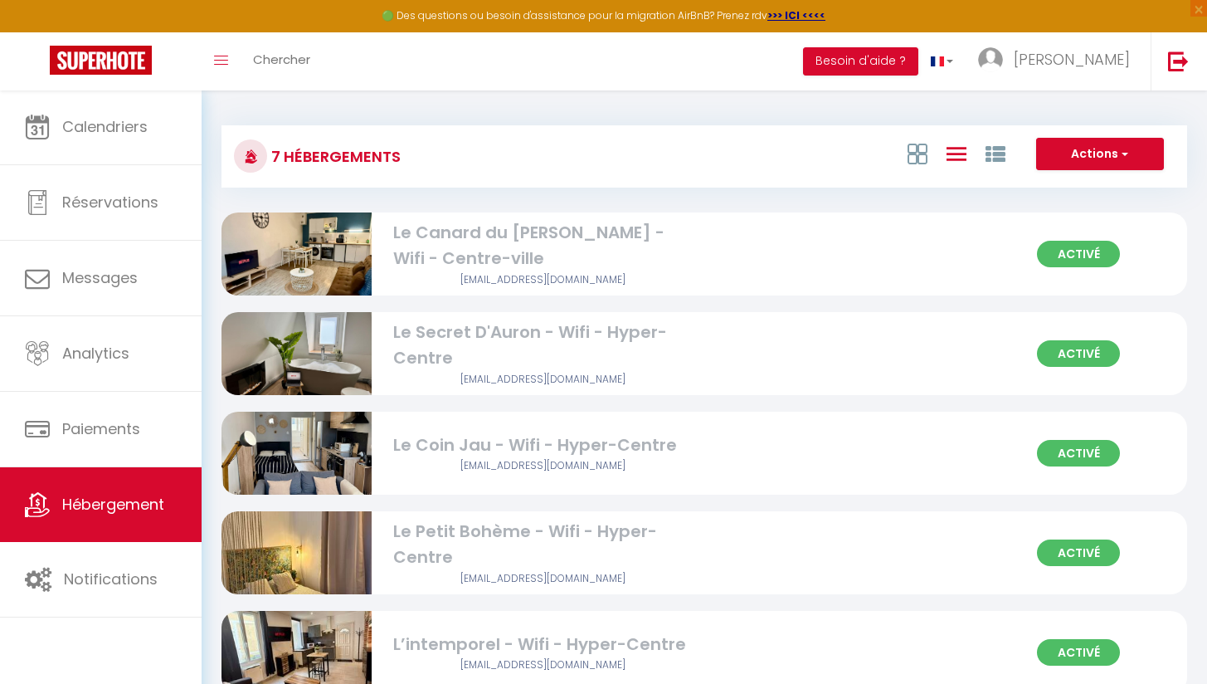
click at [1046, 558] on span "Activé" at bounding box center [1078, 552] width 83 height 27
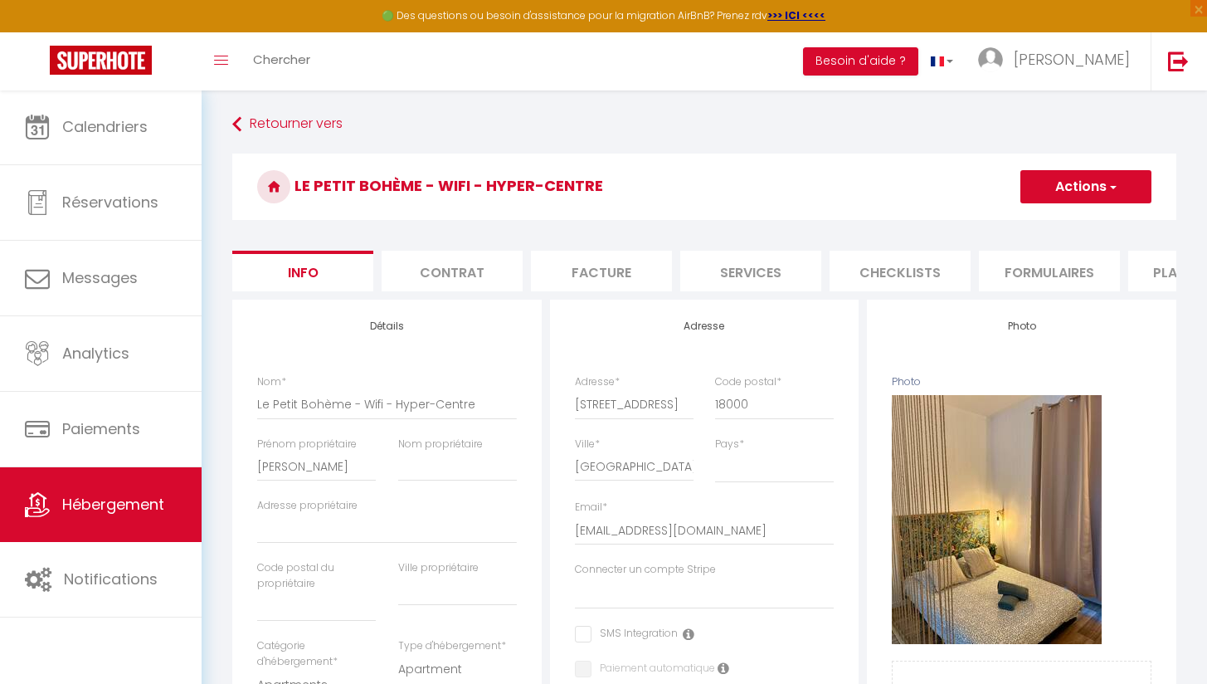
click at [1167, 268] on li "Plateformes" at bounding box center [1199, 271] width 141 height 41
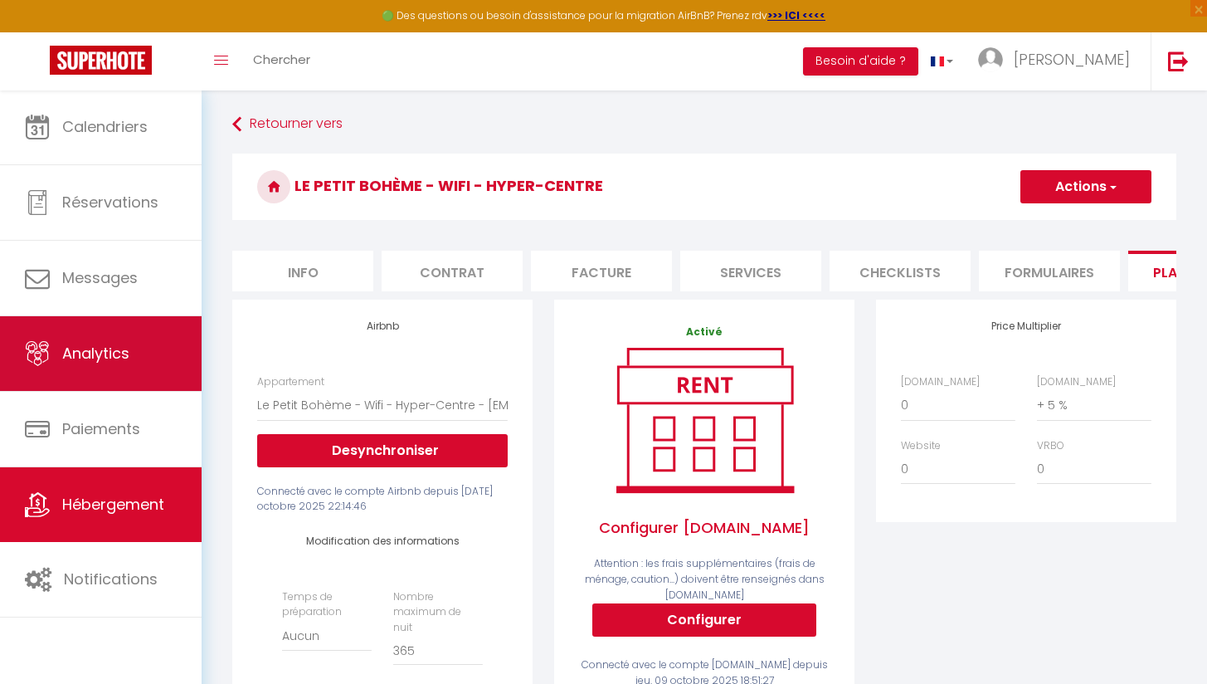
click at [126, 358] on span "Analytics" at bounding box center [95, 353] width 67 height 21
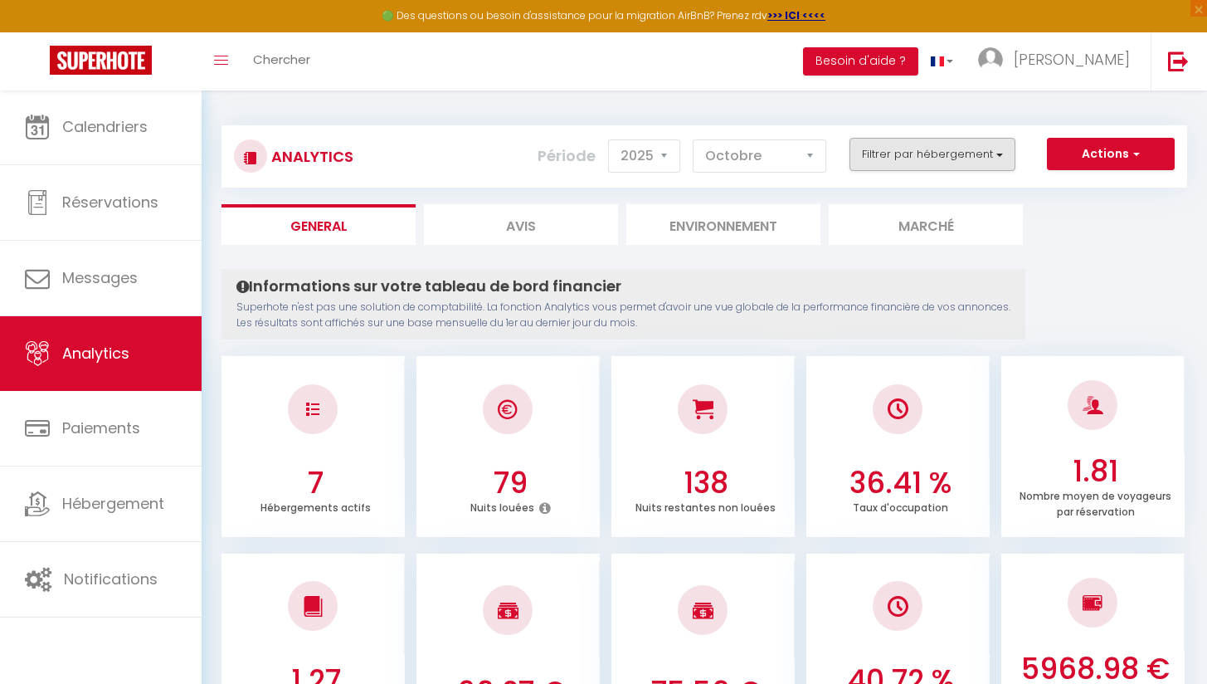
click at [1004, 152] on button "Filtrer par hébergement" at bounding box center [933, 154] width 166 height 33
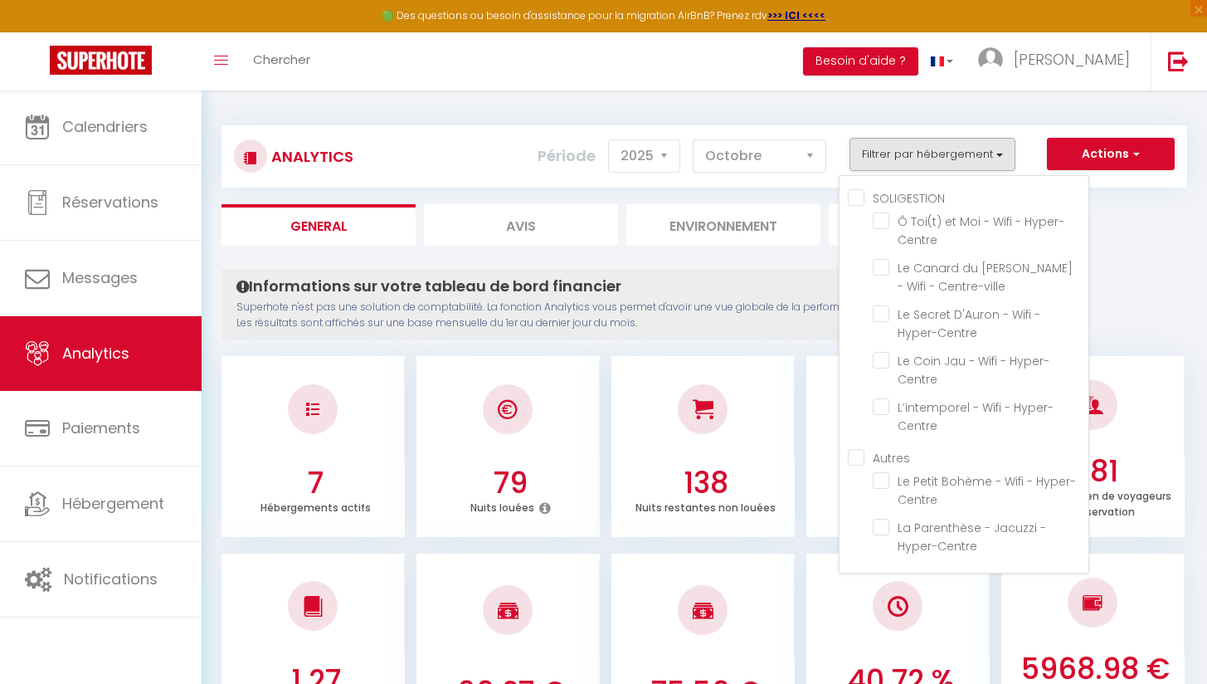
click at [1004, 152] on button "Filtrer par hébergement" at bounding box center [933, 154] width 166 height 33
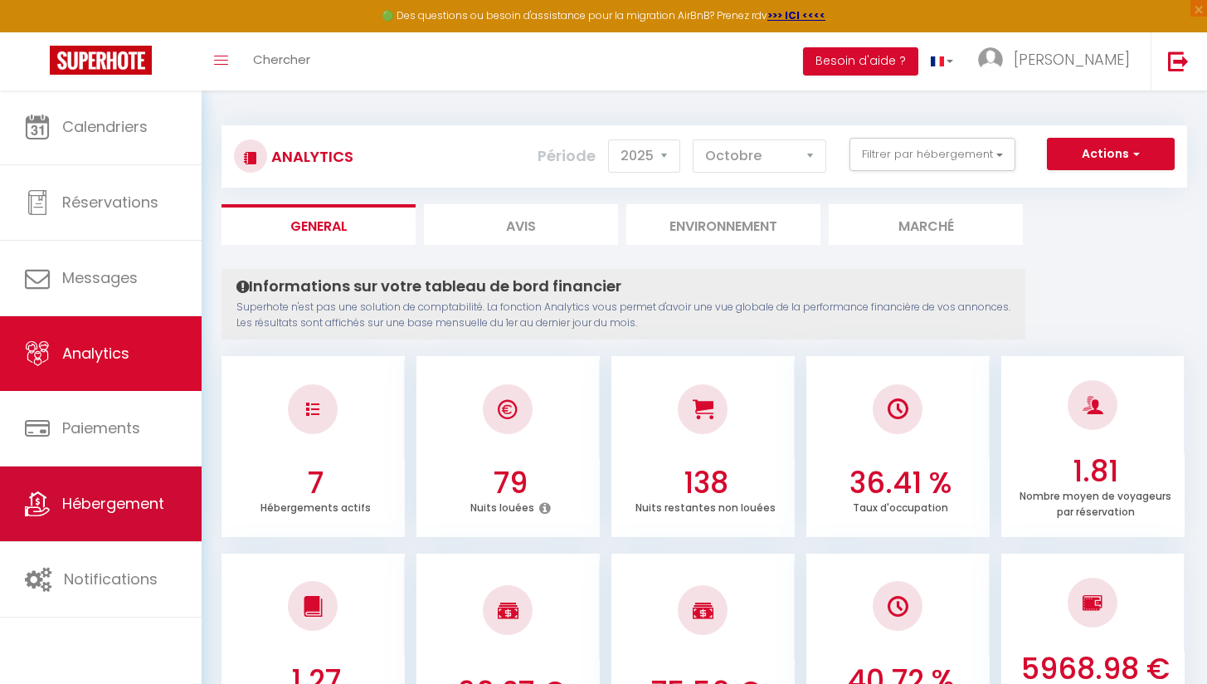
click at [139, 499] on span "Hébergement" at bounding box center [113, 503] width 102 height 21
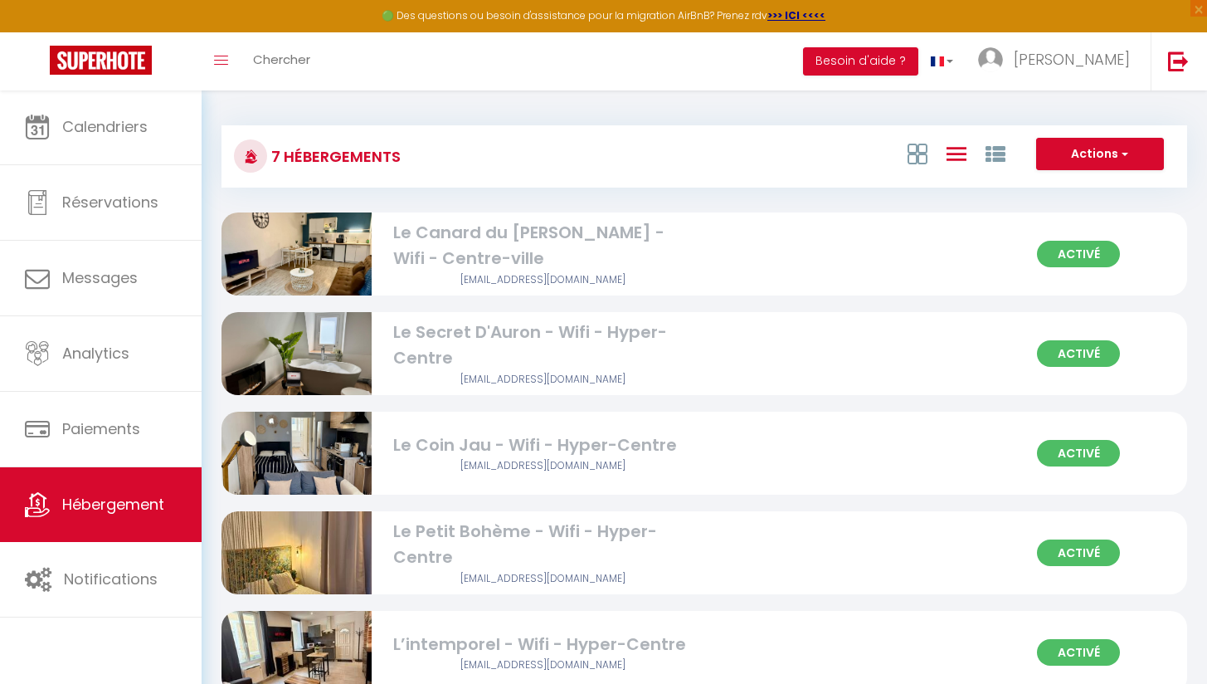
click at [1085, 557] on span "Activé" at bounding box center [1078, 552] width 83 height 27
click at [1064, 552] on span "Activé" at bounding box center [1078, 552] width 83 height 27
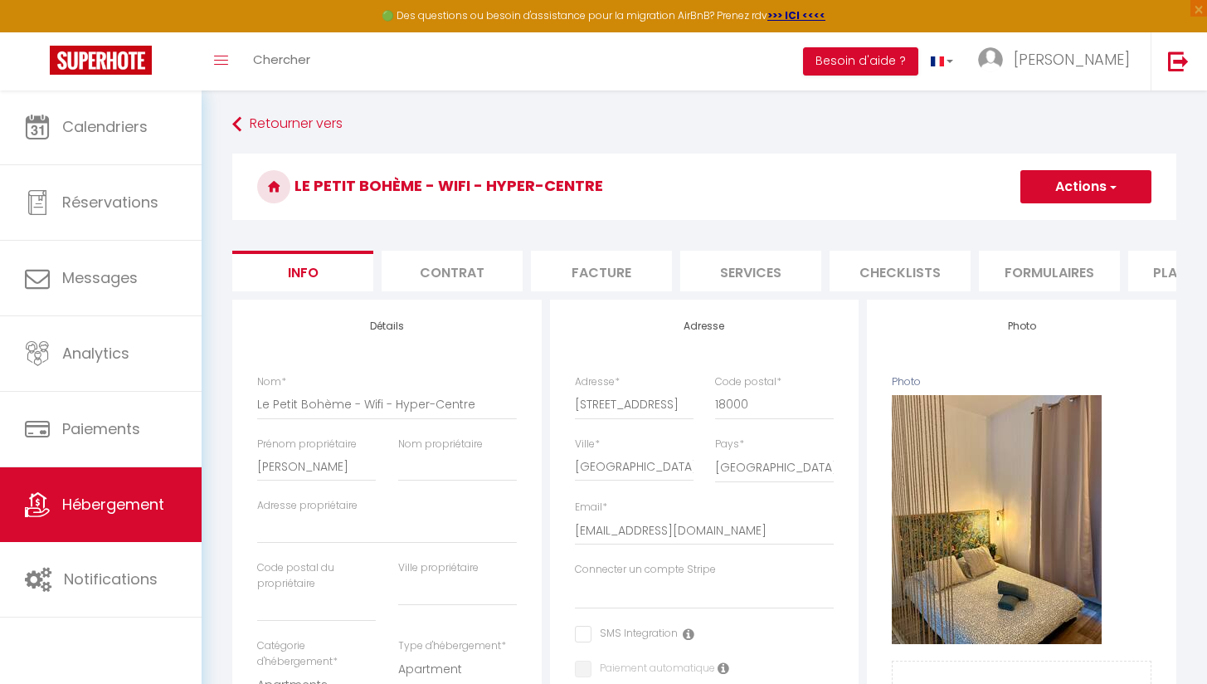
click at [1146, 271] on li "Plateformes" at bounding box center [1199, 271] width 141 height 41
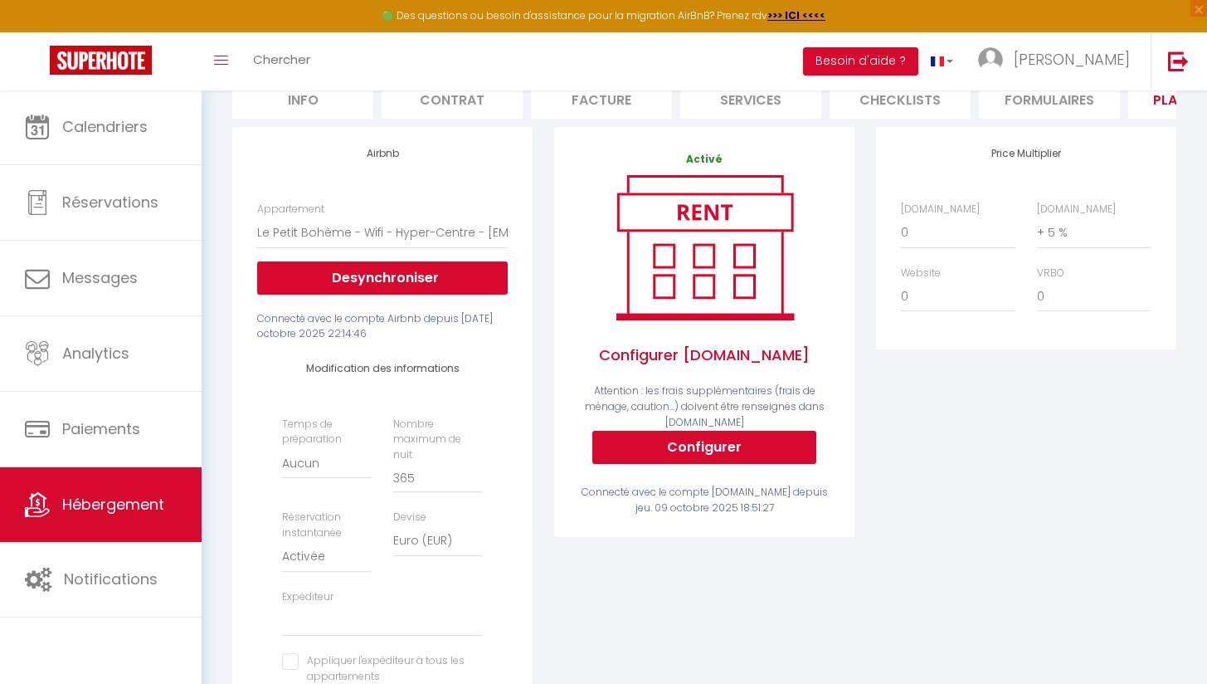
scroll to position [178, 0]
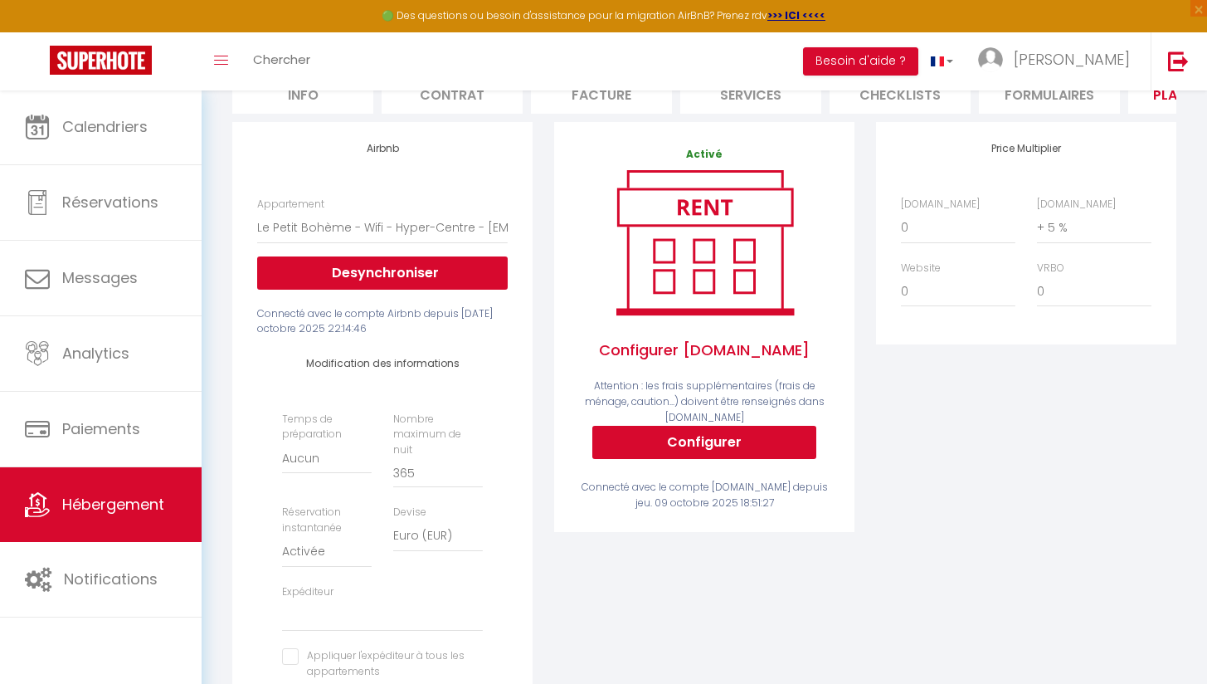
click at [638, 453] on button "Configurer" at bounding box center [705, 442] width 224 height 33
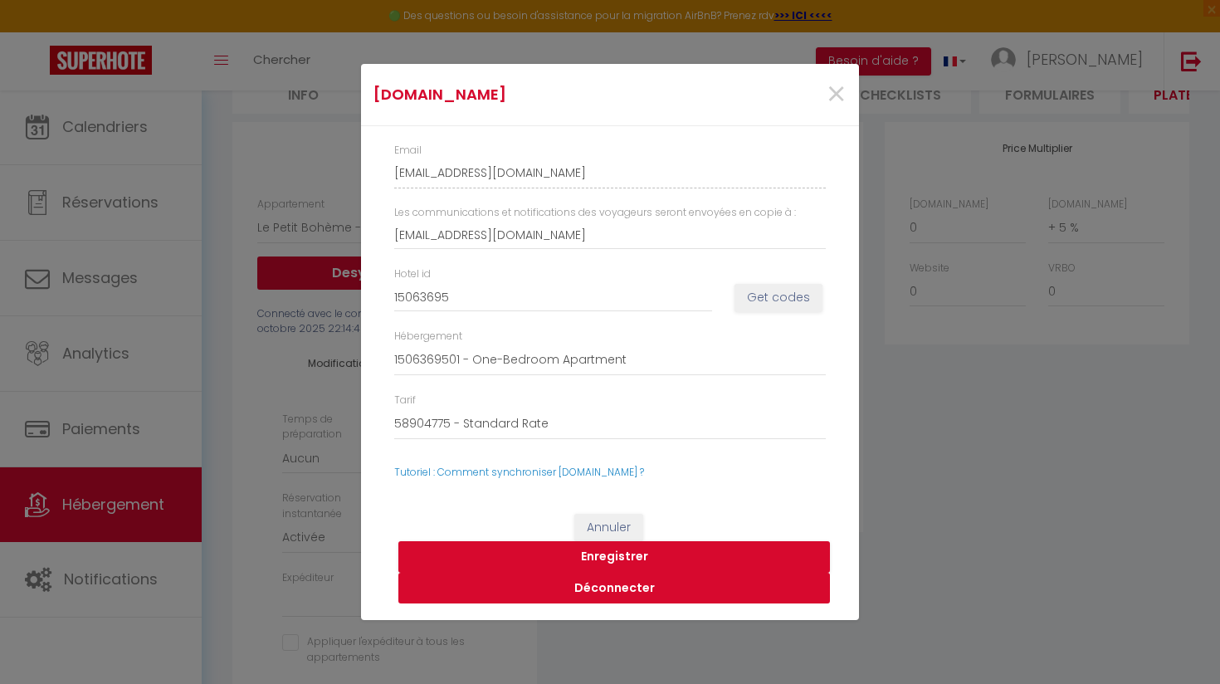
click at [637, 586] on button "Déconnecter" at bounding box center [614, 589] width 432 height 32
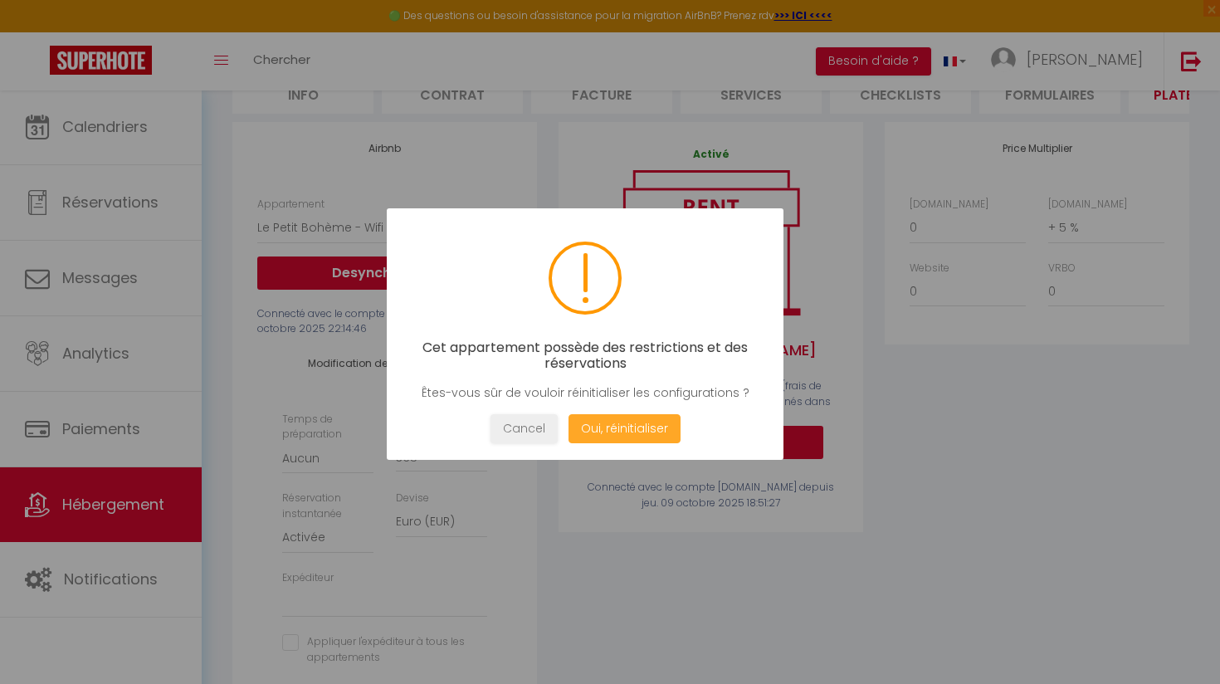
click at [596, 427] on button "Oui, réinitialiser" at bounding box center [624, 428] width 112 height 29
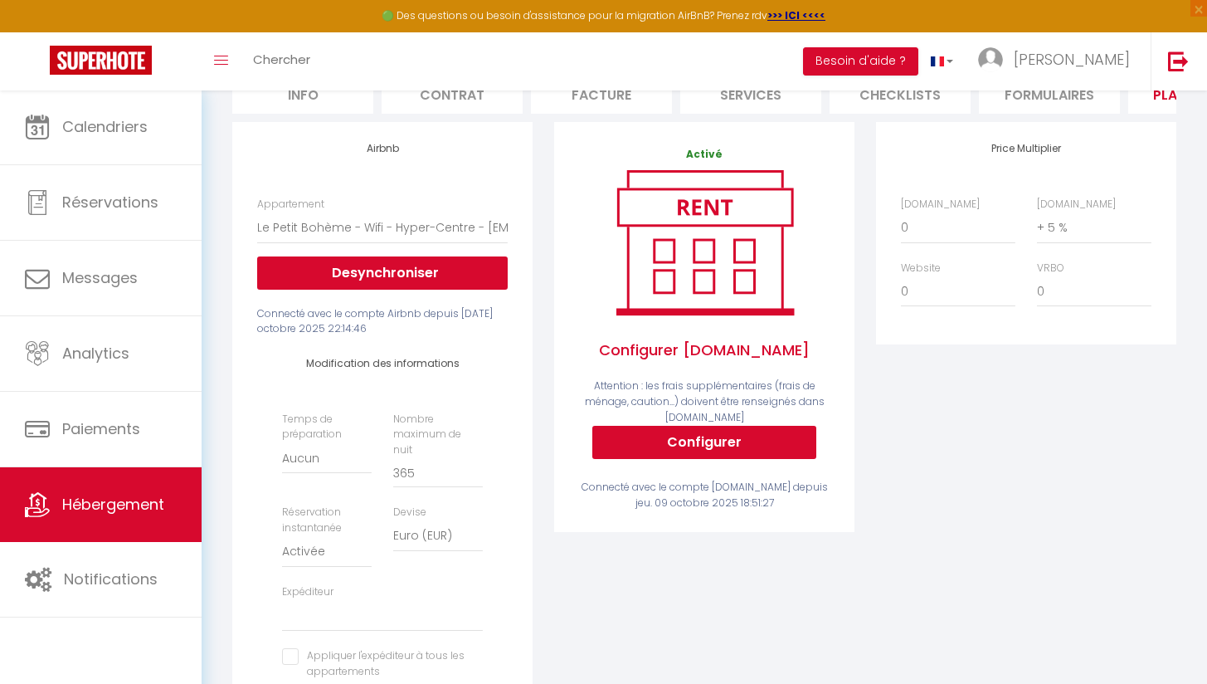
click at [734, 459] on button "Configurer" at bounding box center [705, 442] width 224 height 33
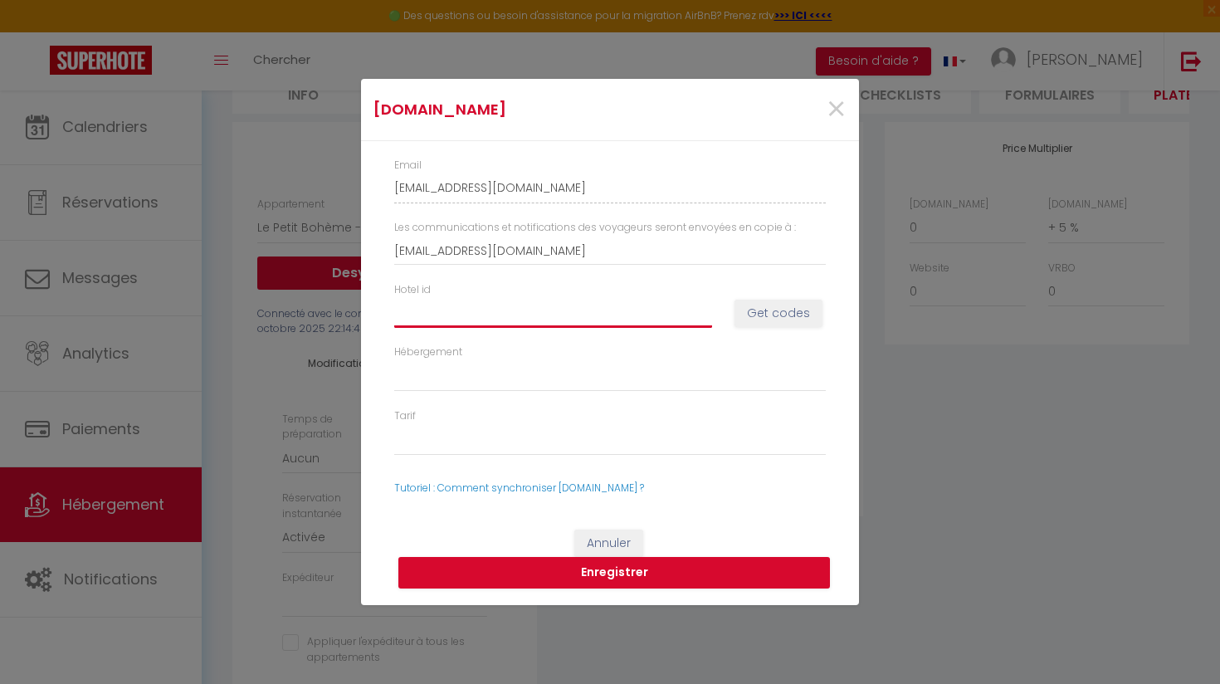
click at [503, 306] on input "Hotel id" at bounding box center [553, 313] width 318 height 30
click at [645, 305] on input "Hotel id" at bounding box center [553, 313] width 318 height 30
click at [749, 312] on button "Get codes" at bounding box center [778, 314] width 88 height 28
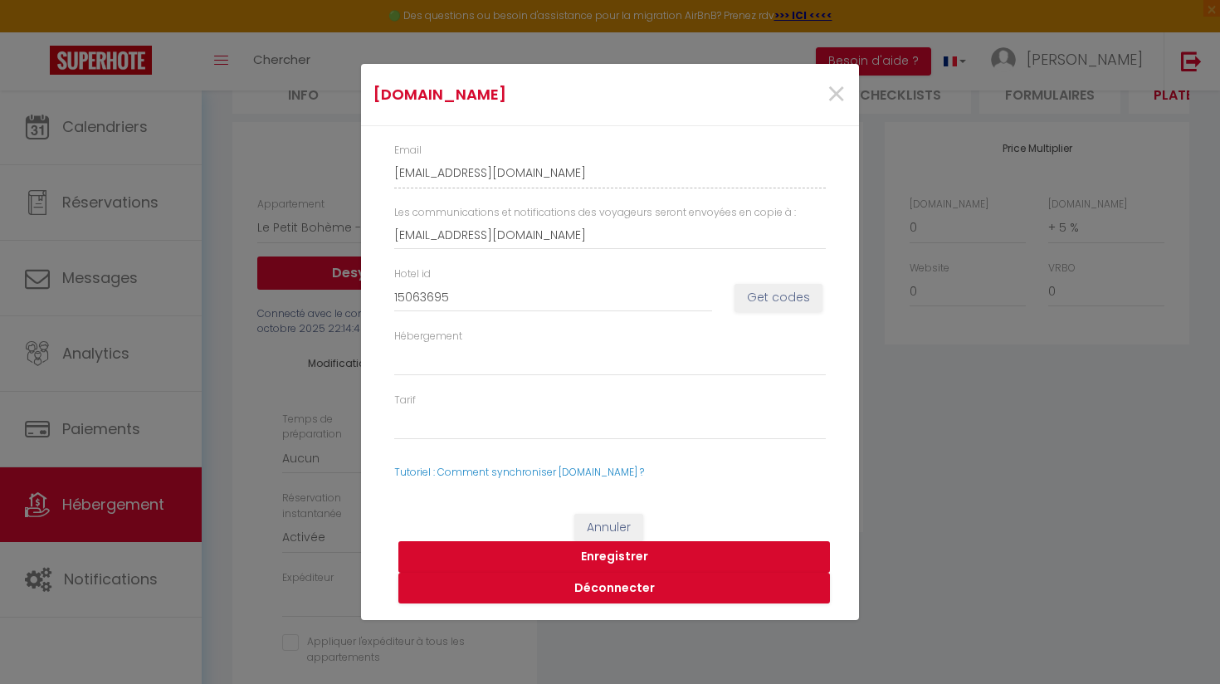
click at [628, 553] on button "Enregistrer" at bounding box center [614, 557] width 432 height 32
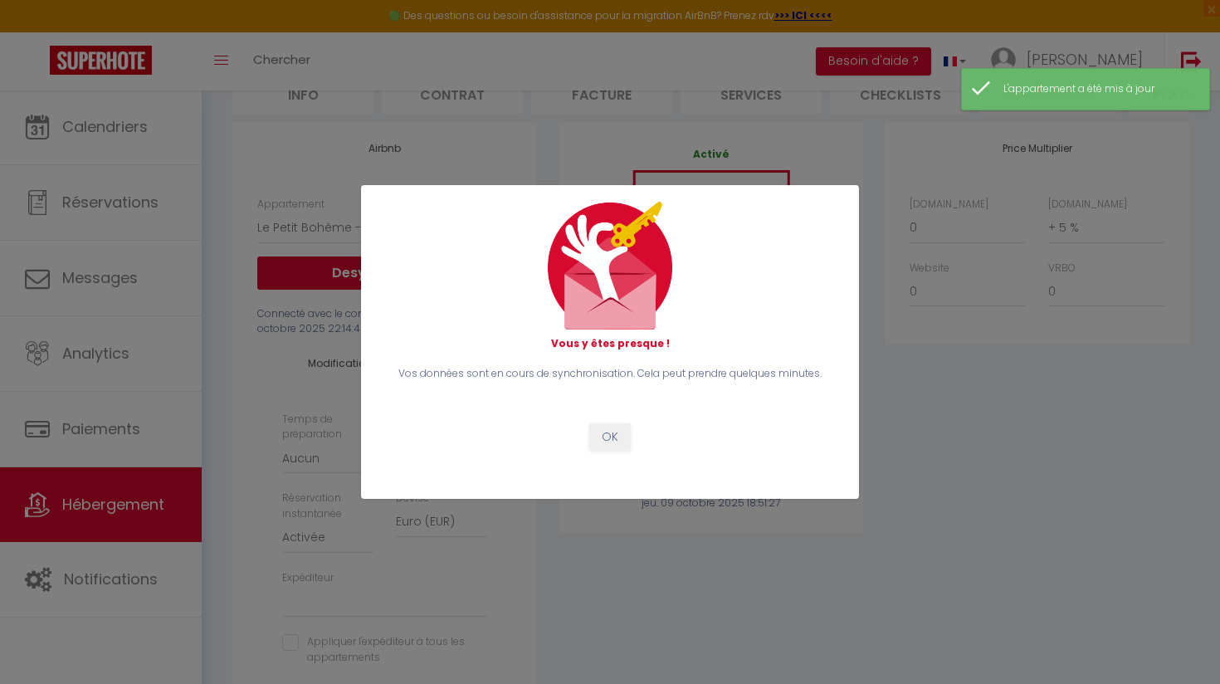
click at [609, 437] on button "OK" at bounding box center [609, 437] width 41 height 28
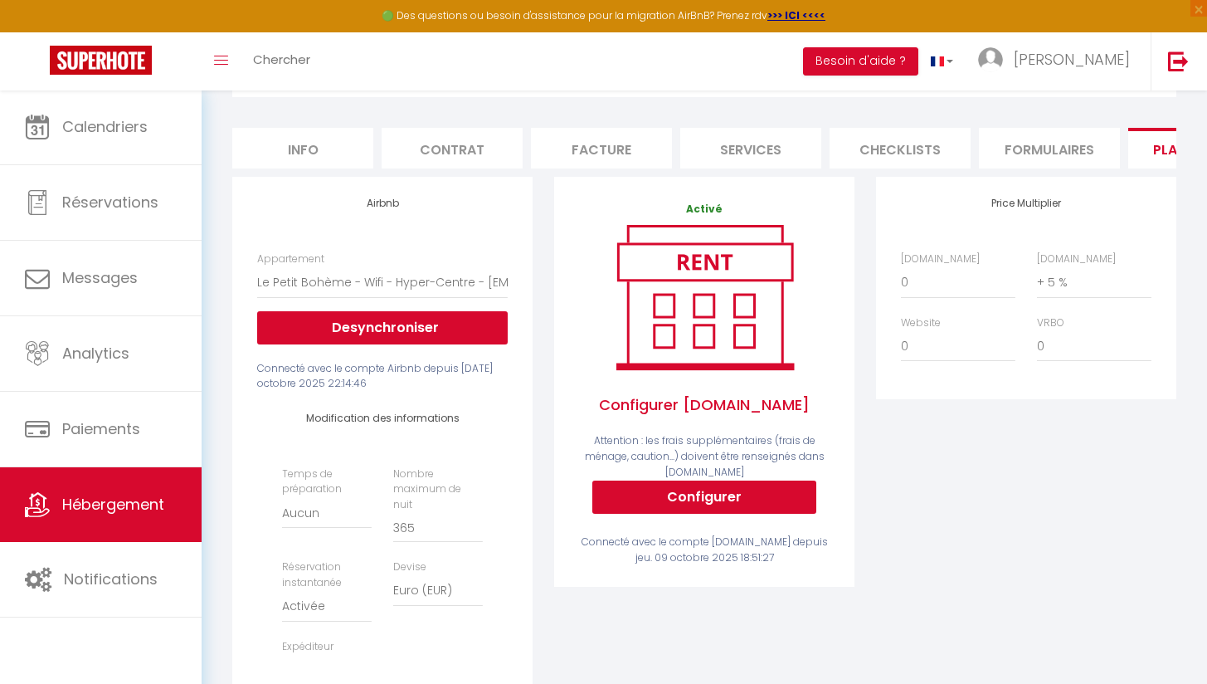
scroll to position [114, 0]
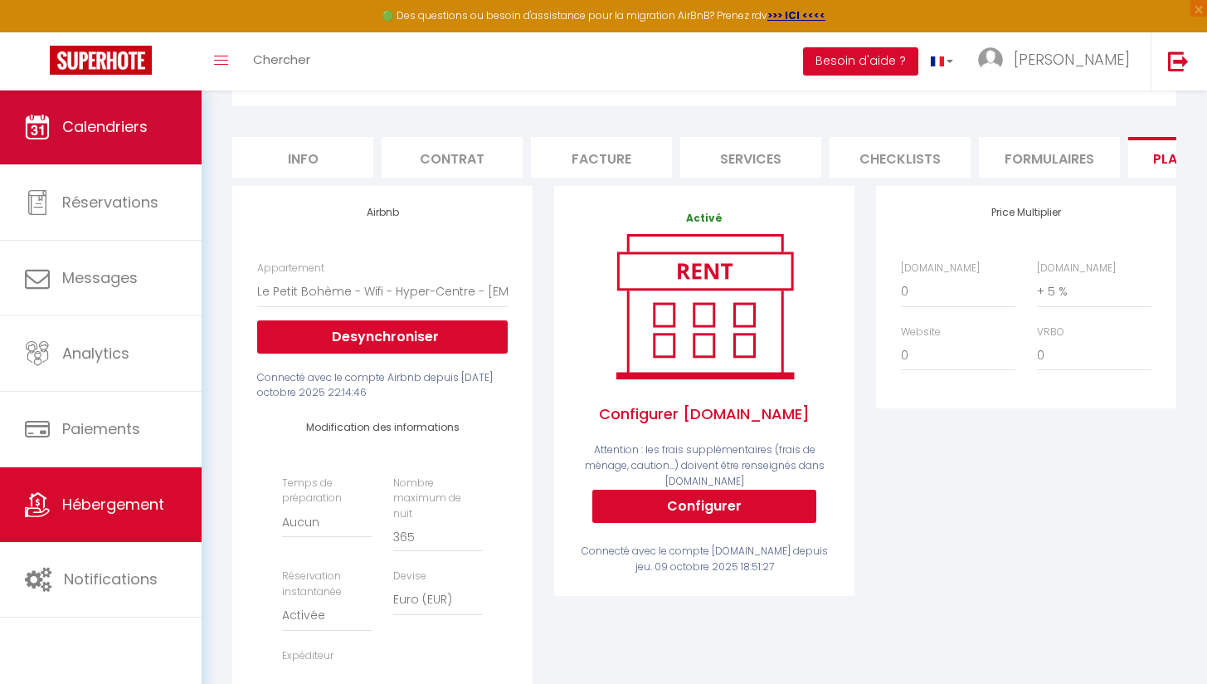
click at [131, 120] on span "Calendriers" at bounding box center [104, 126] width 85 height 21
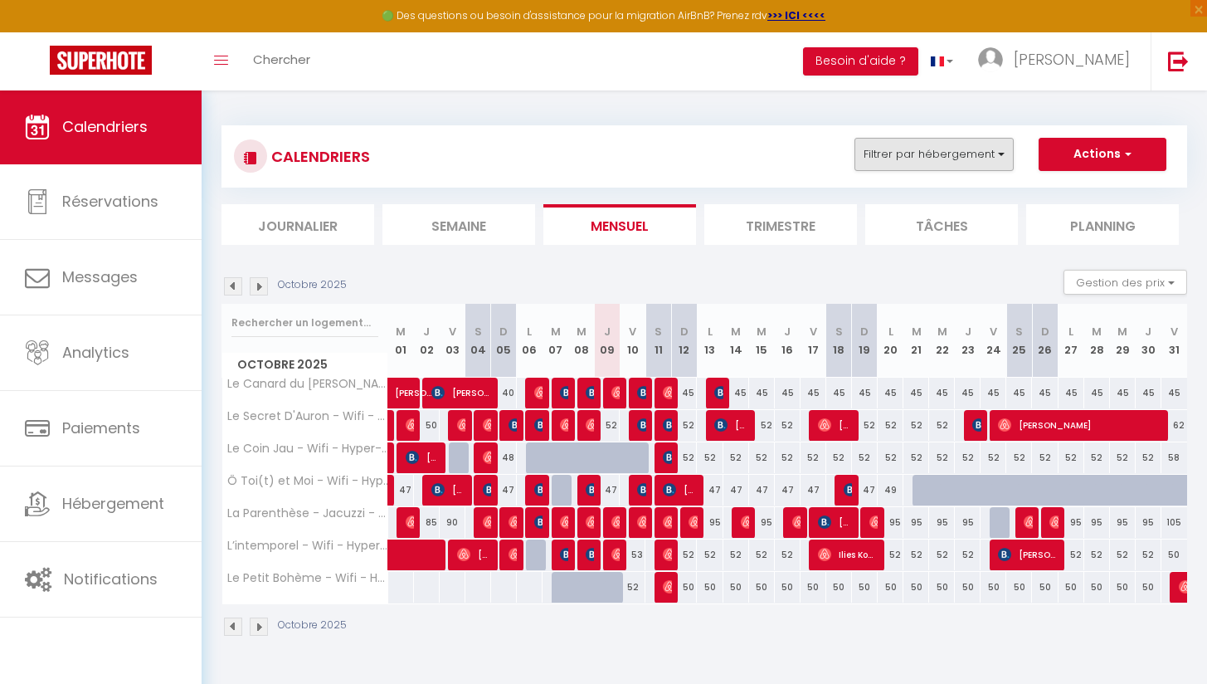
click at [885, 168] on button "Filtrer par hébergement" at bounding box center [934, 154] width 159 height 33
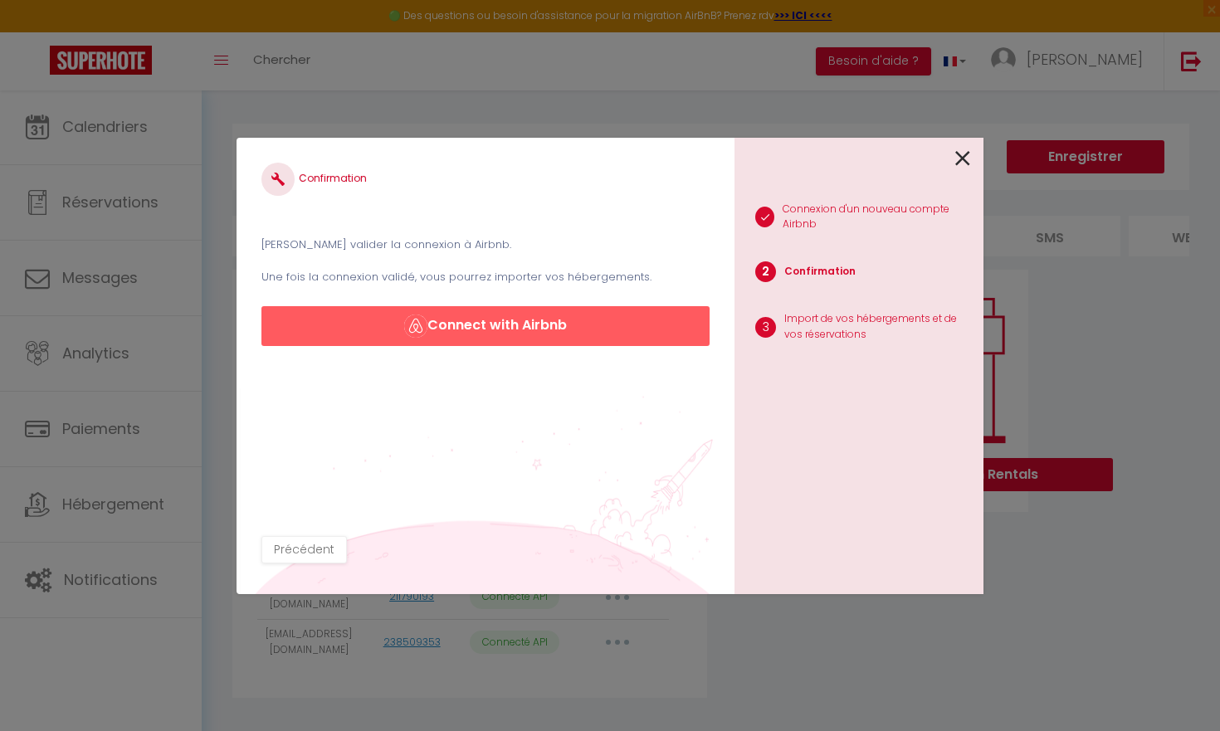
click at [964, 163] on icon at bounding box center [962, 158] width 15 height 25
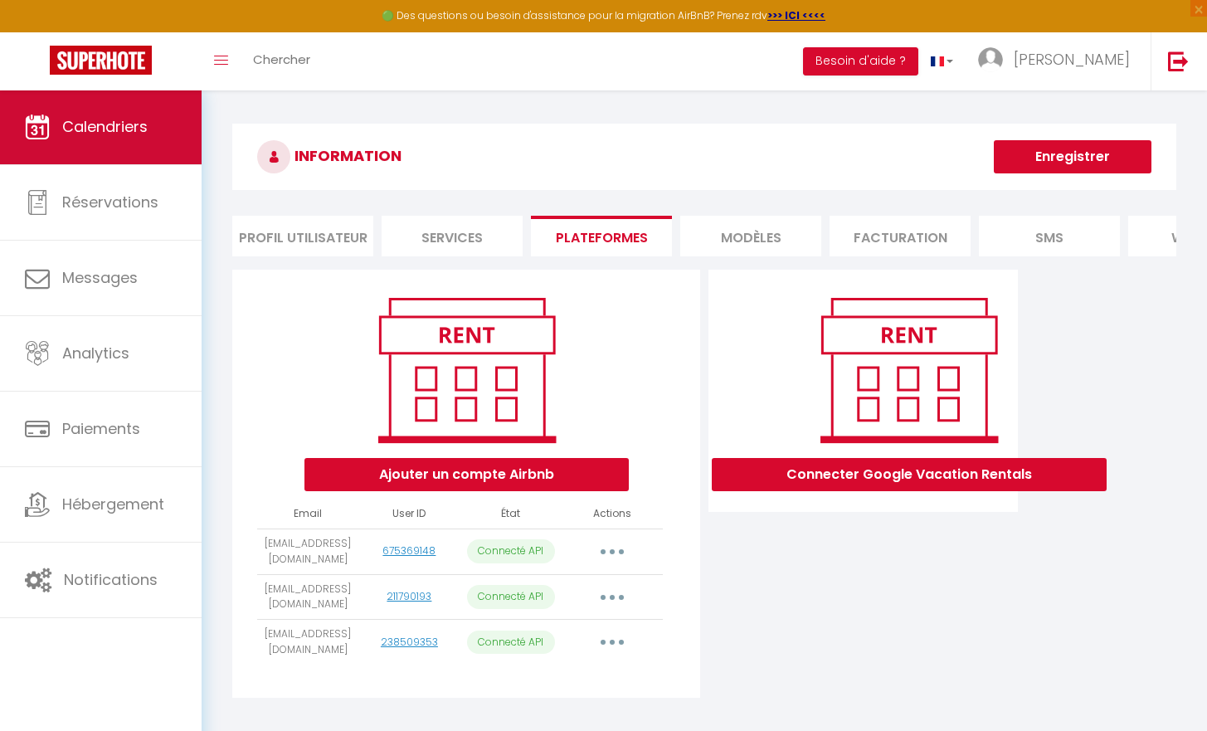
click at [85, 139] on link "Calendriers" at bounding box center [101, 127] width 202 height 75
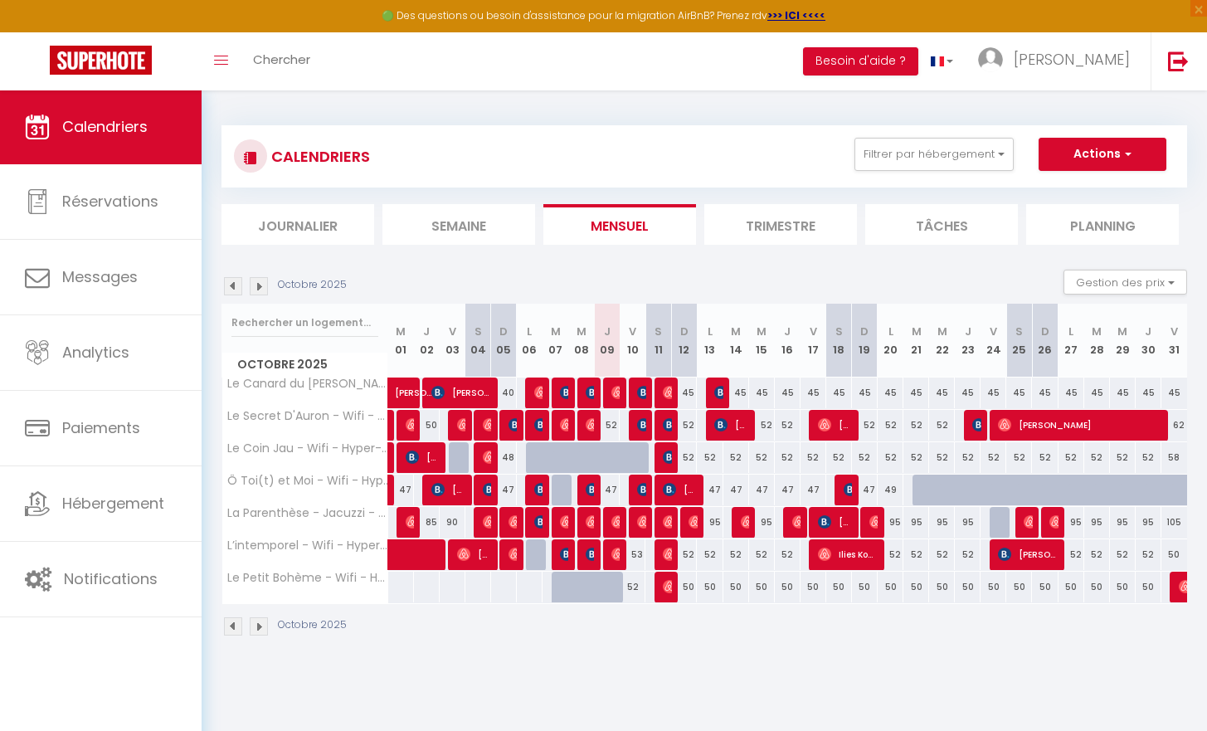
click at [666, 591] on img at bounding box center [669, 586] width 13 height 13
select select "OK"
select select "0"
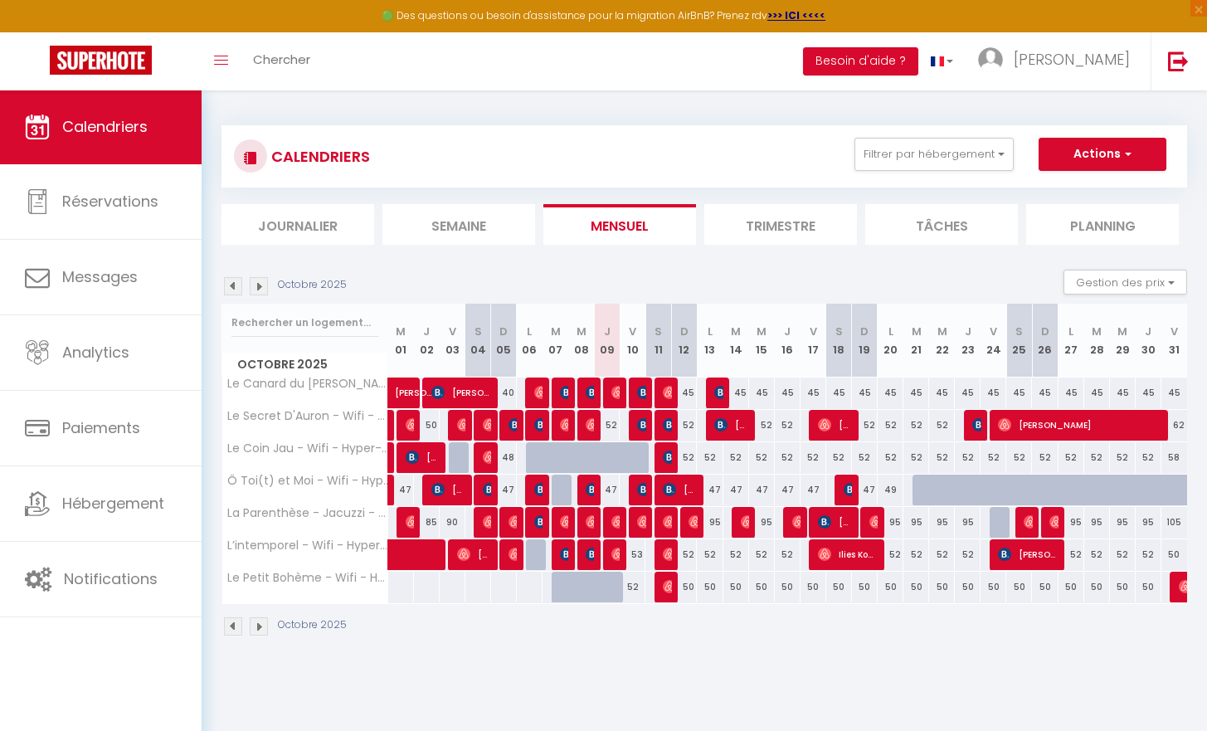
select select "1"
select select
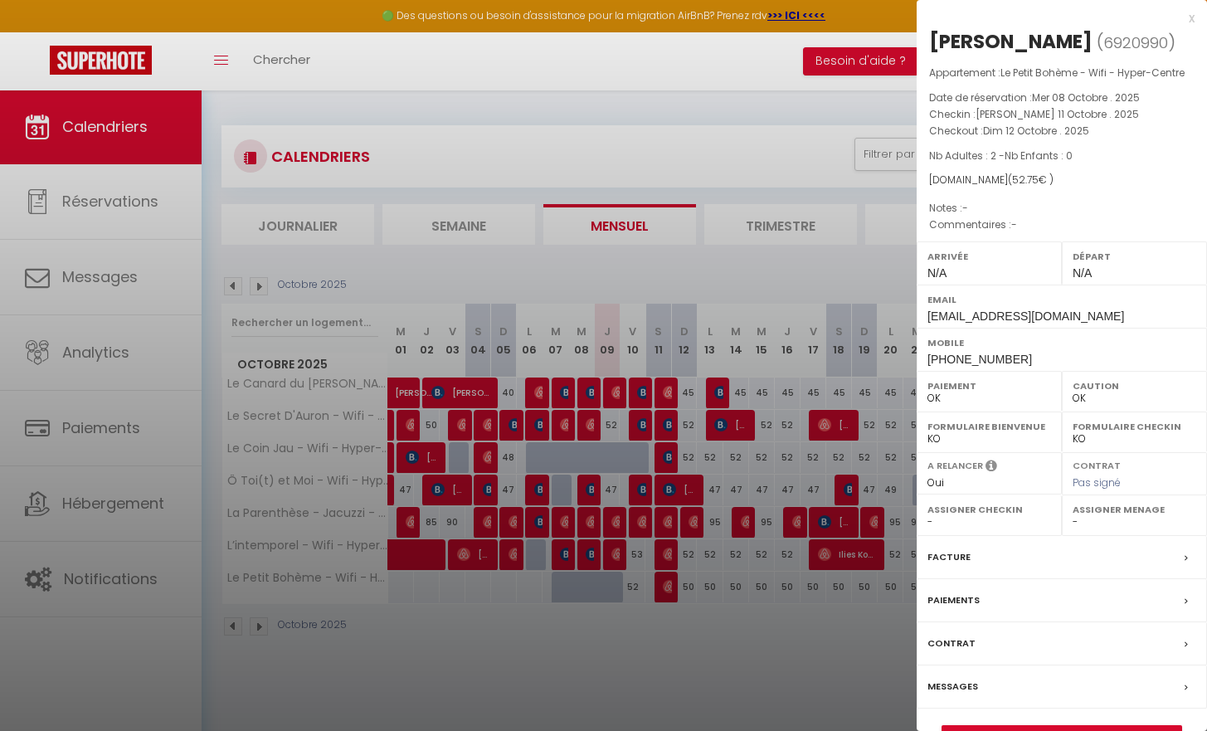
click at [640, 670] on div at bounding box center [603, 365] width 1207 height 731
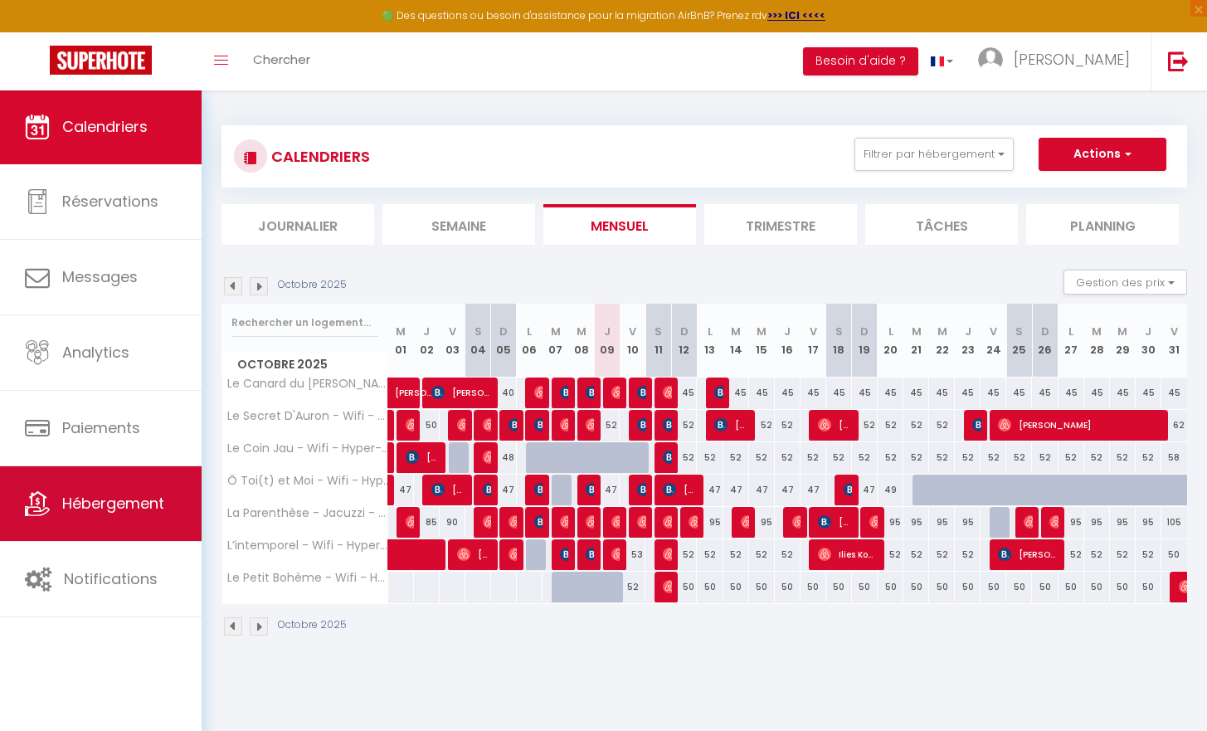
click at [140, 510] on span "Hébergement" at bounding box center [113, 503] width 102 height 21
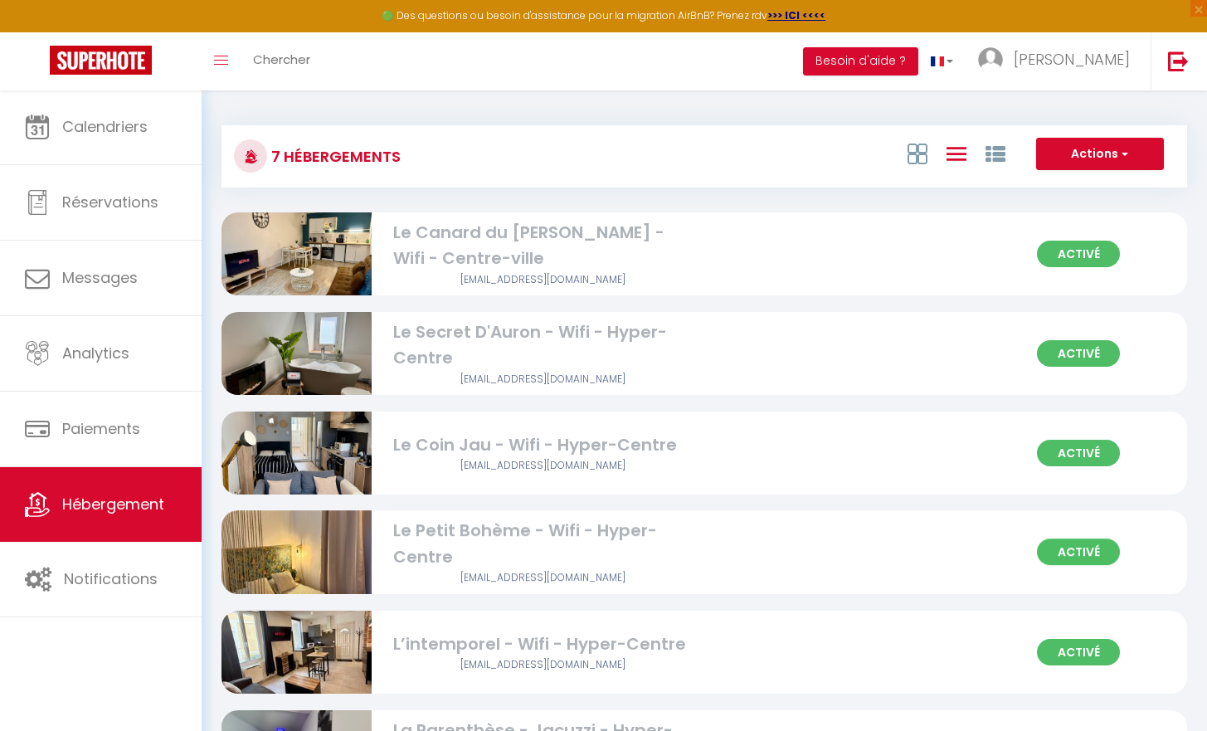
click at [574, 559] on div "Le Petit Bohème - Wifi - Hyper-Centre" at bounding box center [543, 545] width 300 height 52
click at [343, 564] on img at bounding box center [297, 553] width 150 height 178
click at [1082, 552] on span "Activé" at bounding box center [1078, 552] width 83 height 27
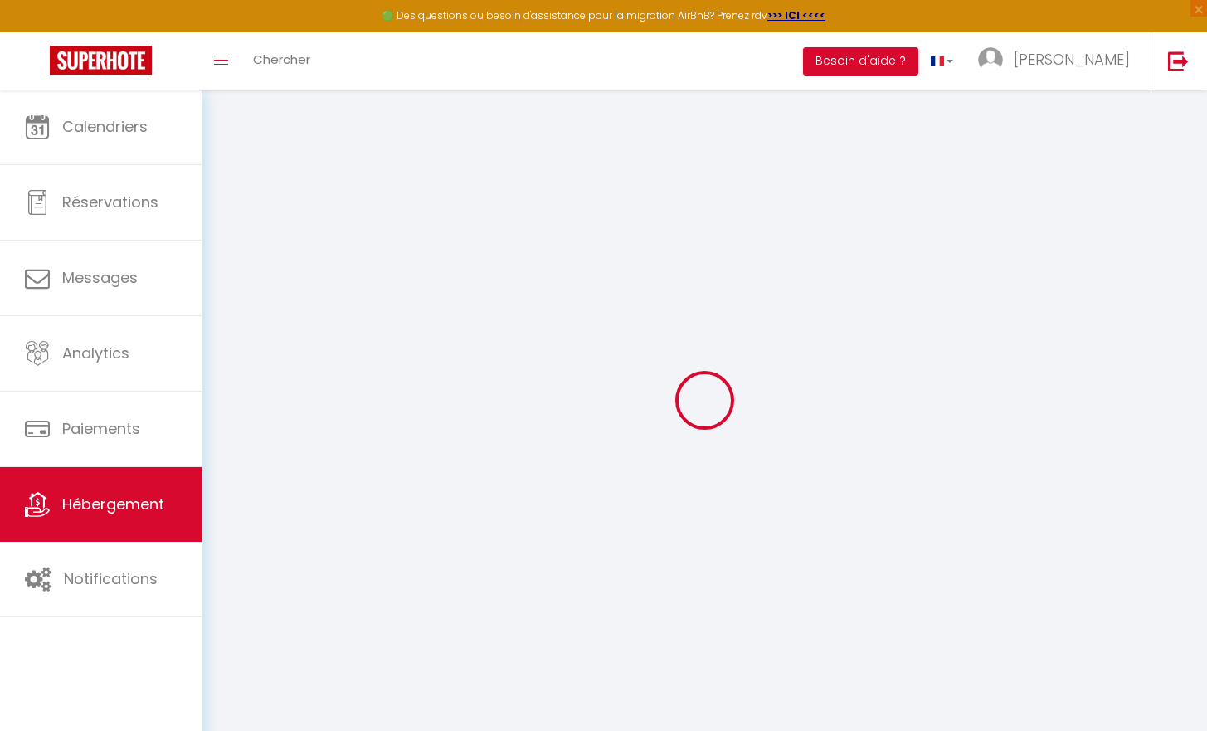
select select
checkbox input "false"
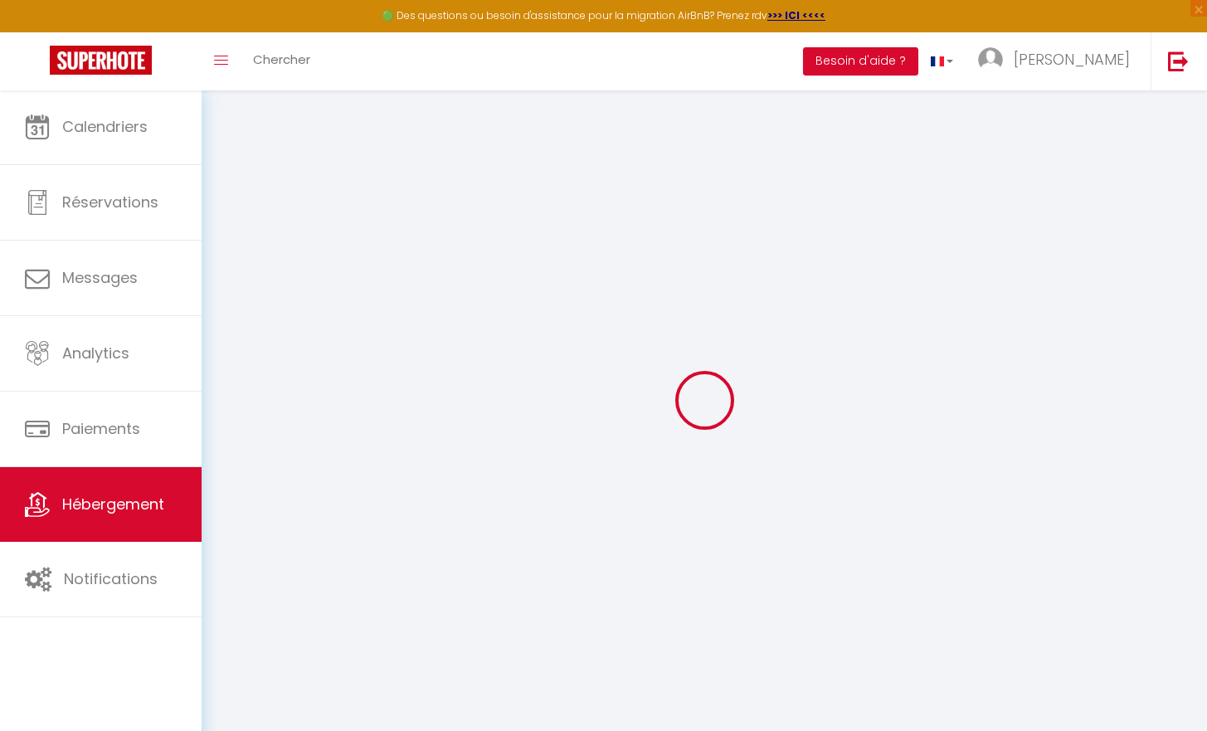
select select "17:00"
select select "23:45"
select select "10:00"
select select "30"
select select "120"
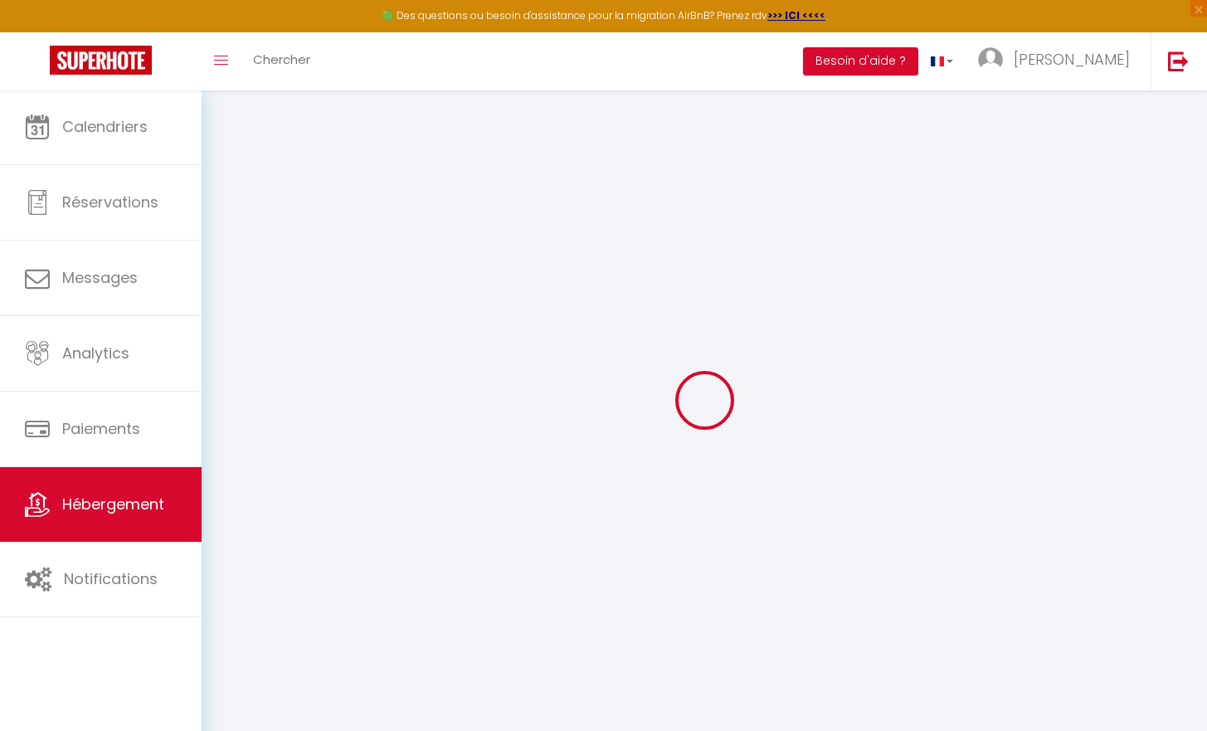
select select
checkbox input "false"
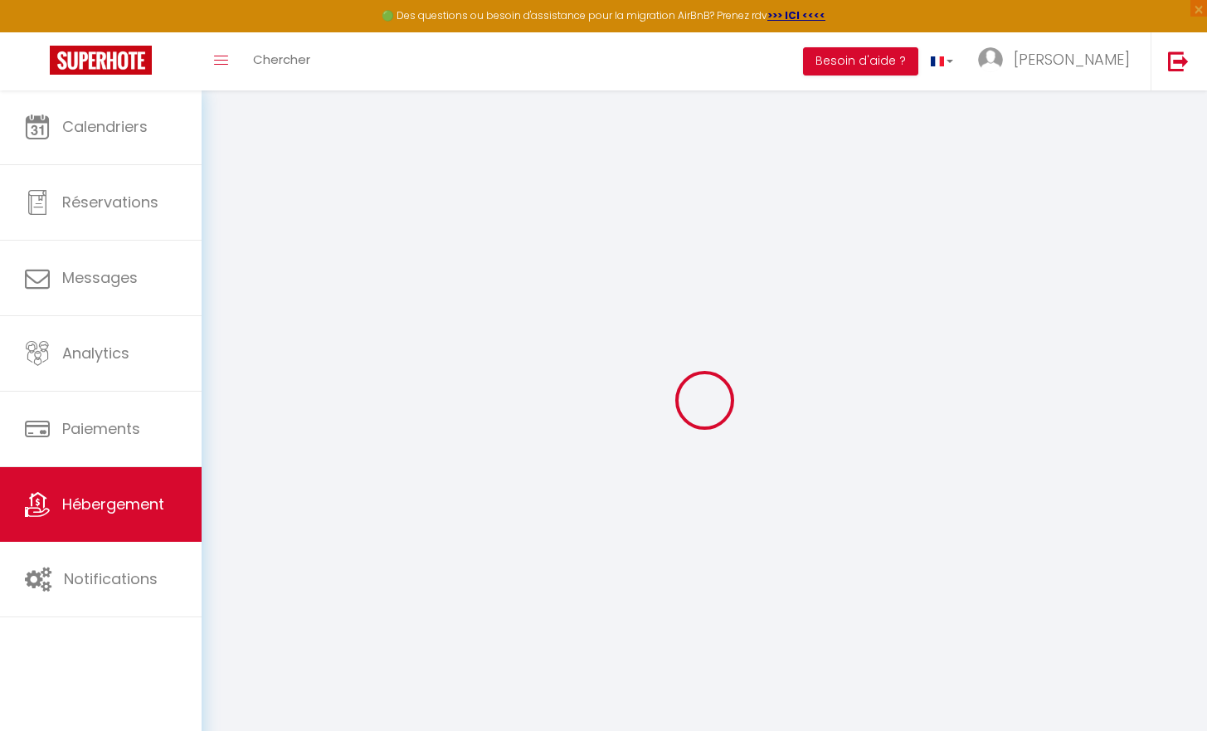
select select
checkbox input "false"
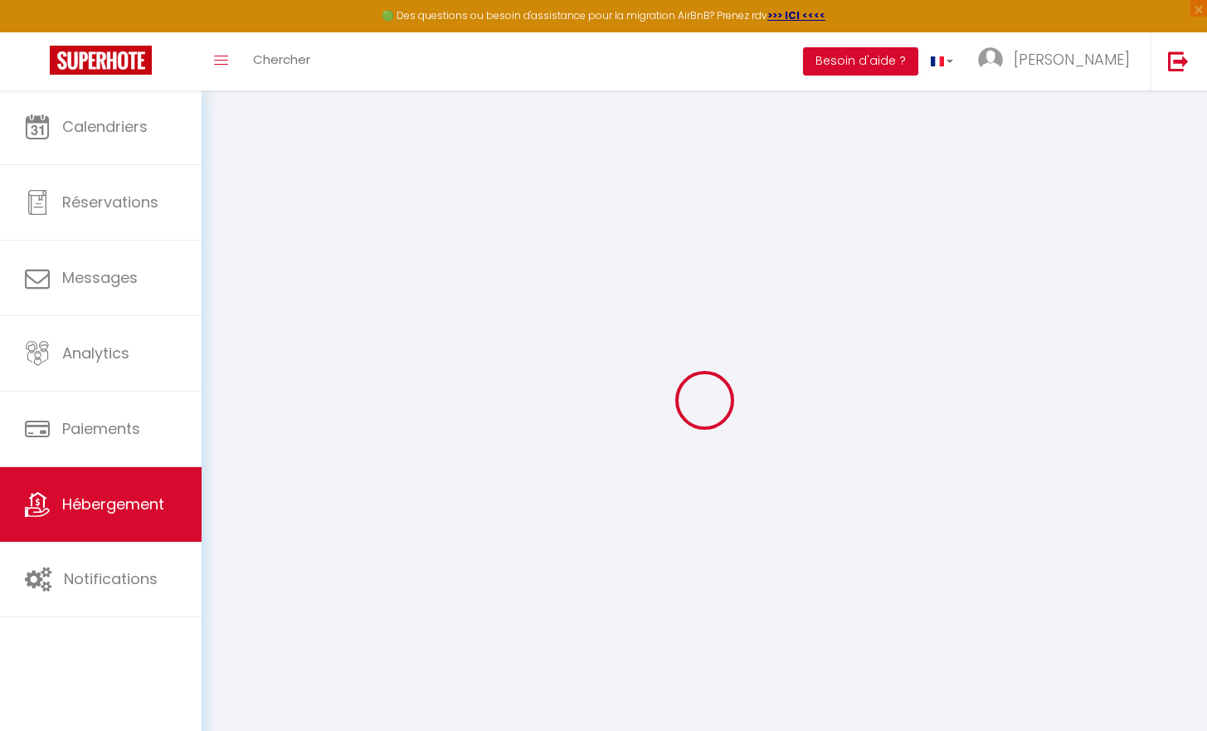
select select "8016-1524581161894088881"
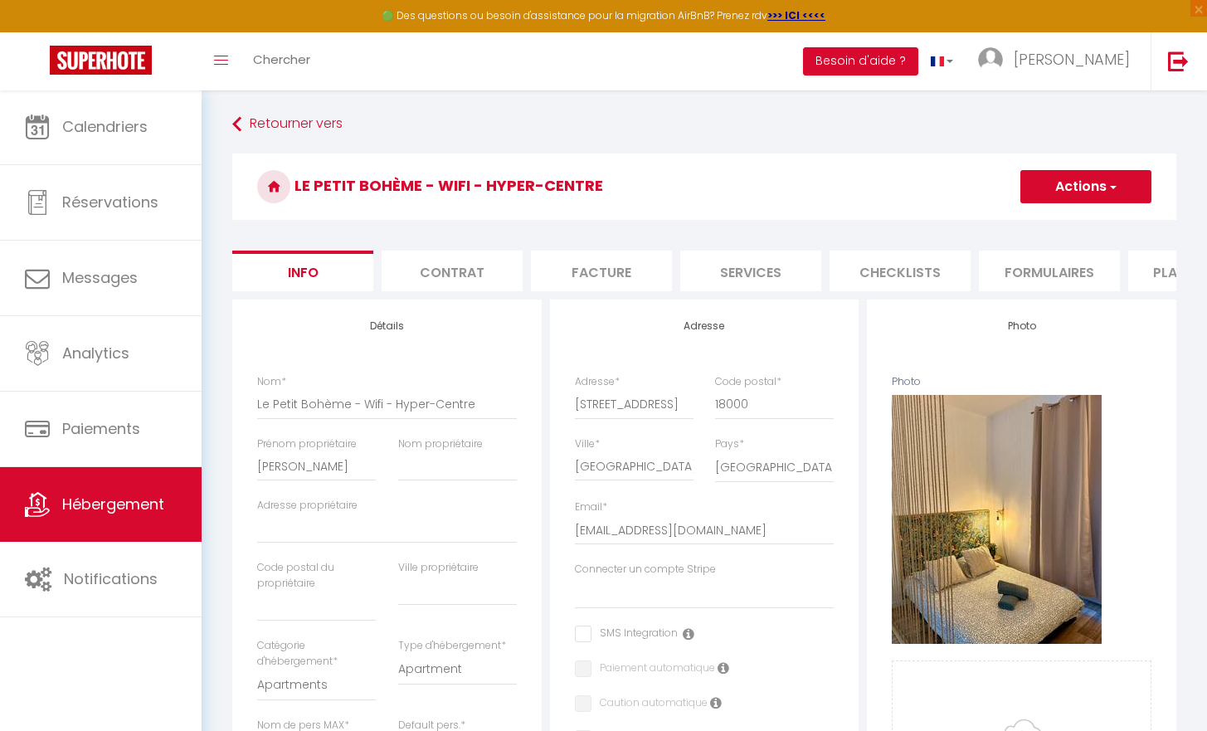
click at [1143, 272] on li "Plateformes" at bounding box center [1199, 271] width 141 height 41
select select
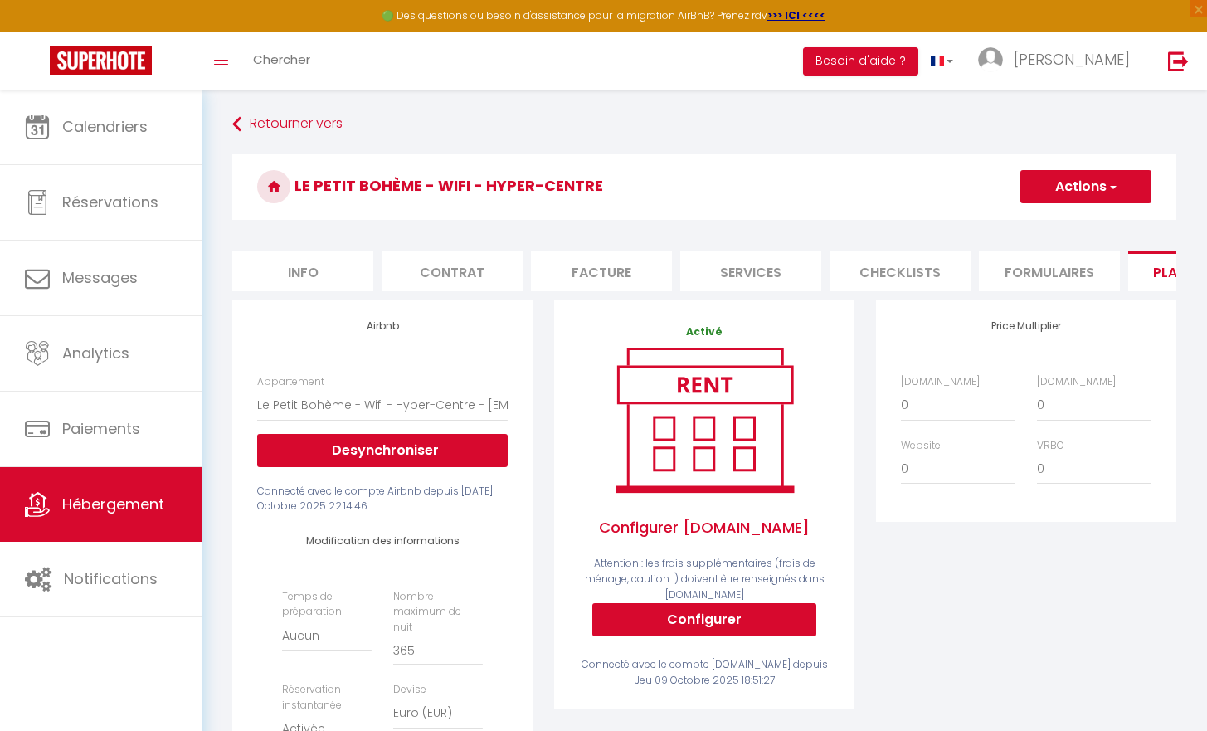
click at [1060, 437] on div "[DOMAIN_NAME] 0 + 1 % + 2 % + 3 % + 4 % + 5 % + 6 % + 7 % + 8 %" at bounding box center [1026, 438] width 272 height 128
select select "+ 5 %"
select select
click at [1102, 206] on h3 "Le Petit Bohème - Wifi - Hyper-Centre" at bounding box center [704, 187] width 944 height 66
click at [1095, 198] on button "Actions" at bounding box center [1086, 186] width 131 height 33
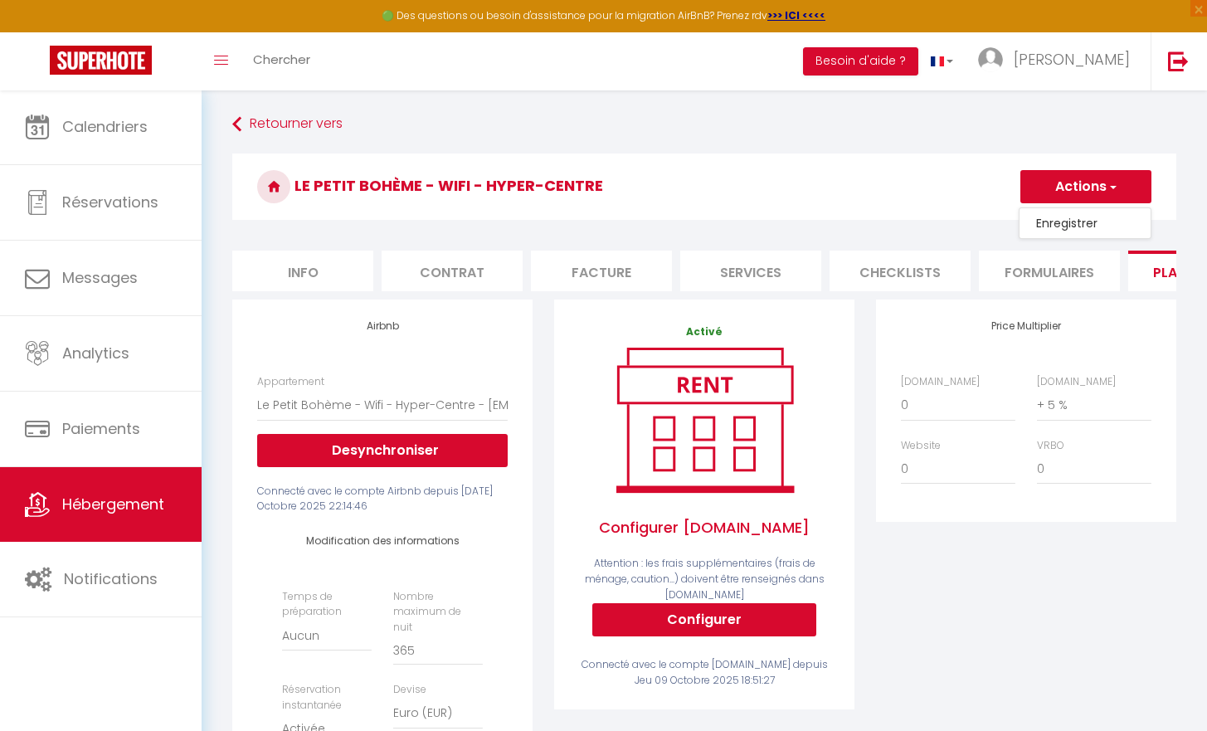
click at [1067, 225] on link "Enregistrer" at bounding box center [1085, 223] width 131 height 22
select select "EUR"
select select
